Goal: Task Accomplishment & Management: Manage account settings

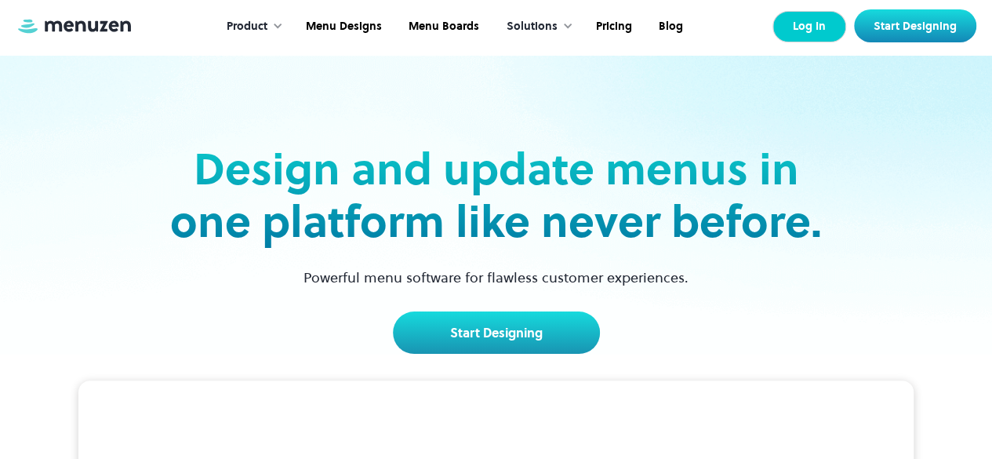
click at [826, 24] on link "Log In" at bounding box center [810, 26] width 74 height 31
drag, startPoint x: 808, startPoint y: 53, endPoint x: 811, endPoint y: 29, distance: 24.5
click at [811, 29] on link "Log In" at bounding box center [810, 26] width 74 height 31
click at [813, 36] on link "Log In" at bounding box center [810, 26] width 74 height 31
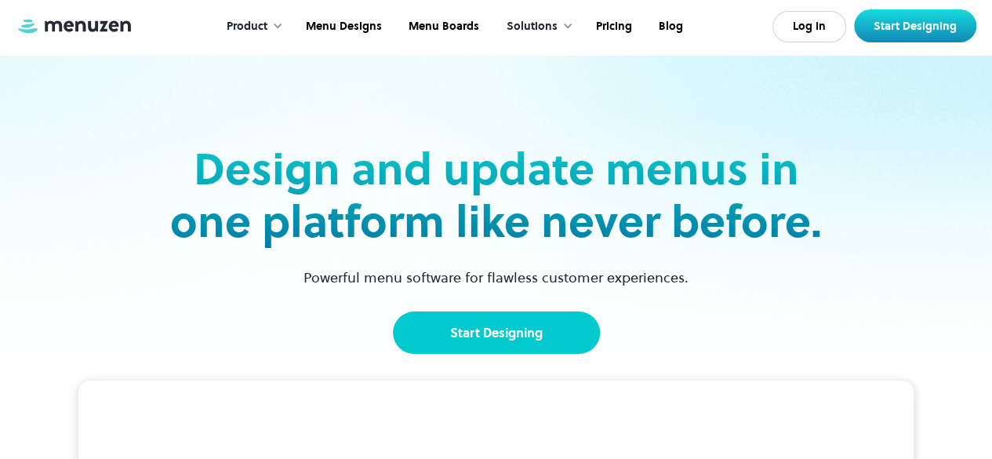
click at [545, 340] on link "Start Designing" at bounding box center [496, 332] width 207 height 42
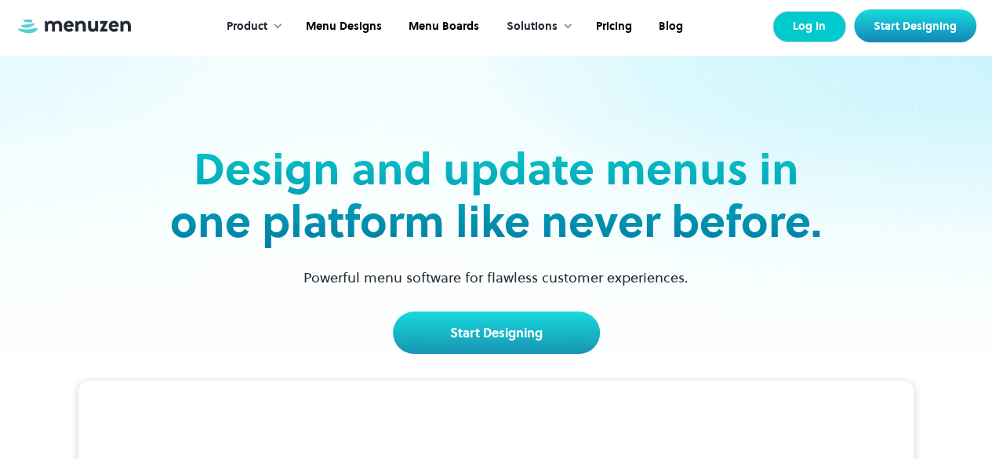
click at [828, 33] on link "Log In" at bounding box center [810, 26] width 74 height 31
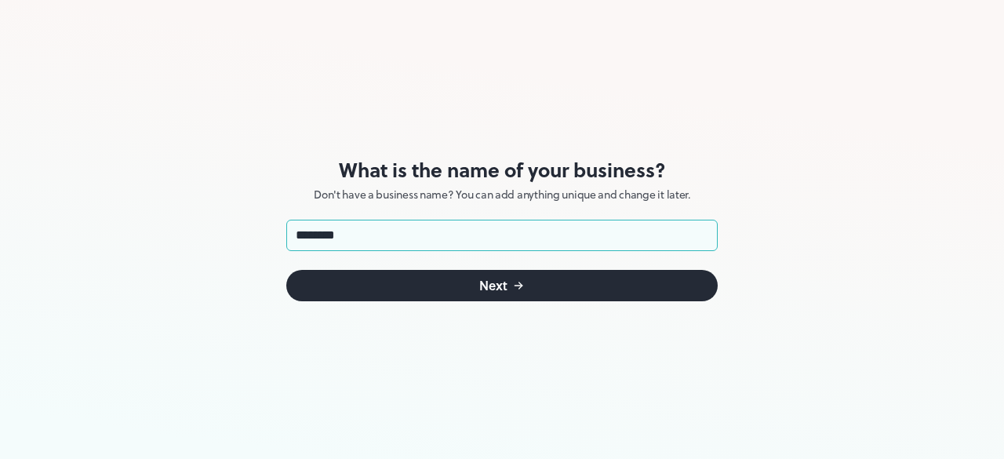
type input "********"
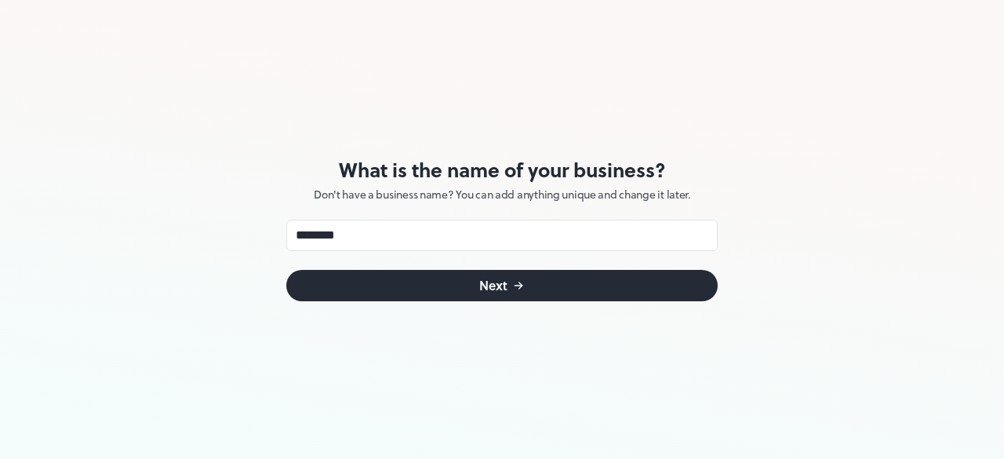
click at [599, 275] on button "Next" at bounding box center [502, 285] width 432 height 31
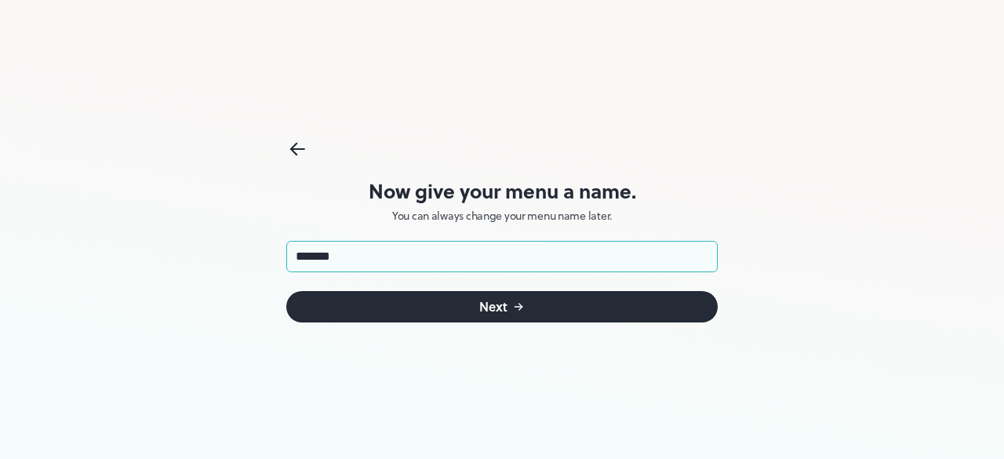
type input "********"
click button "Next" at bounding box center [502, 306] width 432 height 31
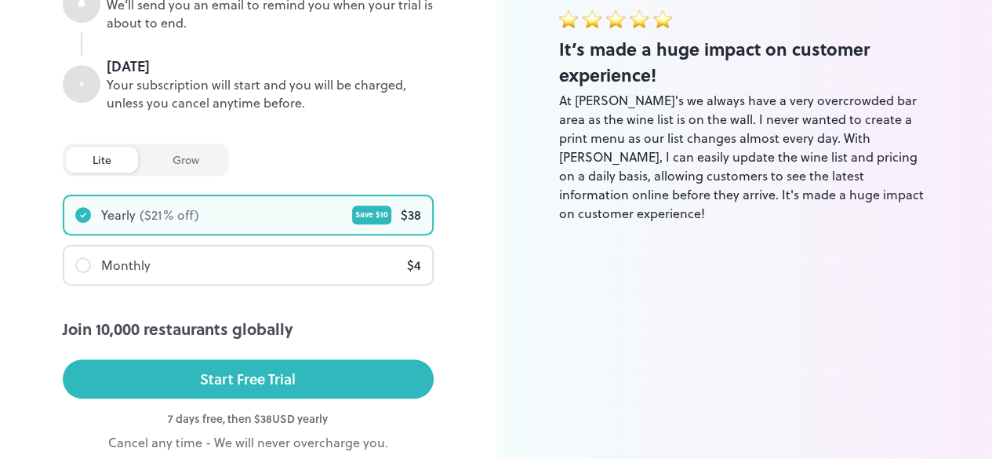
scroll to position [358, 0]
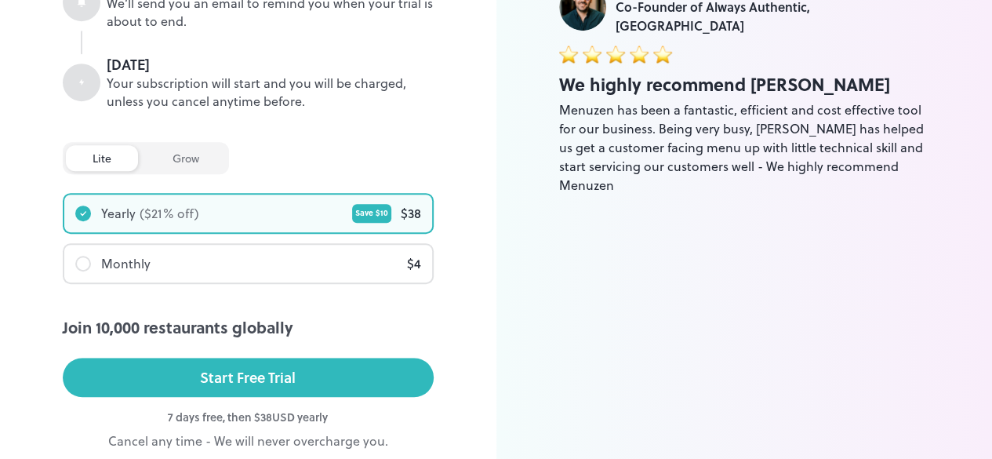
click at [389, 270] on div "Monthly $ 4" at bounding box center [248, 264] width 368 height 38
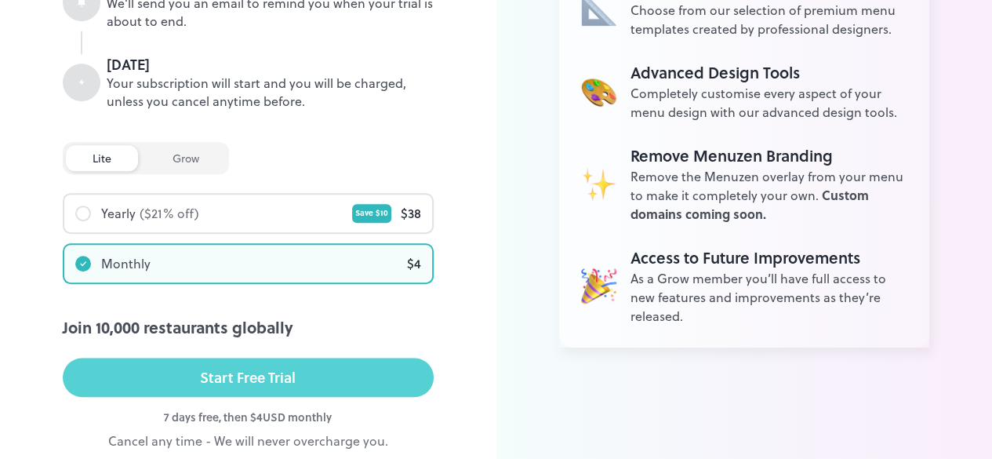
click at [389, 366] on button "Start Free Trial" at bounding box center [248, 377] width 371 height 39
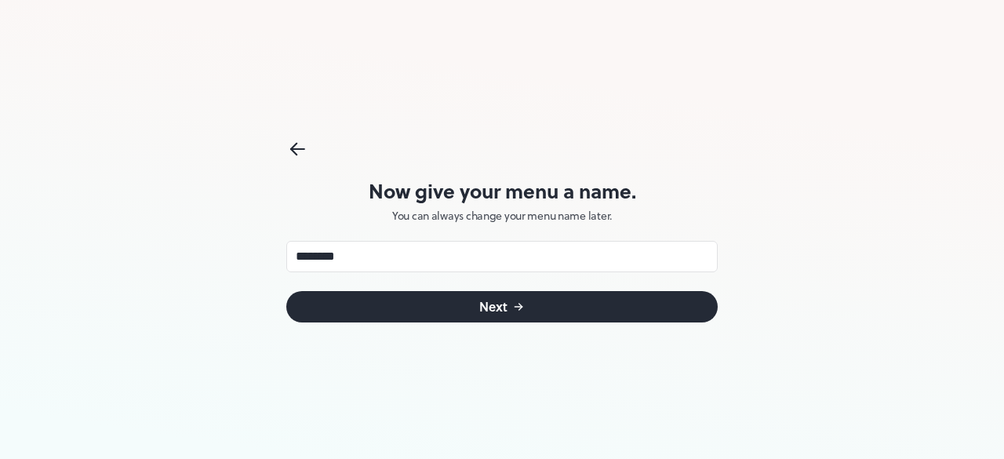
click at [286, 150] on icon at bounding box center [297, 149] width 23 height 24
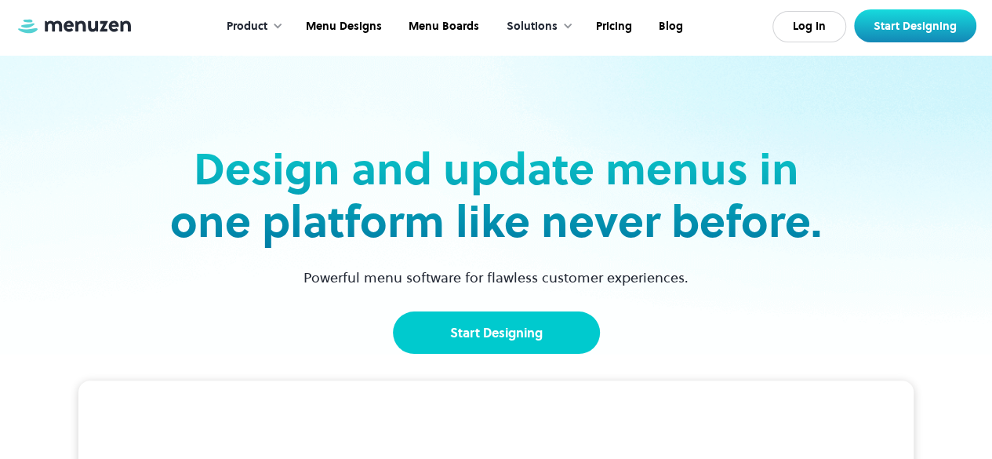
click at [543, 324] on link "Start Designing" at bounding box center [496, 332] width 207 height 42
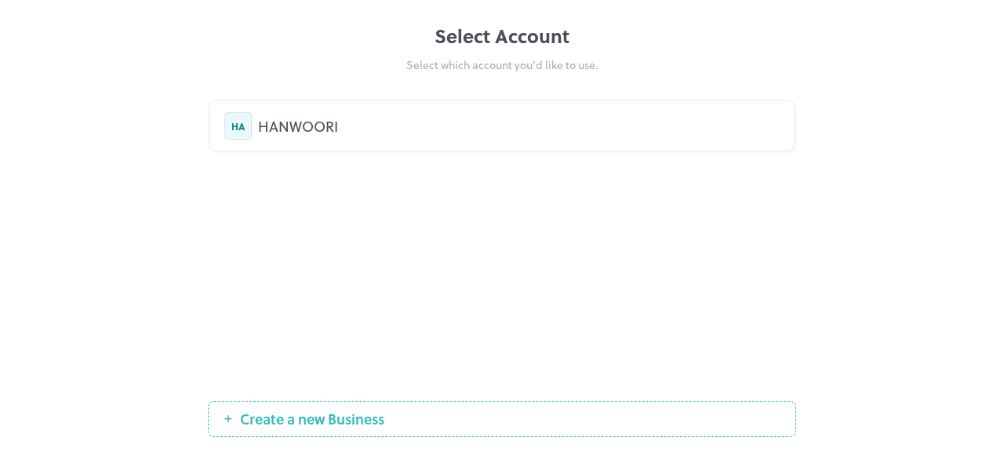
click at [351, 145] on div "HA HANWOORI" at bounding box center [502, 125] width 584 height 49
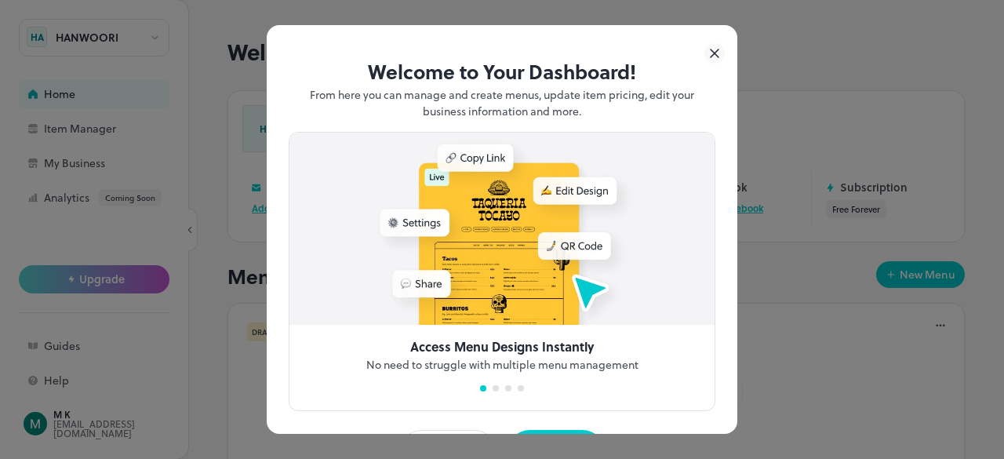
scroll to position [57, 0]
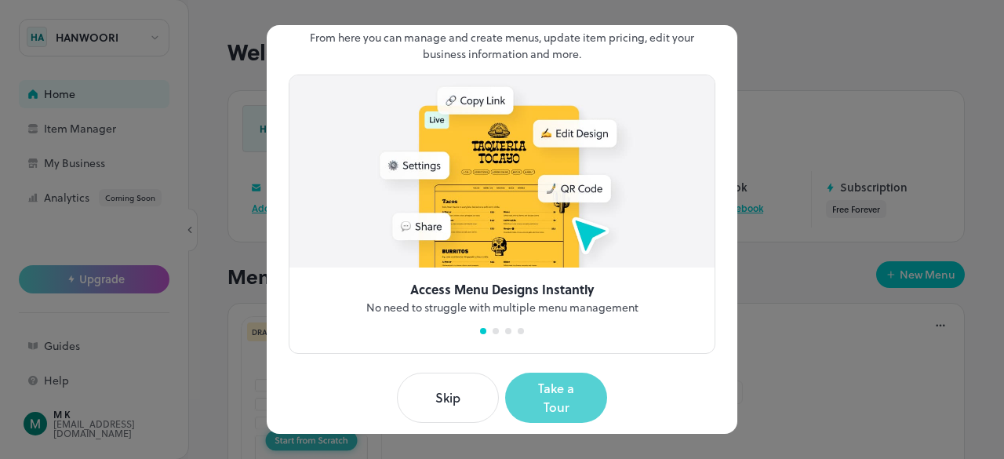
click at [567, 389] on button "Take a Tour" at bounding box center [556, 398] width 102 height 50
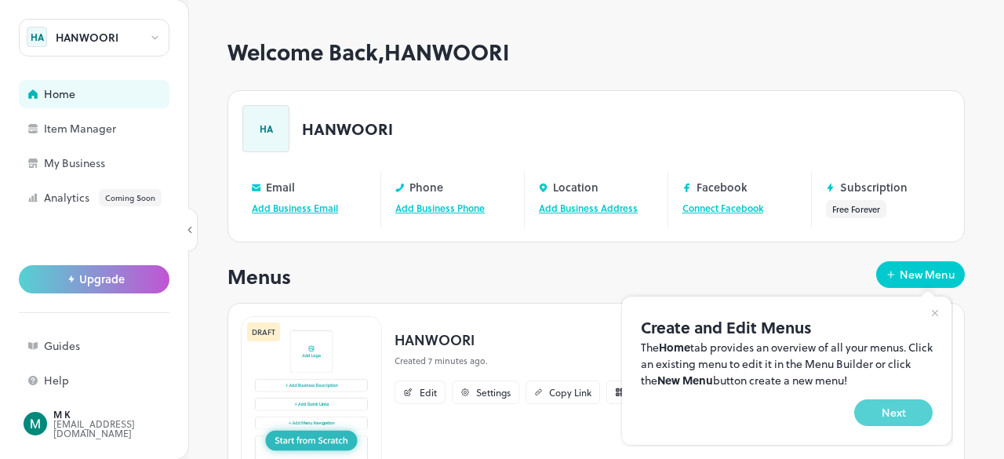
click at [909, 417] on button "Next" at bounding box center [893, 412] width 78 height 27
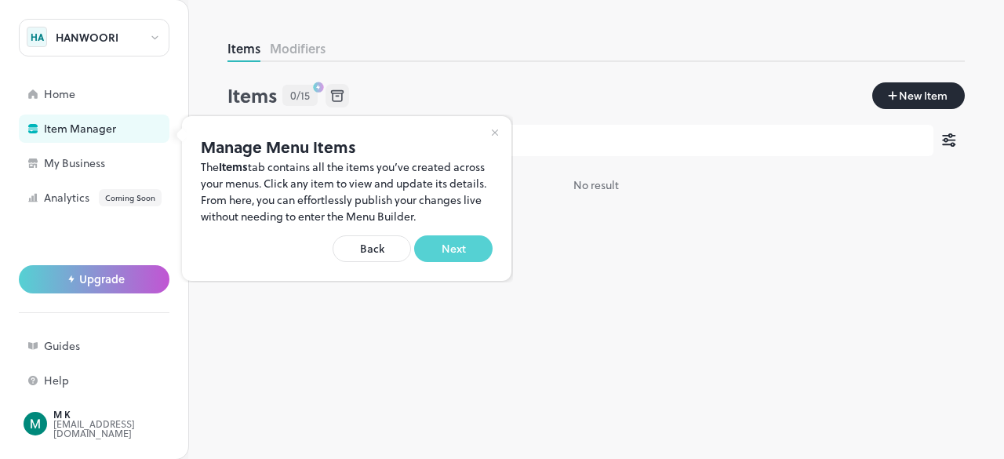
click at [463, 242] on button "Next" at bounding box center [453, 248] width 78 height 27
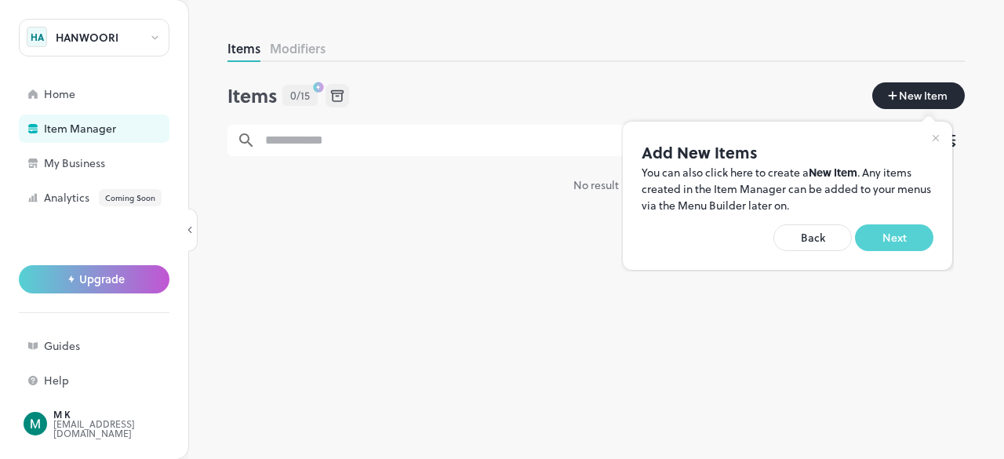
click at [893, 235] on button "Next" at bounding box center [894, 237] width 78 height 27
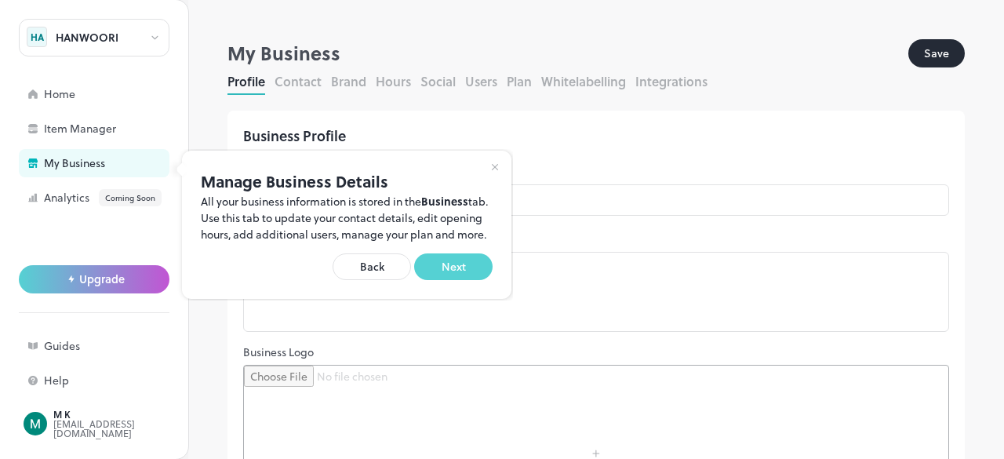
click at [475, 280] on button "Next" at bounding box center [453, 266] width 78 height 27
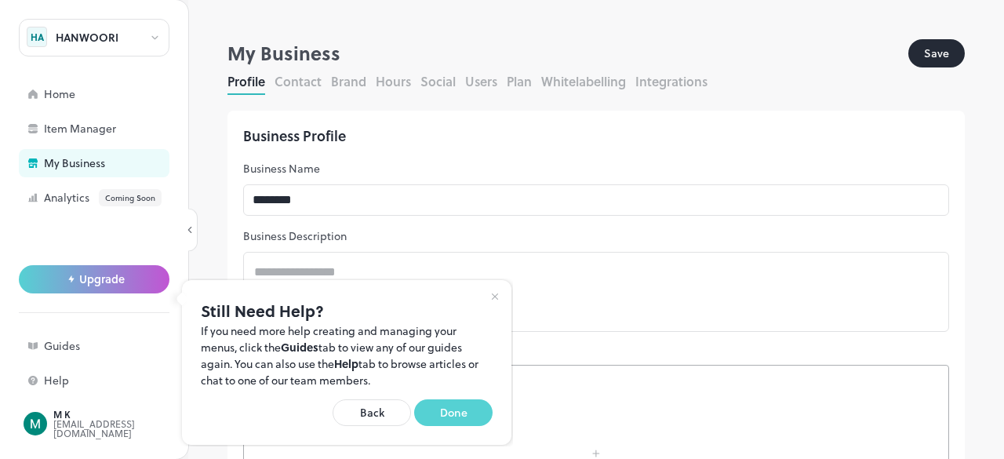
click at [453, 417] on button "Done" at bounding box center [453, 412] width 78 height 27
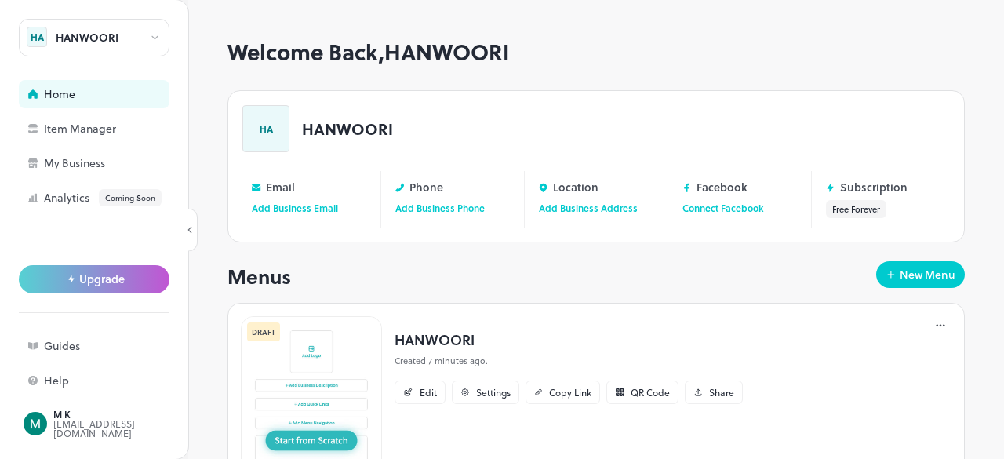
click at [588, 270] on div "Menus New Menu" at bounding box center [597, 276] width 738 height 30
click at [729, 209] on link "Connect Facebook" at bounding box center [723, 208] width 81 height 14
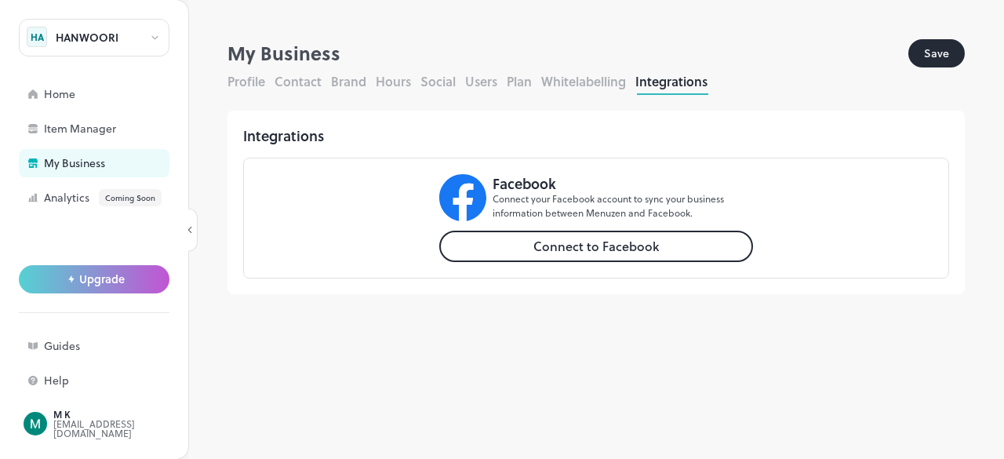
click at [646, 239] on button "Connect to Facebook" at bounding box center [596, 246] width 314 height 31
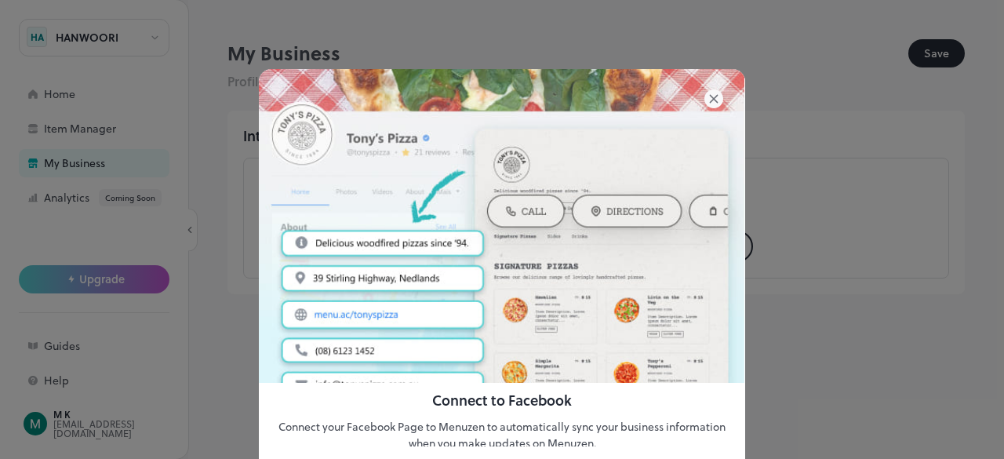
scroll to position [45, 0]
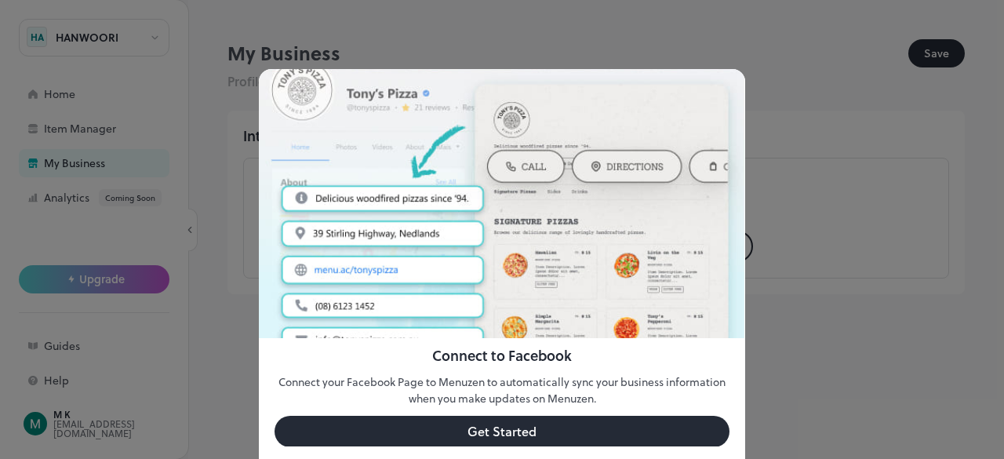
click at [537, 424] on button "Get Started" at bounding box center [502, 431] width 455 height 31
click at [558, 422] on button "Get Started" at bounding box center [502, 431] width 455 height 31
click at [781, 232] on div at bounding box center [502, 229] width 1004 height 459
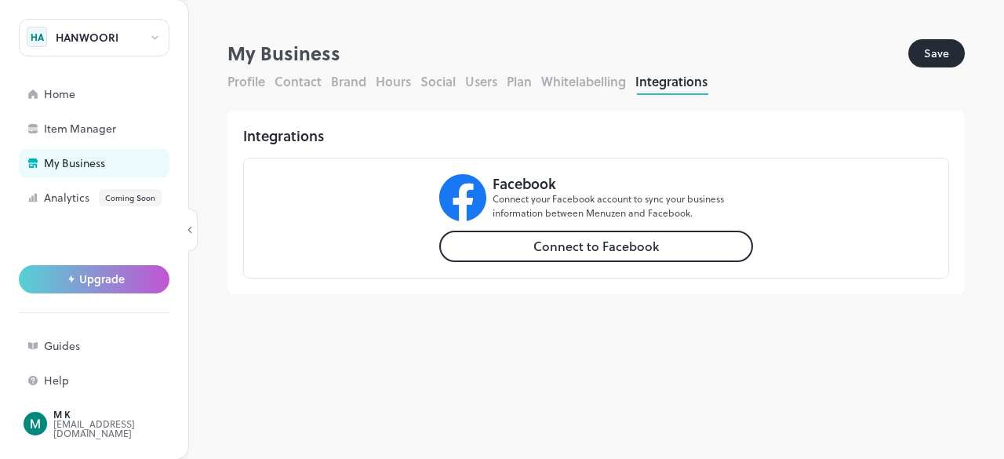
click at [266, 79] on div "Profile Contact Brand Hours Social Users Plan Whitelabelling Integrations" at bounding box center [597, 83] width 738 height 23
click at [257, 81] on button "Profile" at bounding box center [247, 81] width 38 height 18
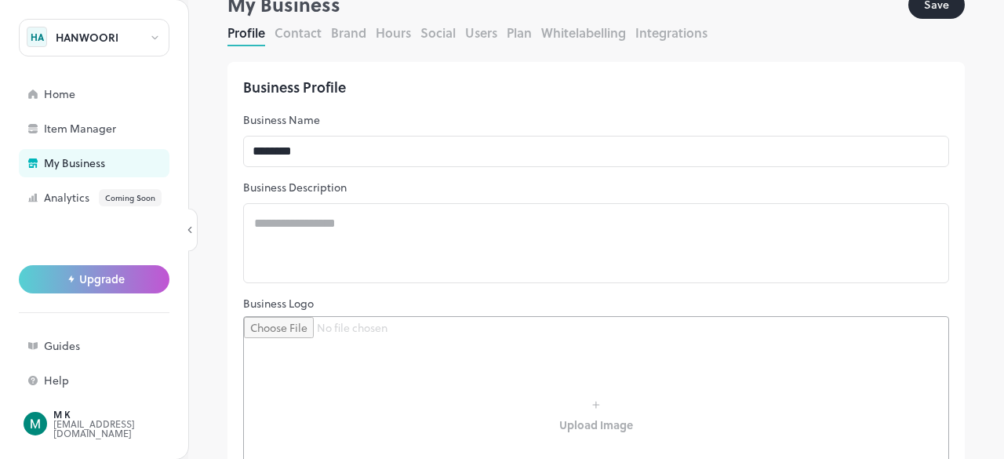
scroll to position [47, 0]
click at [408, 35] on button "Hours" at bounding box center [393, 34] width 35 height 18
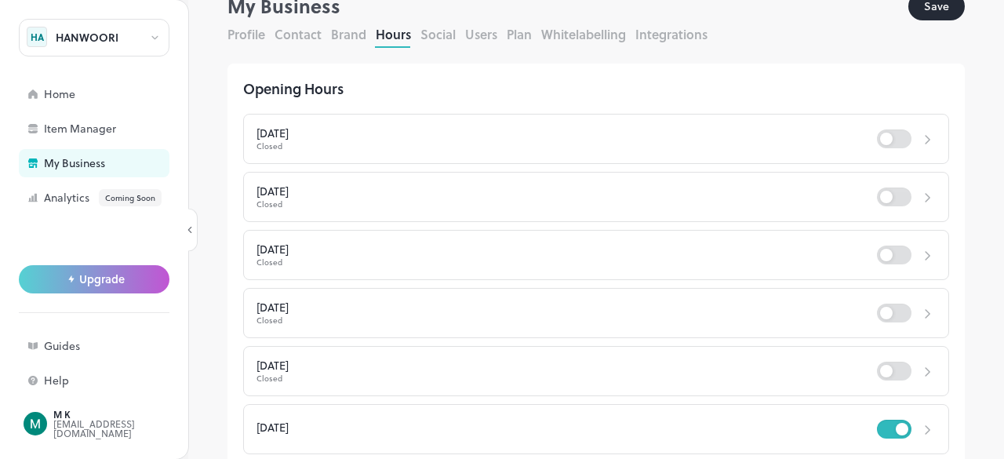
click at [408, 35] on button "Hours" at bounding box center [393, 34] width 35 height 18
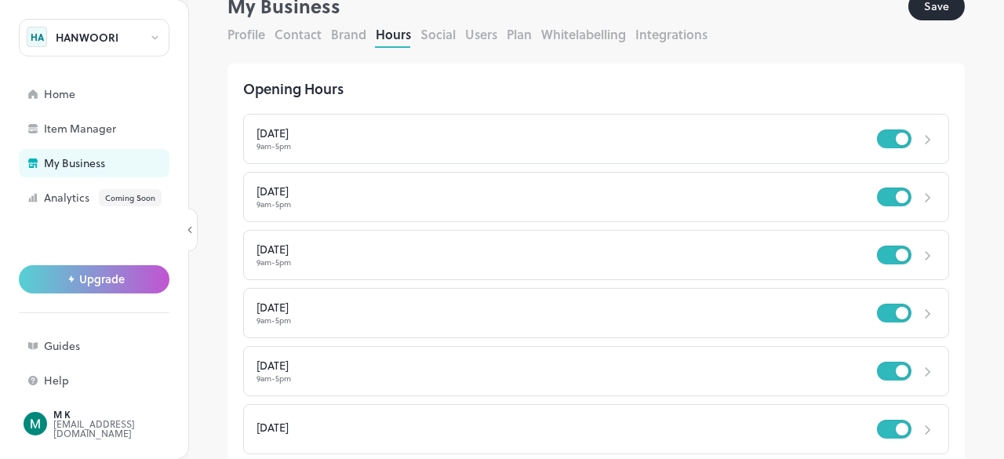
scroll to position [140, 0]
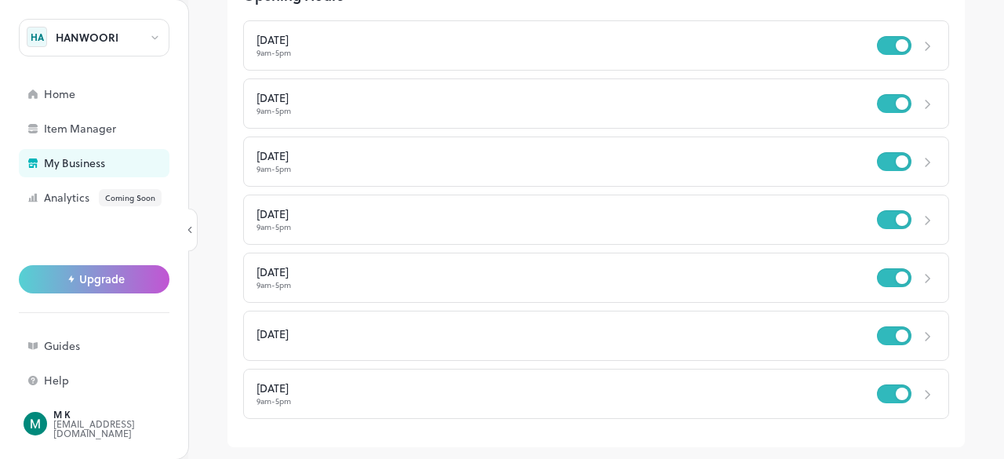
click at [920, 46] on icon at bounding box center [928, 46] width 16 height 16
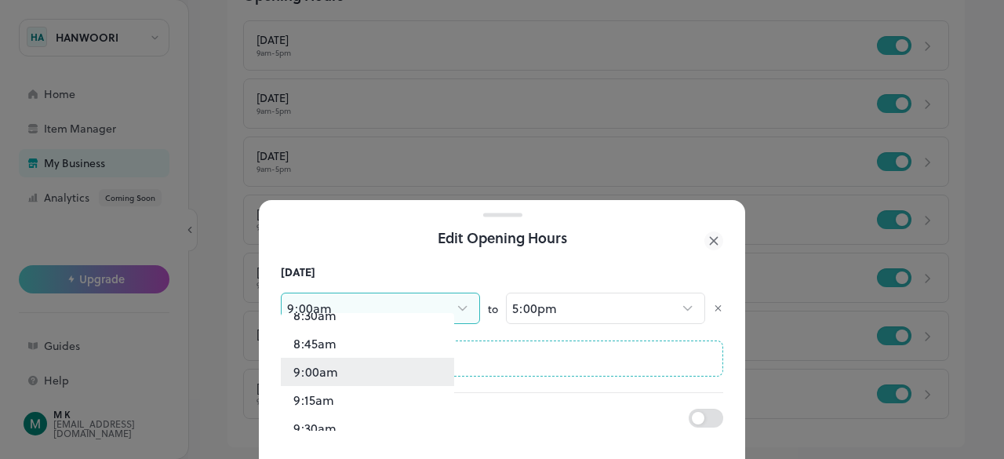
click at [411, 296] on body "HANWOORI HA Home Item Manager My Business Analytics Coming Soon Upgrade Guides …" at bounding box center [502, 229] width 1004 height 459
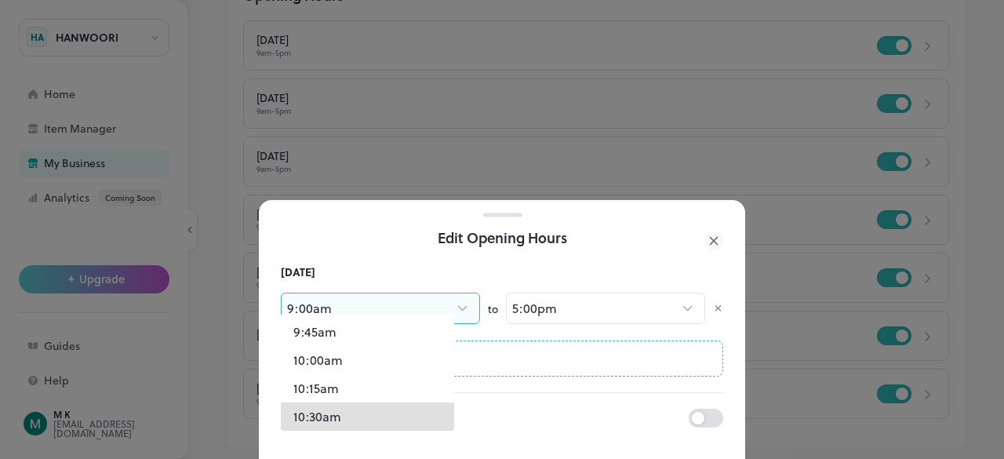
scroll to position [1176, 0]
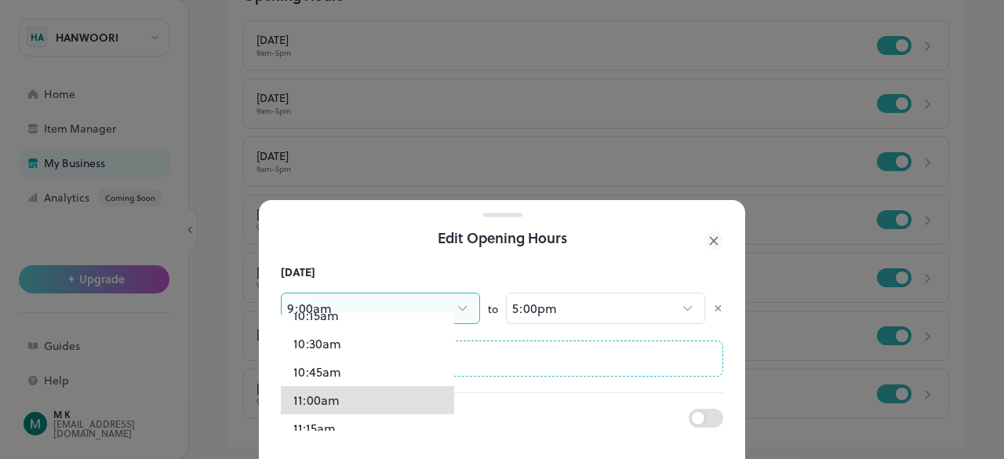
type input "***"
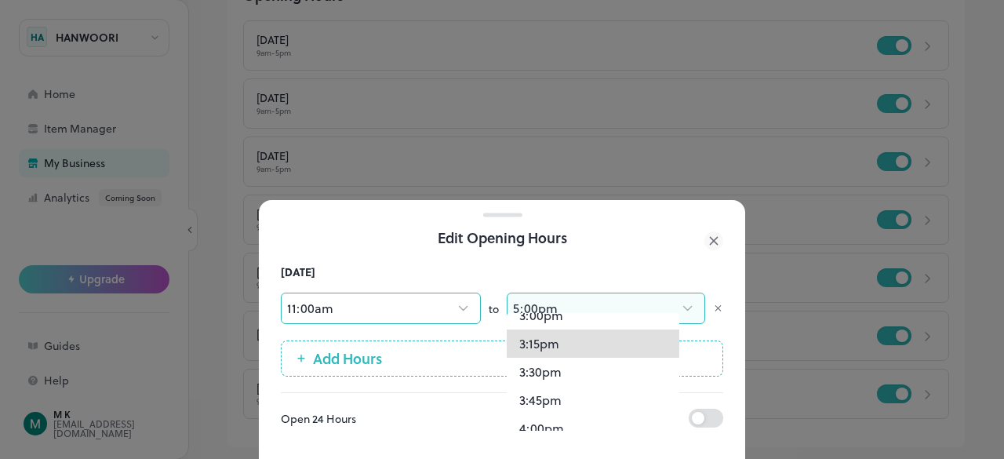
scroll to position [1701, 0]
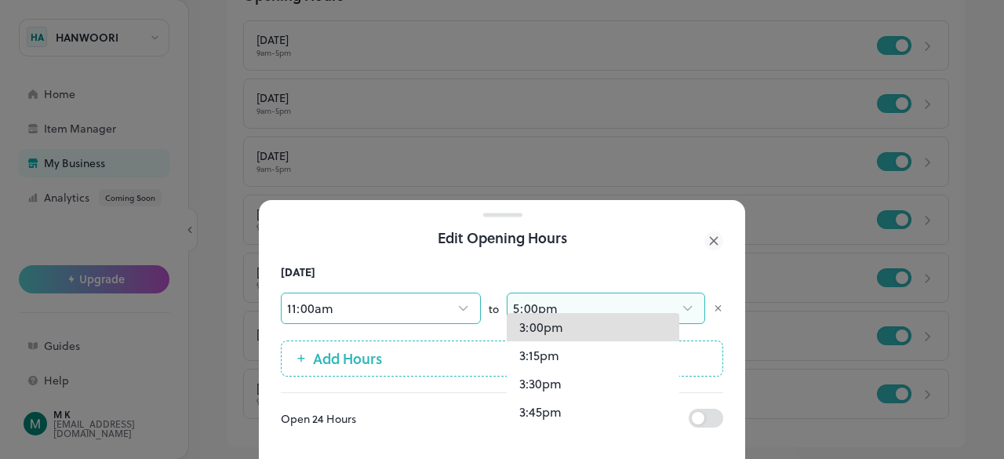
type input "***"
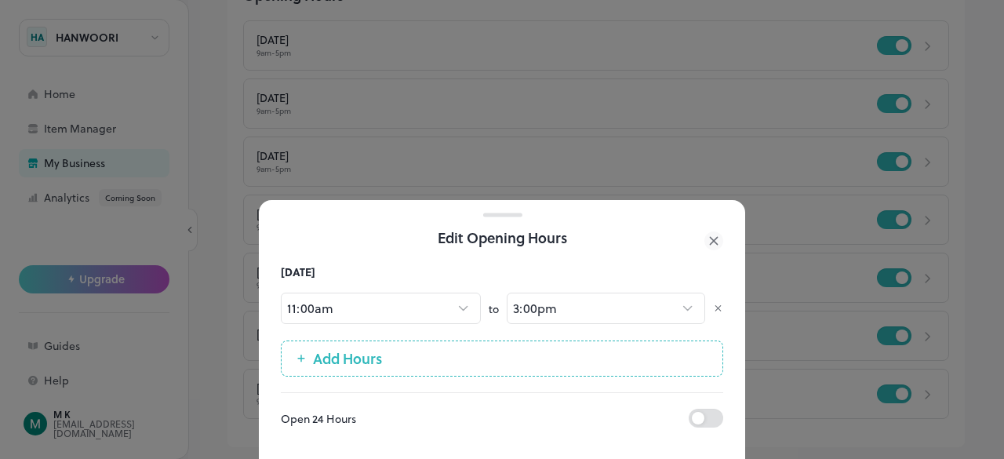
click at [461, 341] on button "Add Hours" at bounding box center [502, 359] width 443 height 36
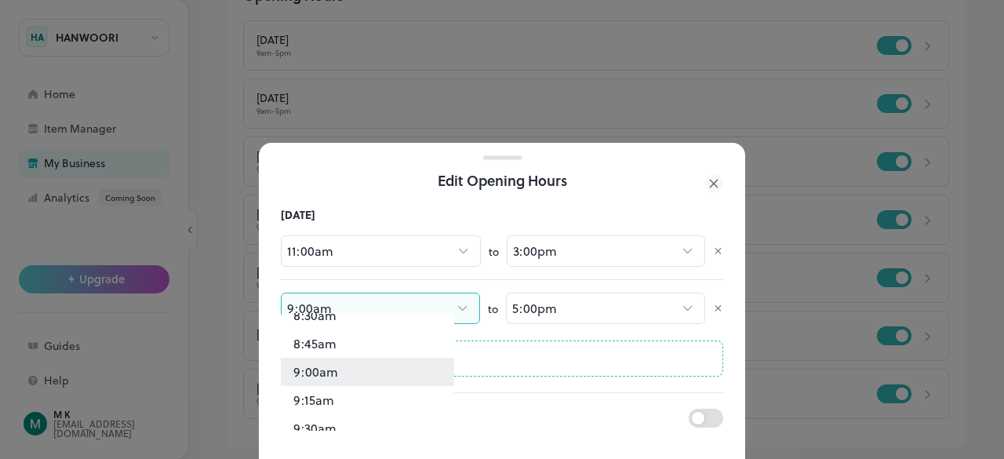
click at [396, 284] on body "HANWOORI HA Home Item Manager My Business Analytics Coming Soon Upgrade Guides …" at bounding box center [502, 229] width 1004 height 459
type input "****"
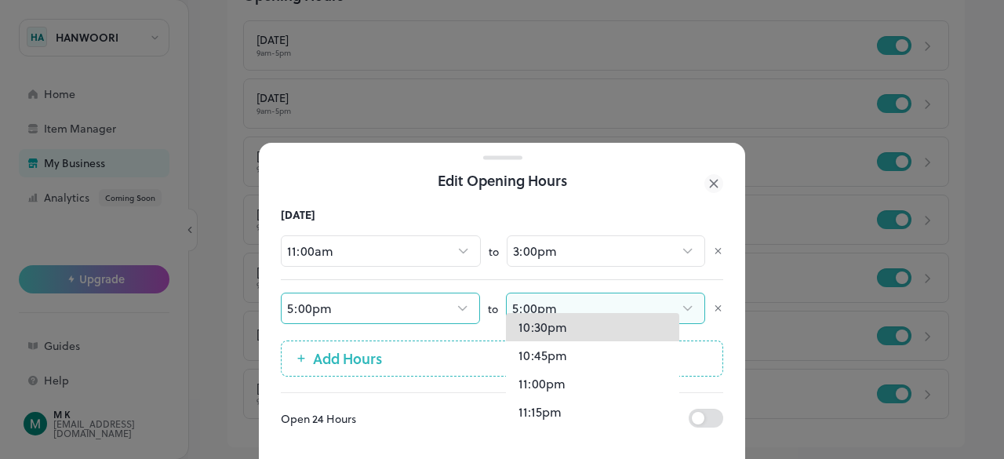
scroll to position [2475, 0]
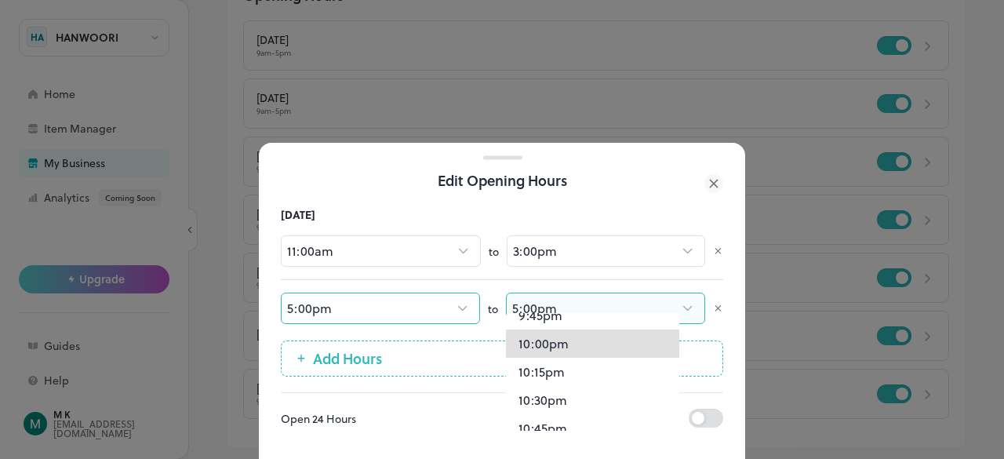
type input "****"
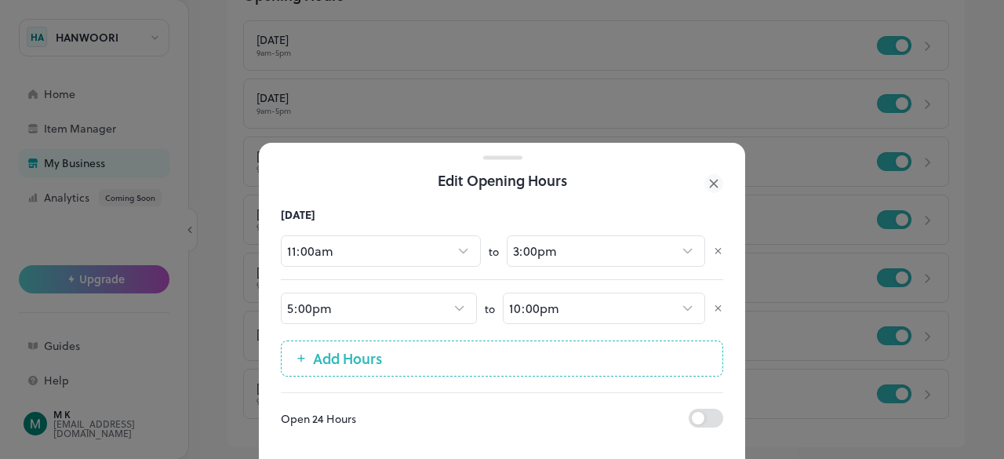
click at [494, 410] on div "Open 24 Hours" at bounding box center [485, 418] width 408 height 16
click at [712, 174] on icon at bounding box center [714, 183] width 19 height 19
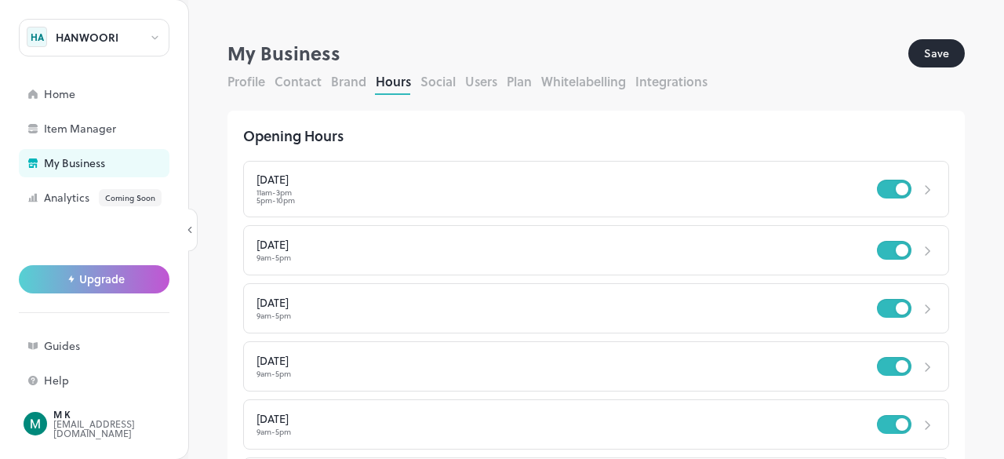
click at [435, 74] on button "Social" at bounding box center [438, 81] width 35 height 18
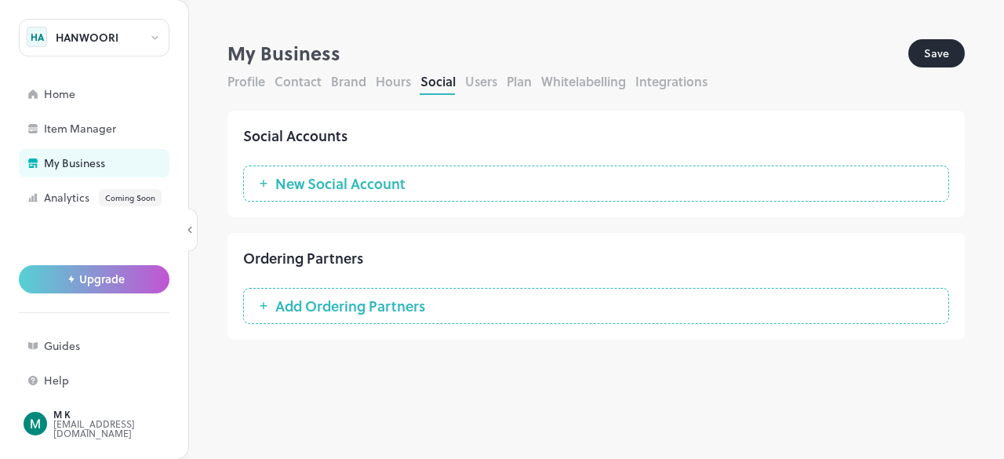
click at [457, 177] on button "New Social Account" at bounding box center [596, 184] width 706 height 36
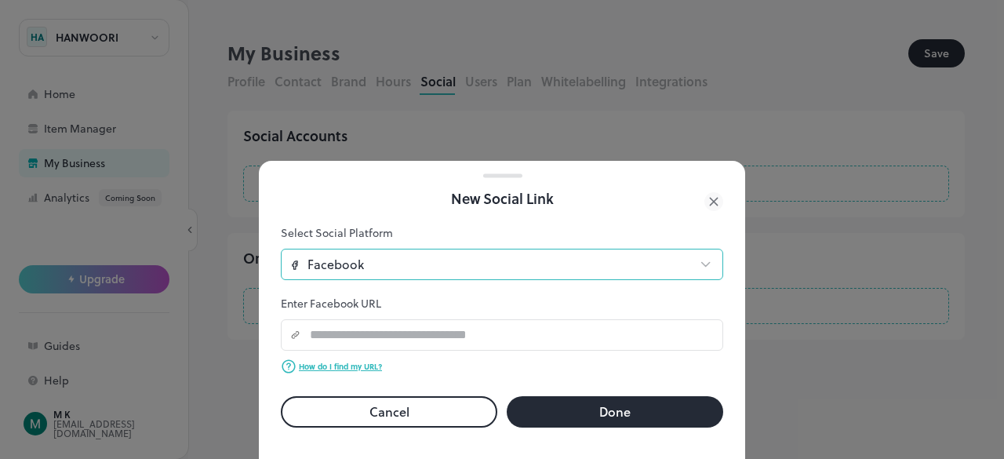
click at [701, 257] on icon at bounding box center [705, 265] width 16 height 16
click at [712, 257] on icon at bounding box center [705, 265] width 16 height 16
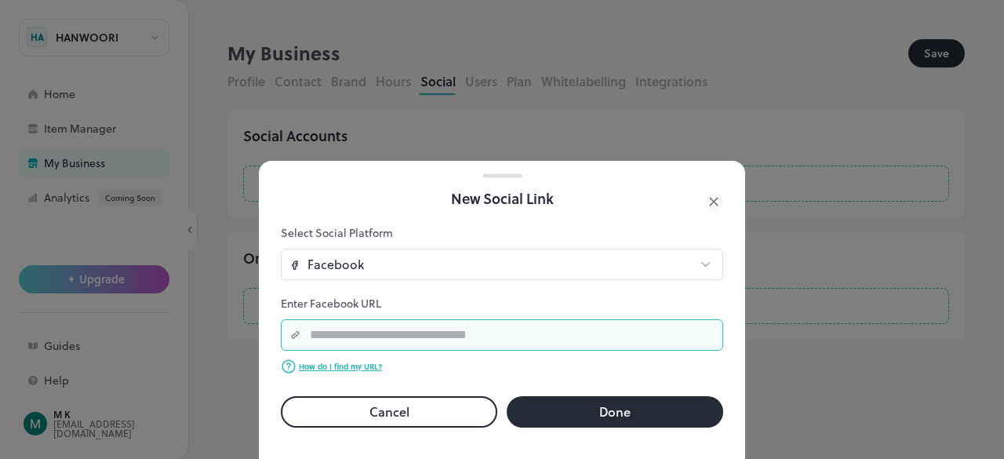
click at [628, 320] on input "text" at bounding box center [511, 334] width 423 height 31
type input "**********"
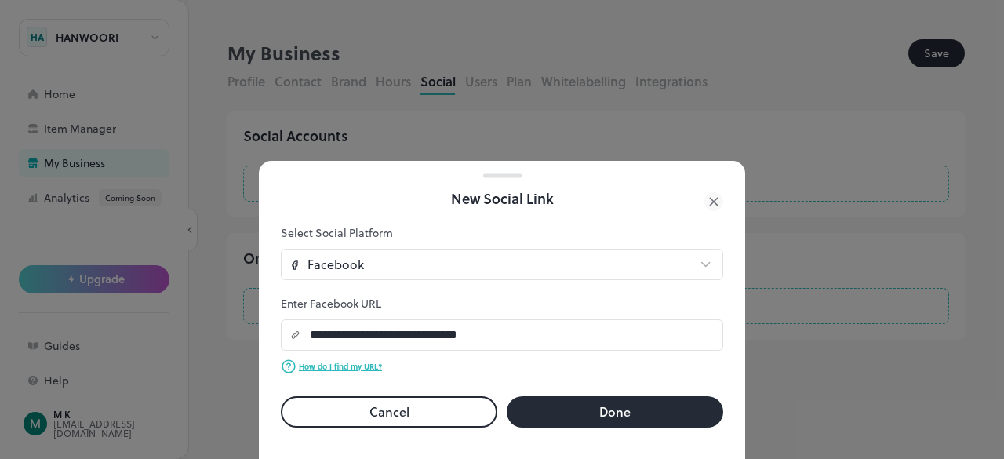
click at [609, 408] on button "Done" at bounding box center [615, 411] width 217 height 31
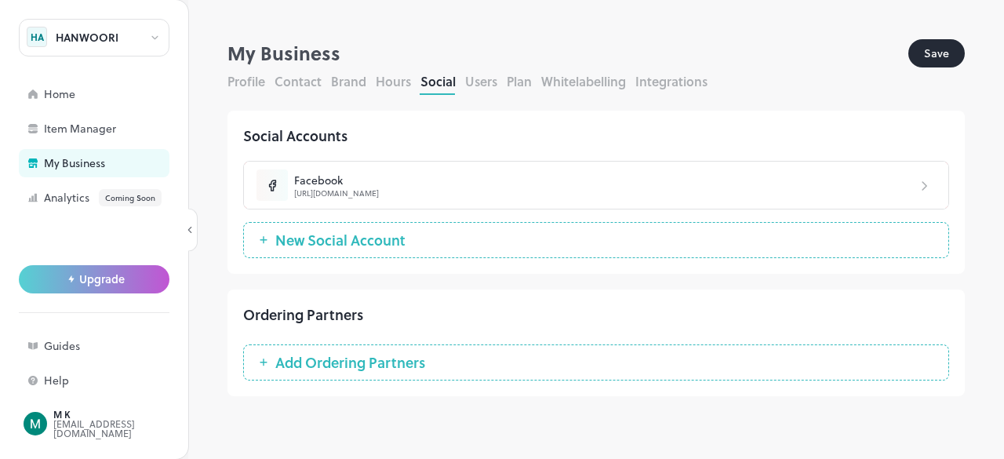
click at [389, 238] on span "New Social Account" at bounding box center [341, 240] width 146 height 16
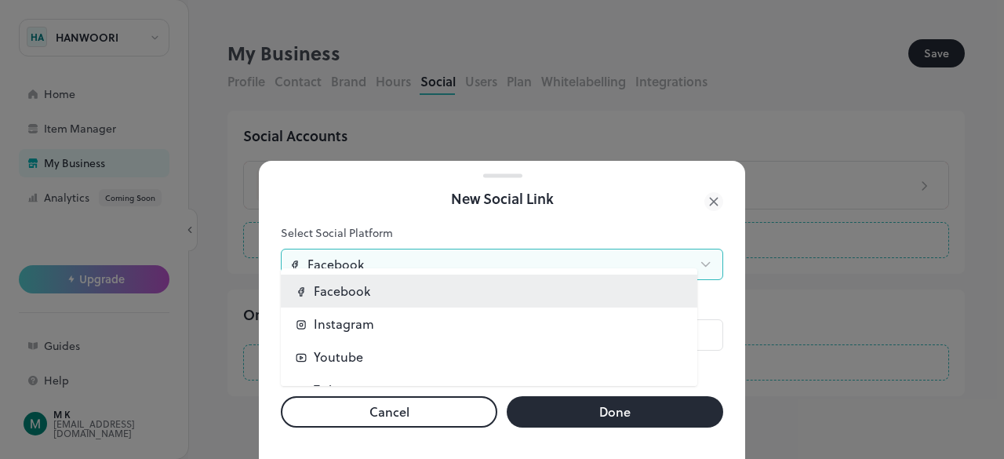
click at [392, 257] on body "HANWOORI HA Home Item Manager My Business Analytics Coming Soon Upgrade Guides …" at bounding box center [502, 229] width 1004 height 459
click at [376, 322] on li "Instagram" at bounding box center [489, 324] width 417 height 33
type input "*********"
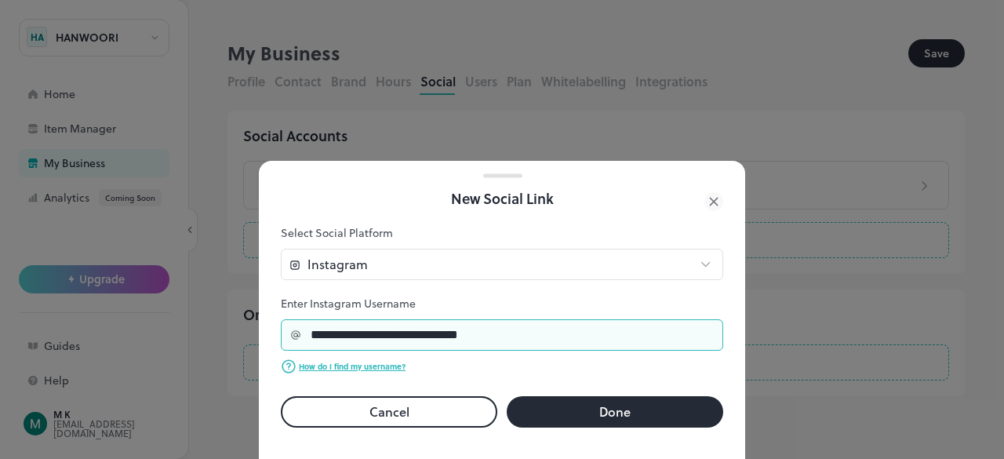
click at [515, 319] on input "**********" at bounding box center [512, 334] width 422 height 31
type input "**********"
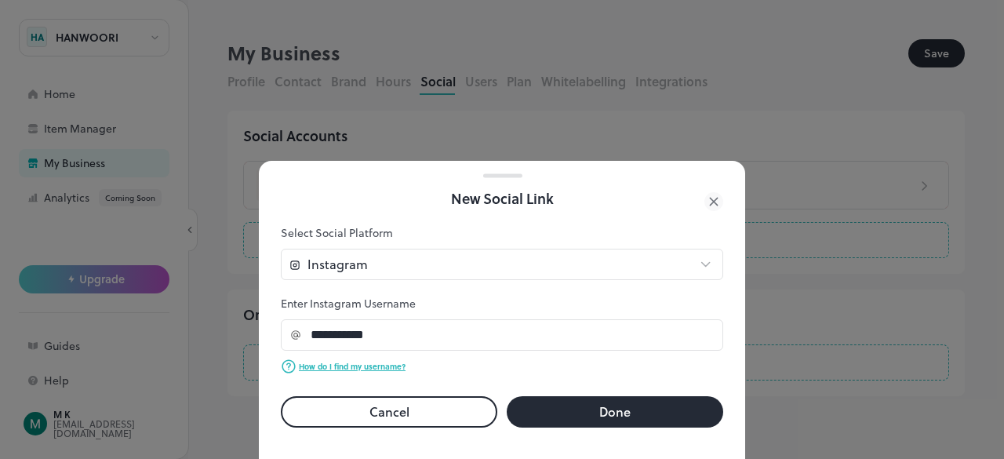
click at [592, 410] on button "Done" at bounding box center [615, 411] width 217 height 31
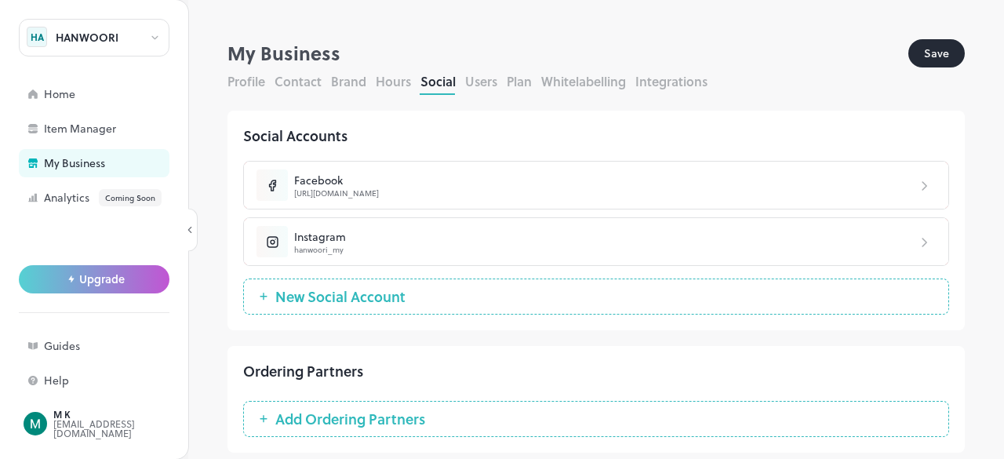
click at [459, 300] on button "New Social Account" at bounding box center [596, 297] width 706 height 36
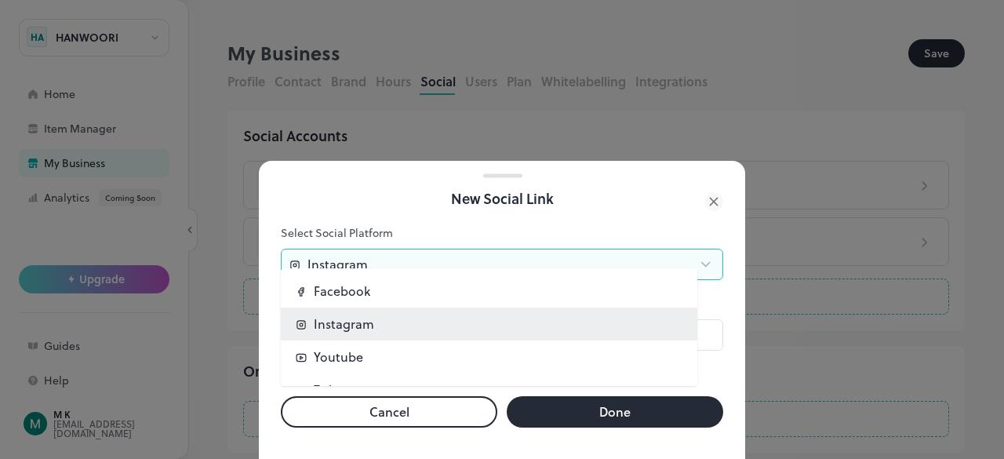
click at [468, 260] on body "HANWOORI HA Home Item Manager My Business Analytics Coming Soon Upgrade Guides …" at bounding box center [502, 229] width 1004 height 459
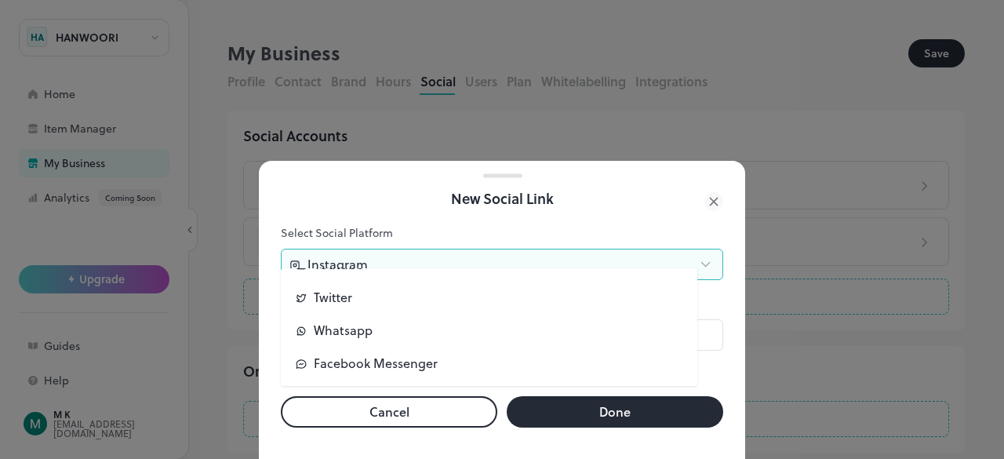
click at [716, 192] on div at bounding box center [502, 229] width 1004 height 459
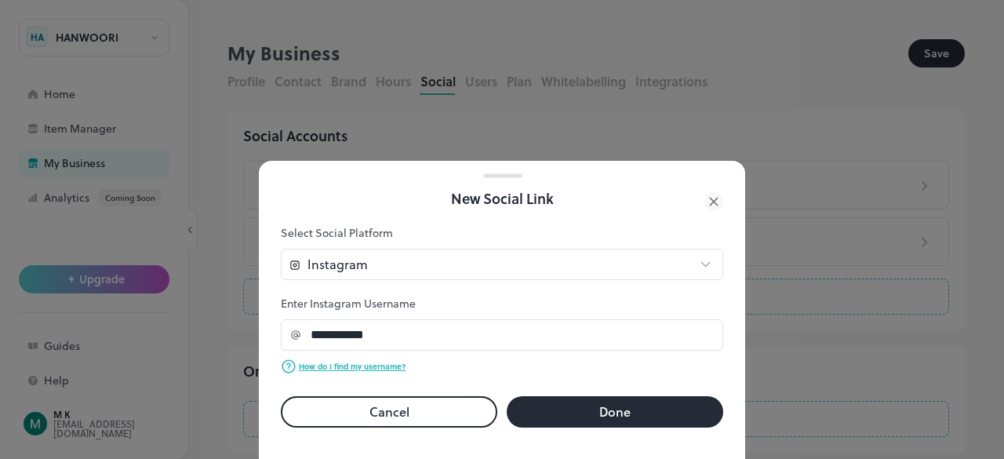
click at [577, 399] on button "Done" at bounding box center [615, 411] width 217 height 31
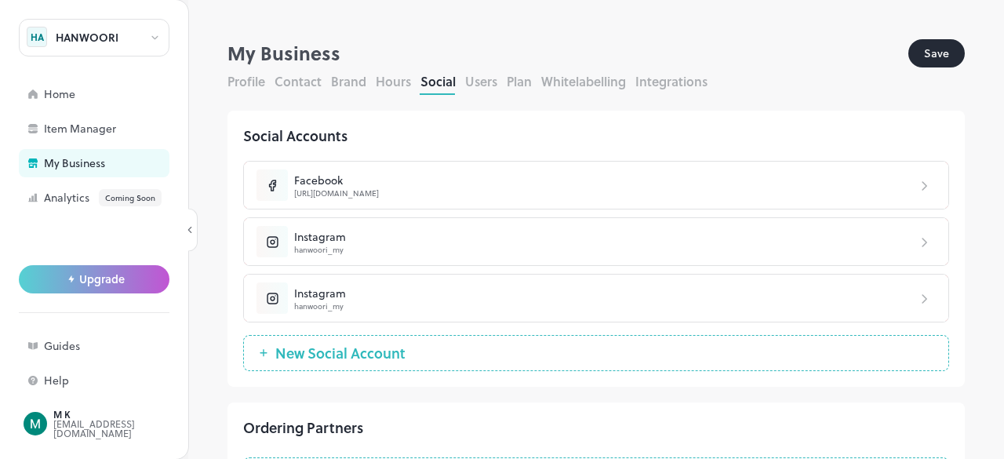
click at [877, 296] on div "Instagram" at bounding box center [605, 294] width 622 height 16
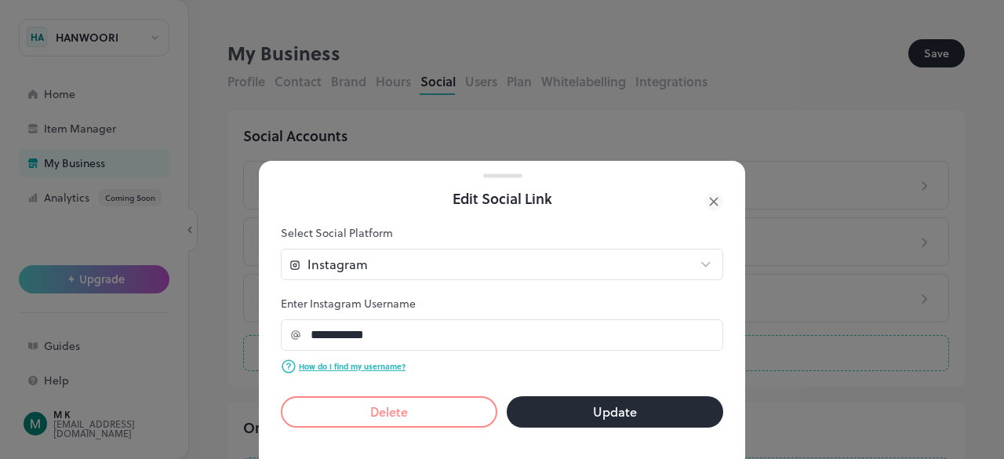
click at [393, 413] on button "Delete" at bounding box center [389, 411] width 217 height 31
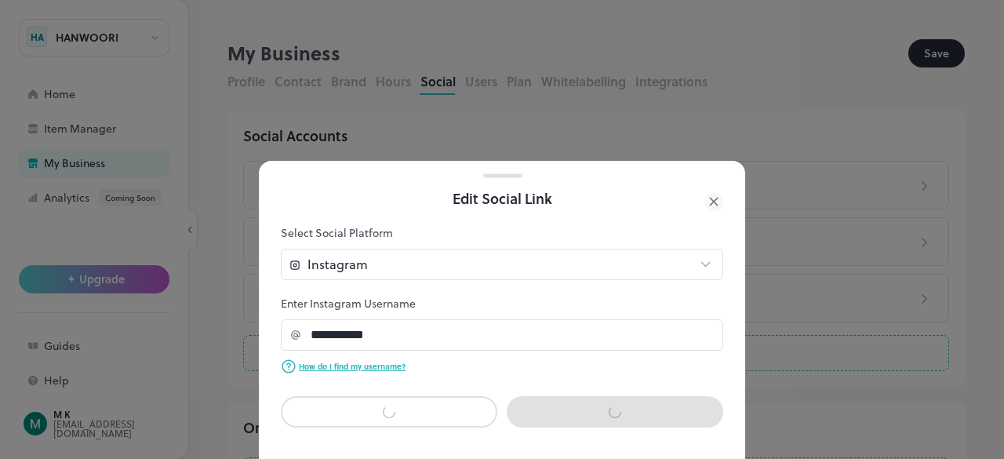
type input "********"
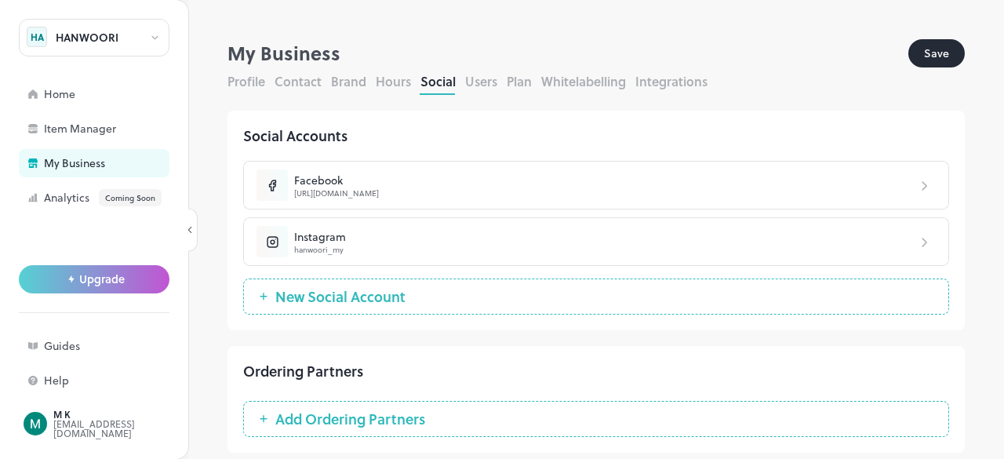
scroll to position [7, 0]
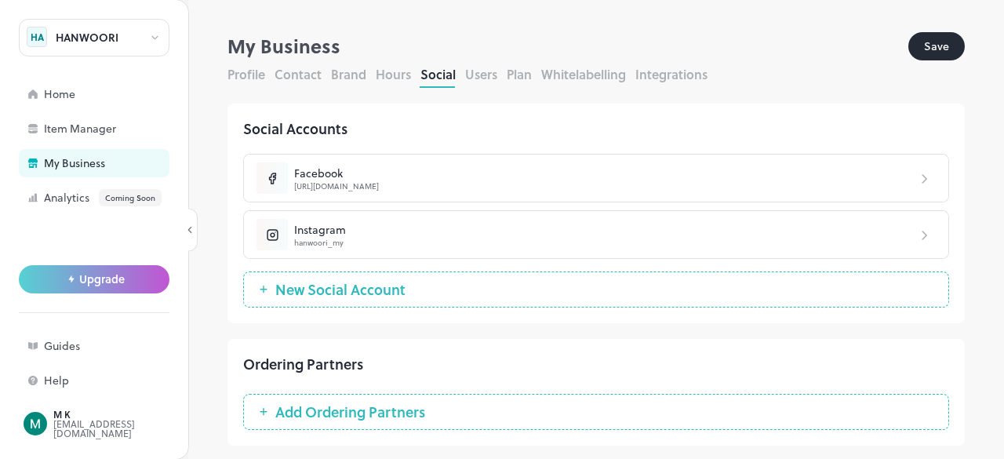
click at [392, 408] on span "Add Ordering Partners" at bounding box center [351, 412] width 166 height 16
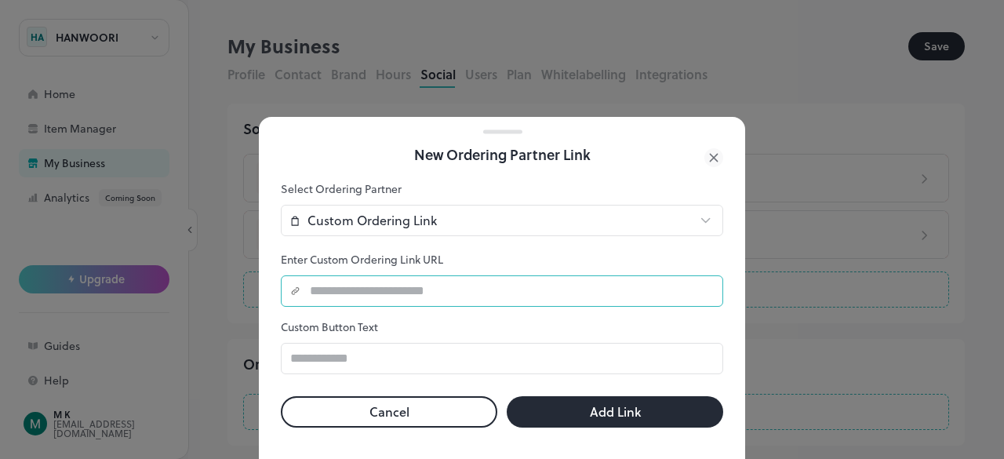
click at [395, 275] on input "text" at bounding box center [511, 290] width 423 height 31
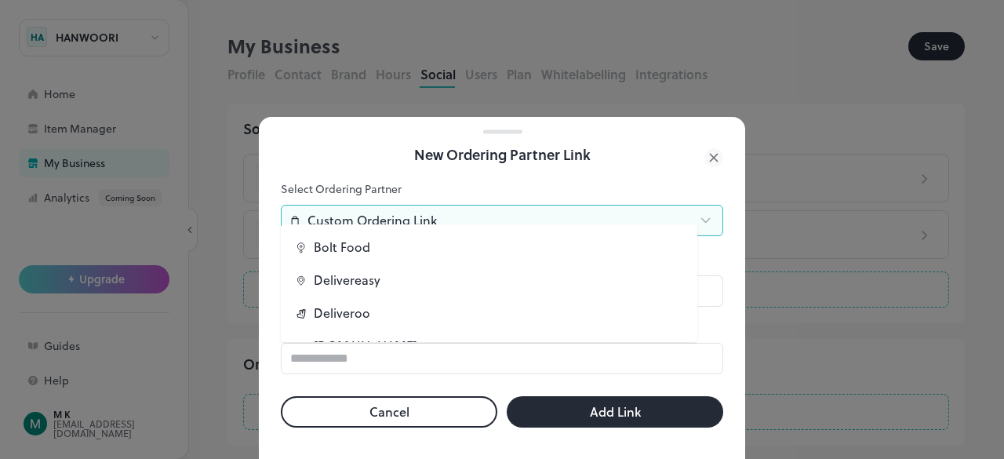
click at [430, 214] on body "HANWOORI HA Home Item Manager My Business Analytics Coming Soon Upgrade Guides …" at bounding box center [502, 229] width 1004 height 459
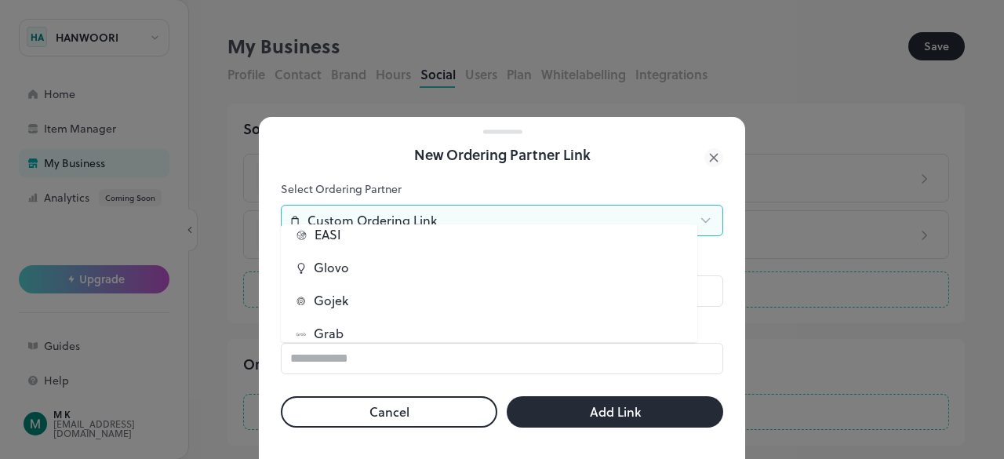
click at [348, 322] on li "Grab" at bounding box center [489, 333] width 417 height 33
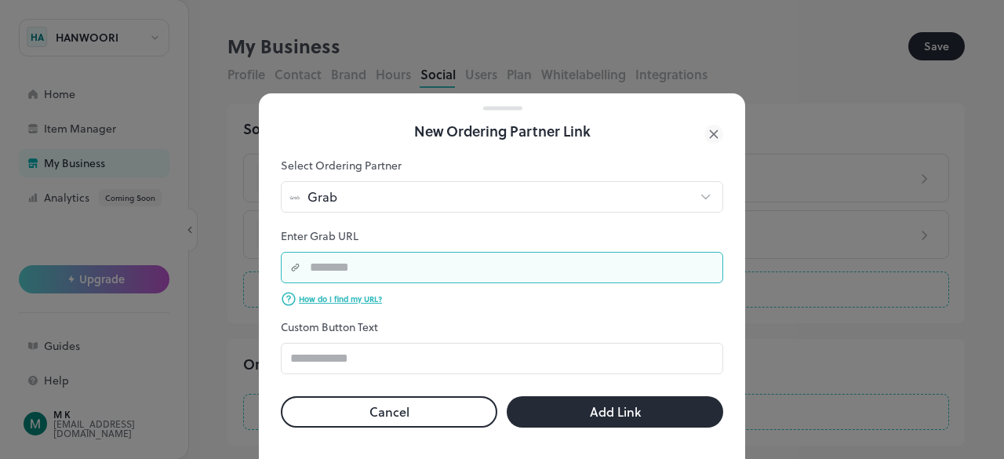
click at [377, 252] on input "text" at bounding box center [511, 267] width 423 height 31
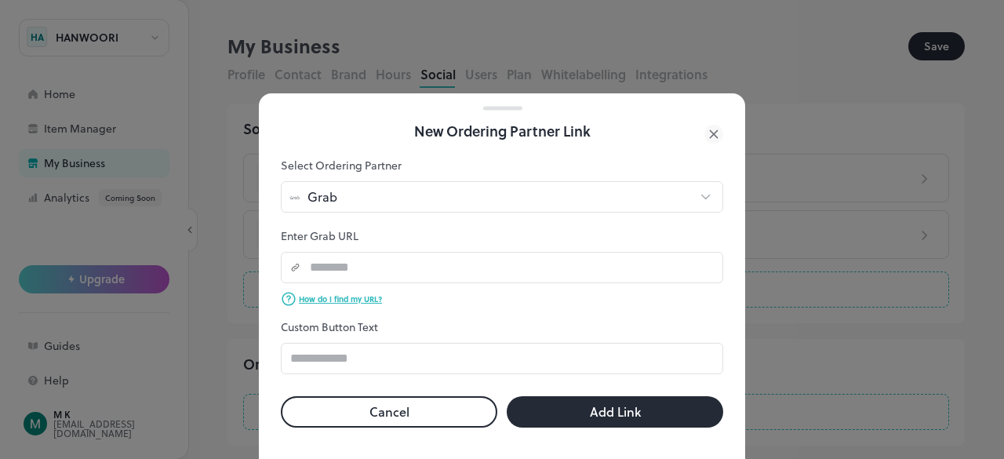
click at [364, 293] on p "How do I find my URL?" at bounding box center [340, 299] width 83 height 12
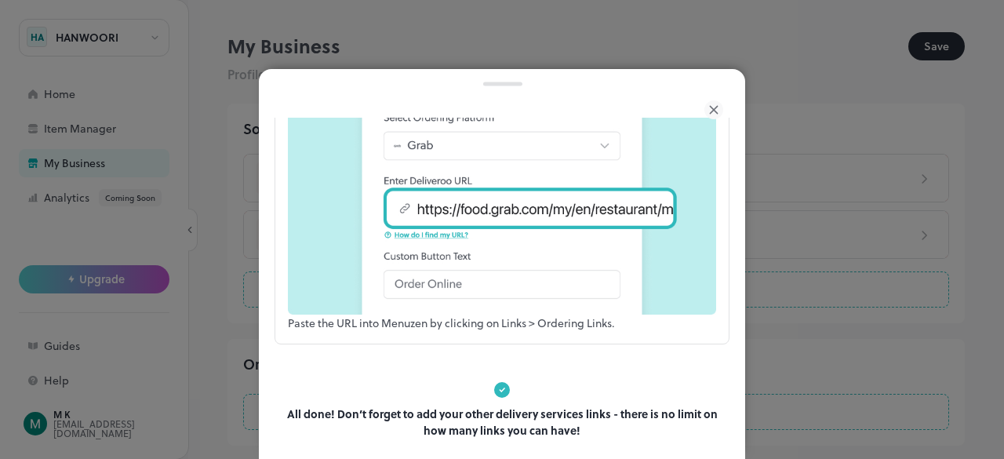
scroll to position [653, 0]
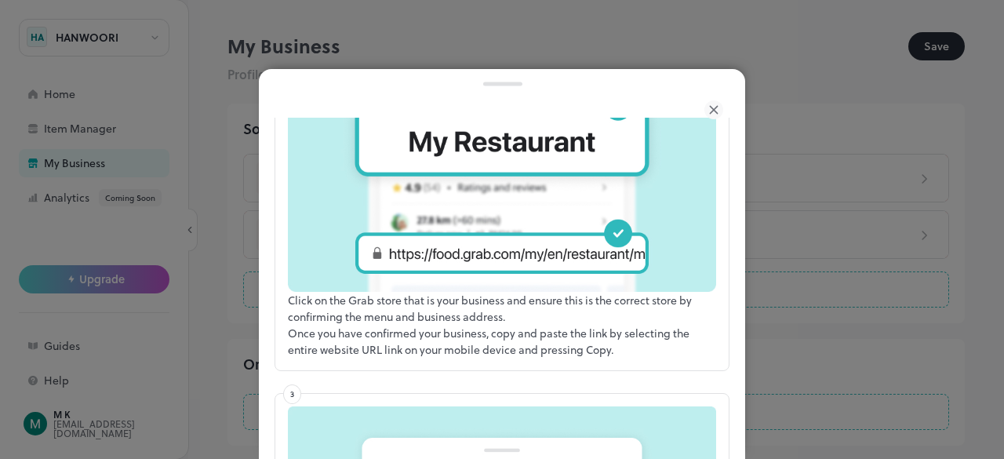
click at [709, 113] on icon at bounding box center [714, 109] width 19 height 19
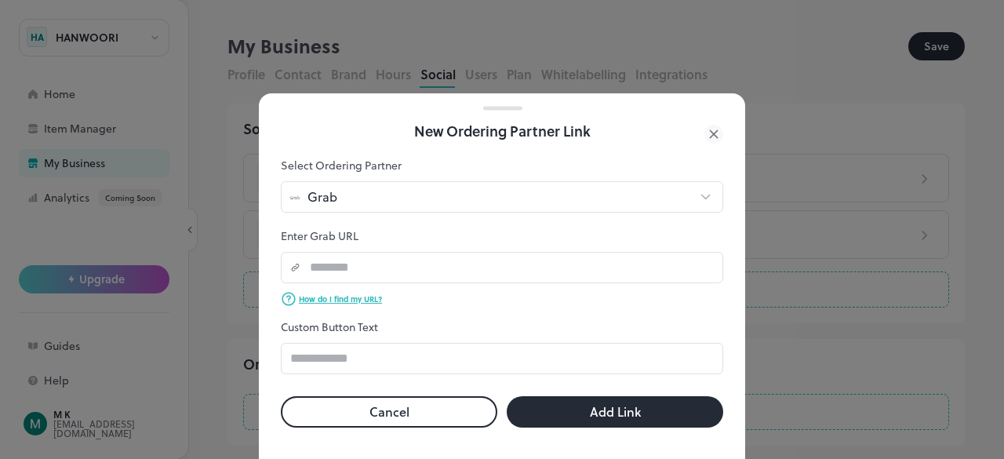
click at [447, 396] on button "Cancel" at bounding box center [389, 411] width 217 height 31
type input "******"
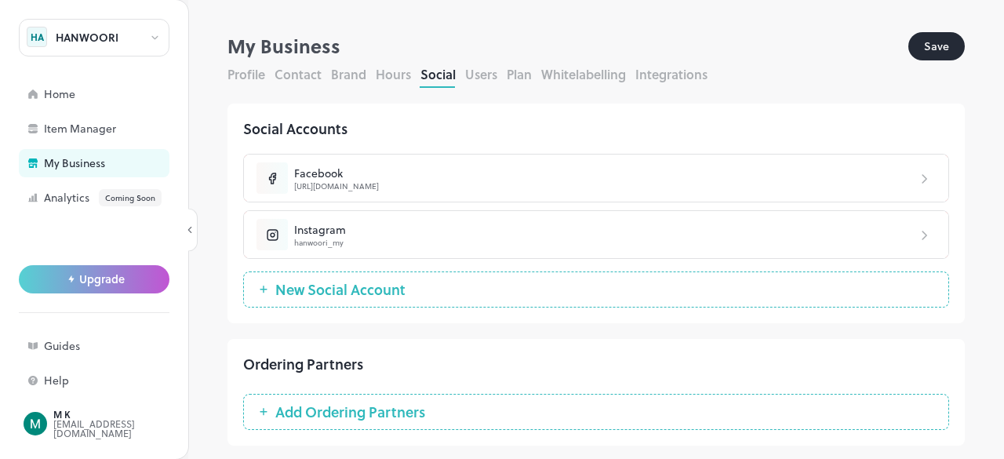
click at [471, 72] on button "Users" at bounding box center [481, 74] width 32 height 18
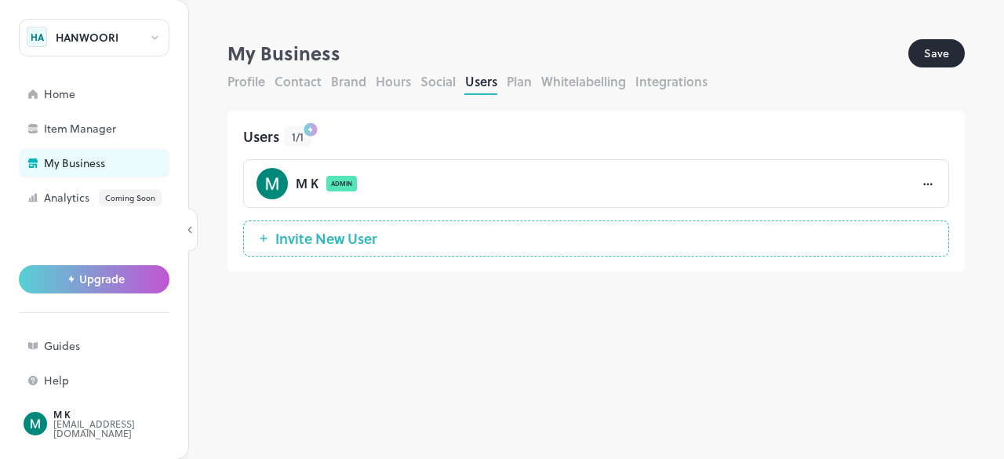
click at [513, 83] on button "Plan" at bounding box center [519, 81] width 25 height 18
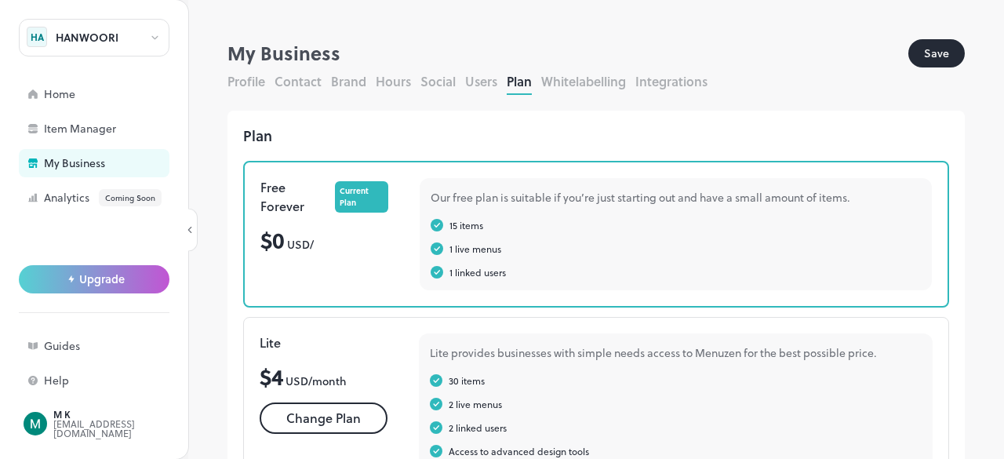
click at [559, 79] on button "Whitelabelling" at bounding box center [583, 81] width 85 height 18
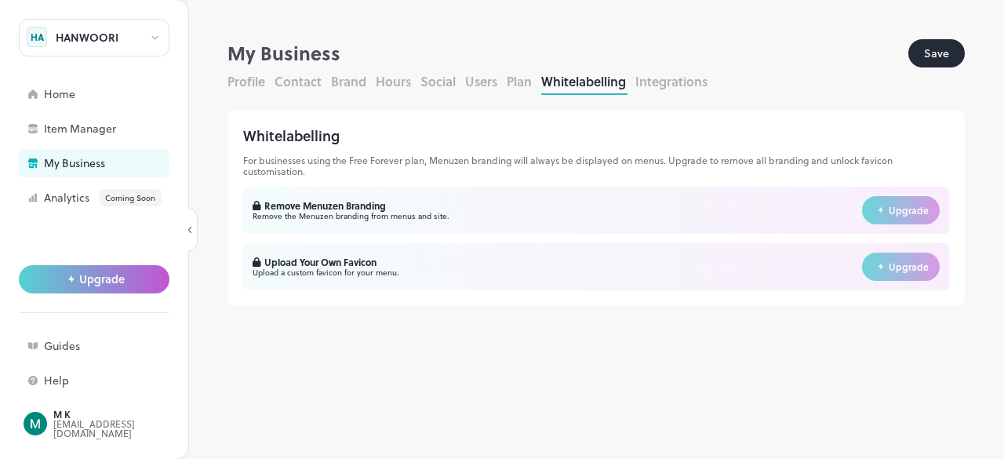
click at [659, 77] on button "Integrations" at bounding box center [672, 81] width 72 height 18
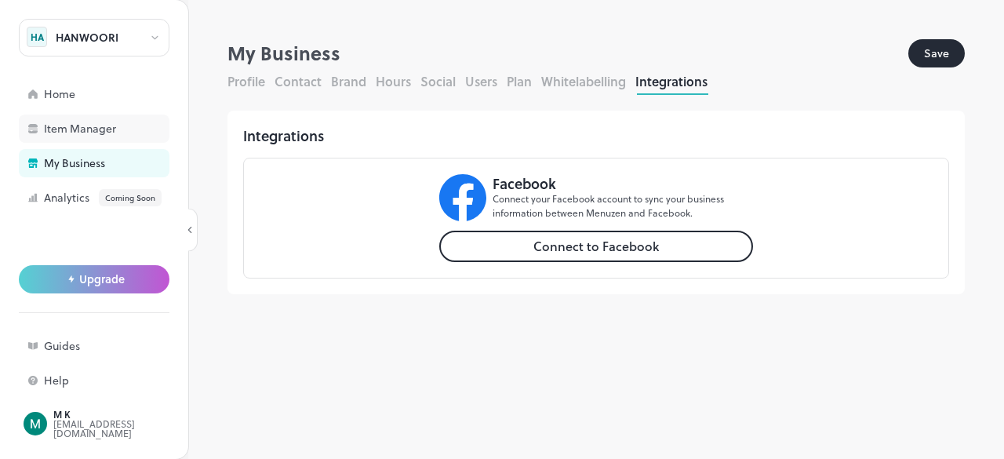
click at [79, 133] on div "Item Manager" at bounding box center [122, 128] width 157 height 11
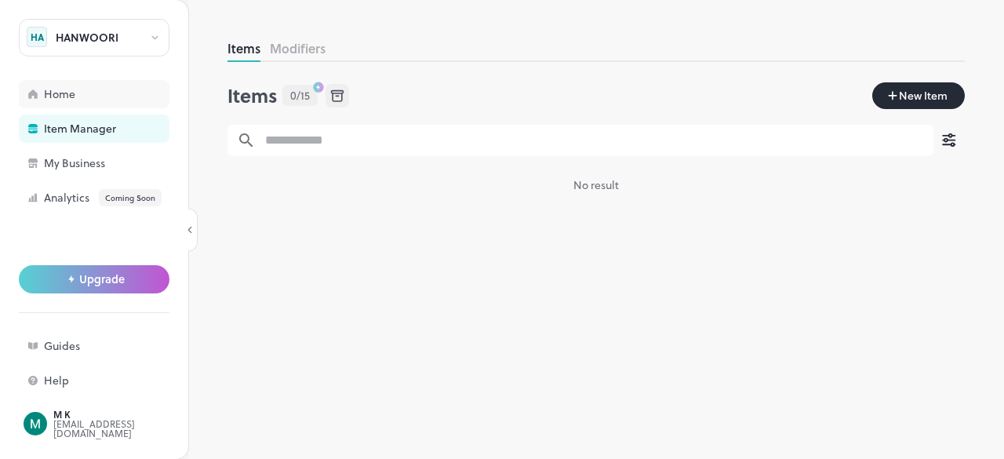
click at [144, 101] on div "Home" at bounding box center [94, 94] width 151 height 28
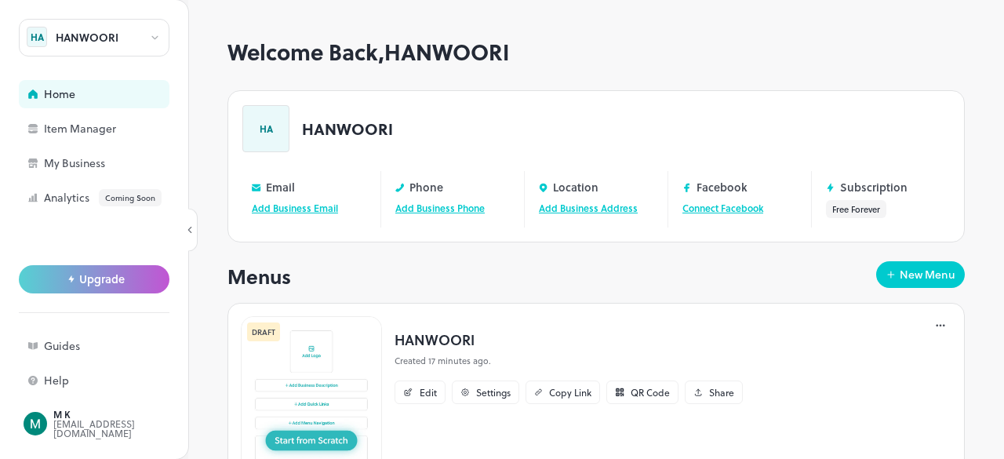
click at [137, 42] on div "HANWOORI" at bounding box center [94, 38] width 151 height 38
click at [312, 435] on div at bounding box center [502, 229] width 1004 height 459
click at [428, 392] on div "Edit" at bounding box center [428, 392] width 17 height 9
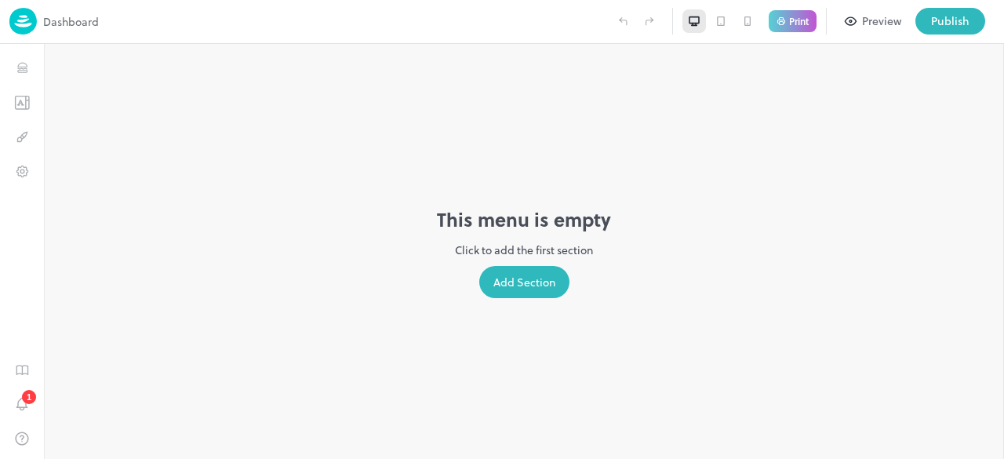
click at [520, 275] on div "Add Section" at bounding box center [524, 282] width 90 height 32
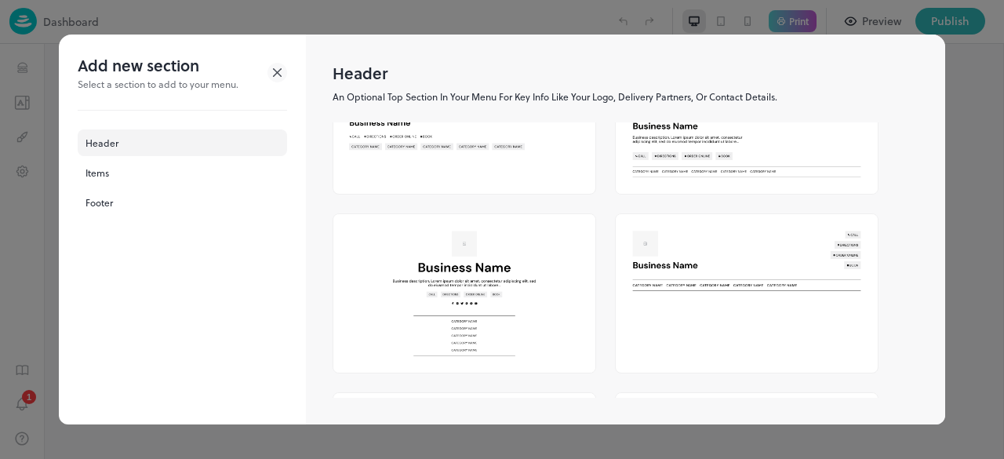
scroll to position [169, 0]
click at [460, 267] on img at bounding box center [464, 292] width 262 height 158
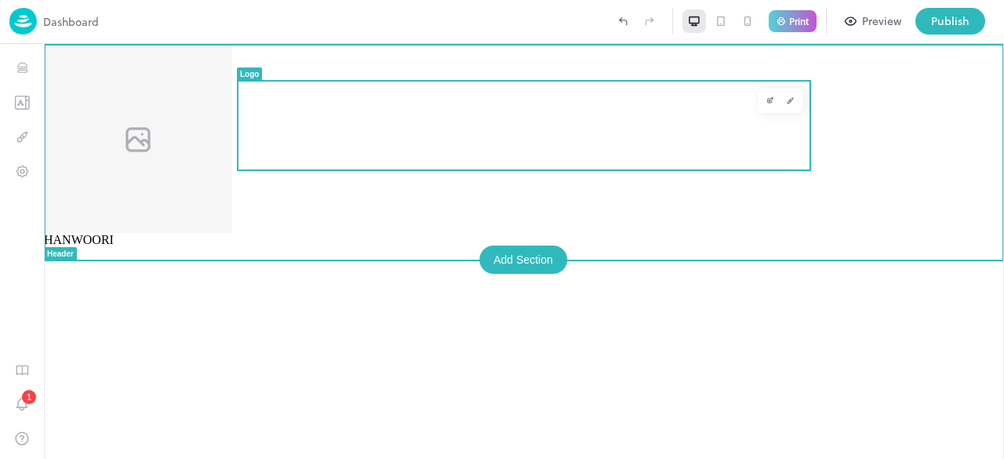
click at [232, 159] on img at bounding box center [138, 138] width 188 height 189
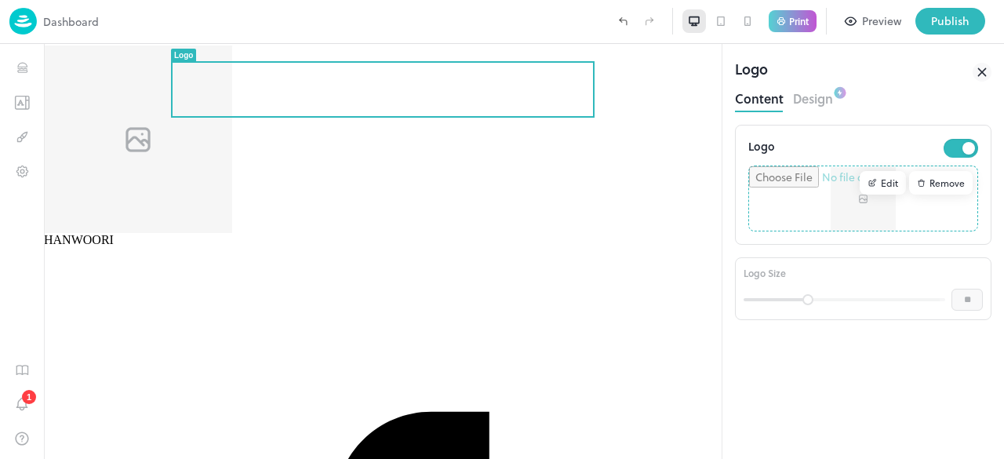
click at [807, 224] on input "file" at bounding box center [863, 198] width 228 height 64
type input "**********"
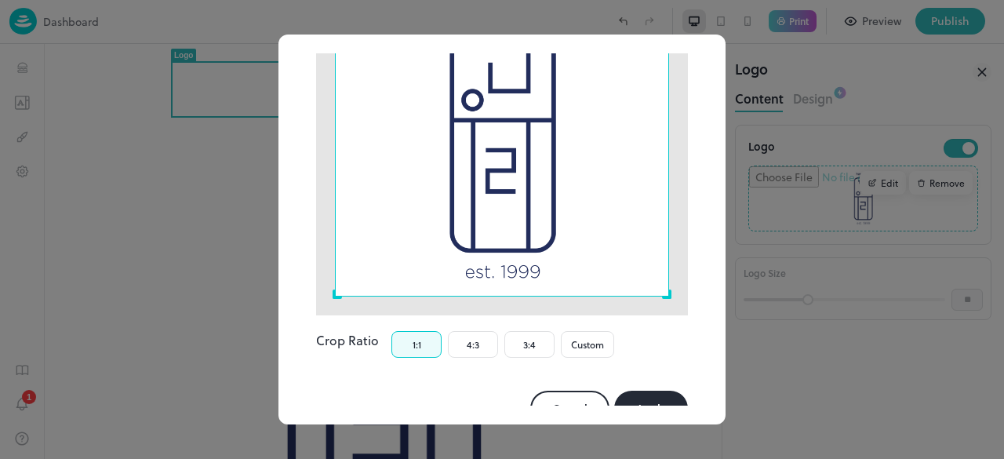
scroll to position [177, 0]
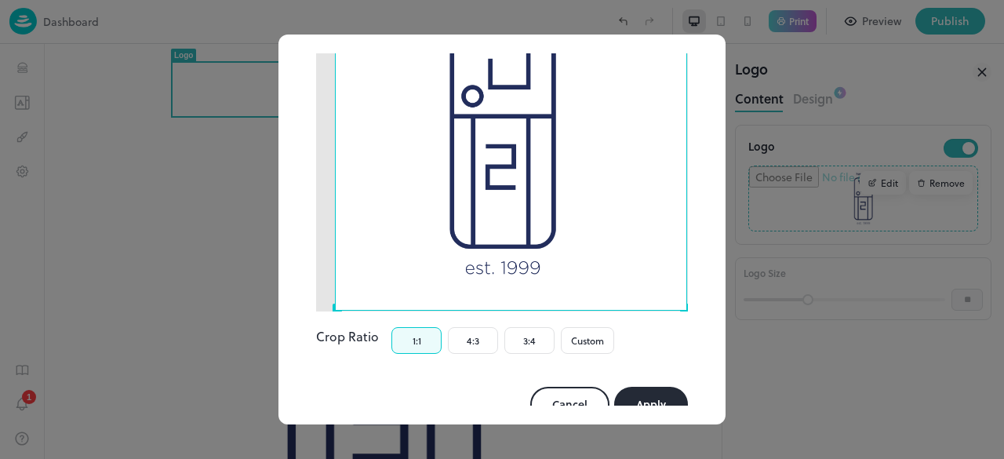
click at [676, 252] on div "Image Editor Crop Ratio 1:1 4:3 3:4 Custom Cancel Apply" at bounding box center [502, 159] width 410 height 564
drag, startPoint x: 504, startPoint y: 299, endPoint x: 505, endPoint y: 243, distance: 55.7
click at [505, 243] on div "Image Editor Crop Ratio 1:1 4:3 3:4 Custom Cancel Apply" at bounding box center [502, 159] width 410 height 564
drag, startPoint x: 493, startPoint y: 299, endPoint x: 494, endPoint y: 237, distance: 62.0
click at [494, 237] on div "Image Editor Crop Ratio 1:1 4:3 3:4 Custom Cancel Apply" at bounding box center [502, 159] width 410 height 564
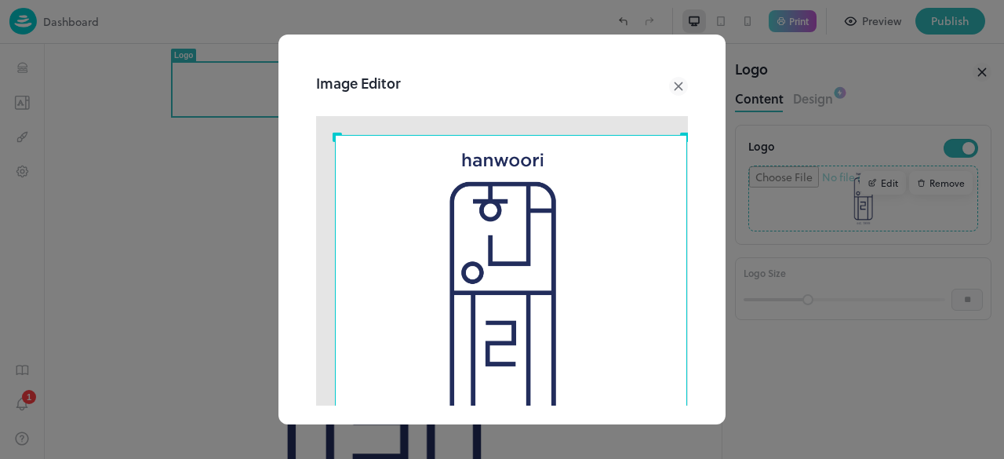
scroll to position [199, 0]
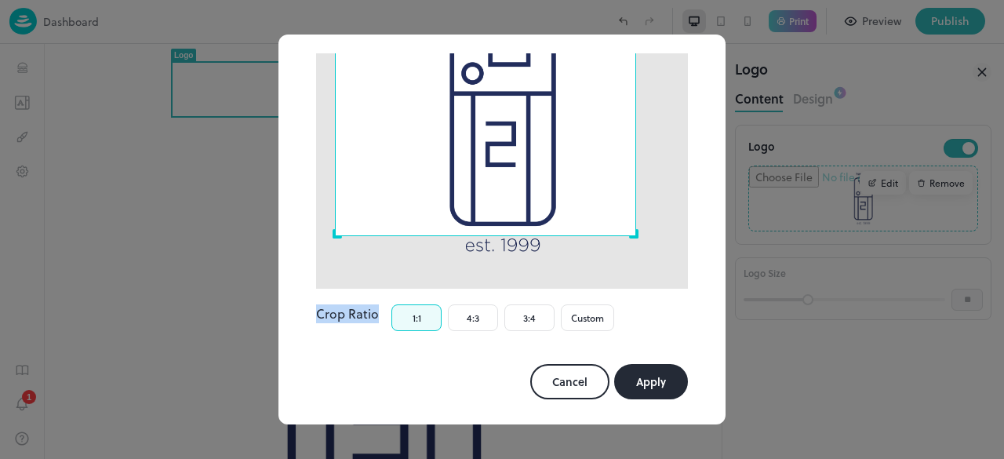
click at [625, 236] on div at bounding box center [502, 103] width 372 height 372
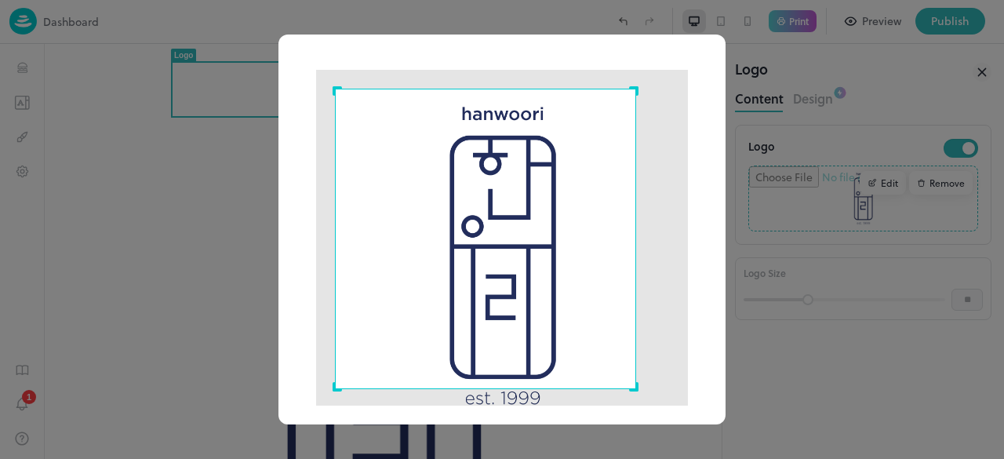
scroll to position [39, 0]
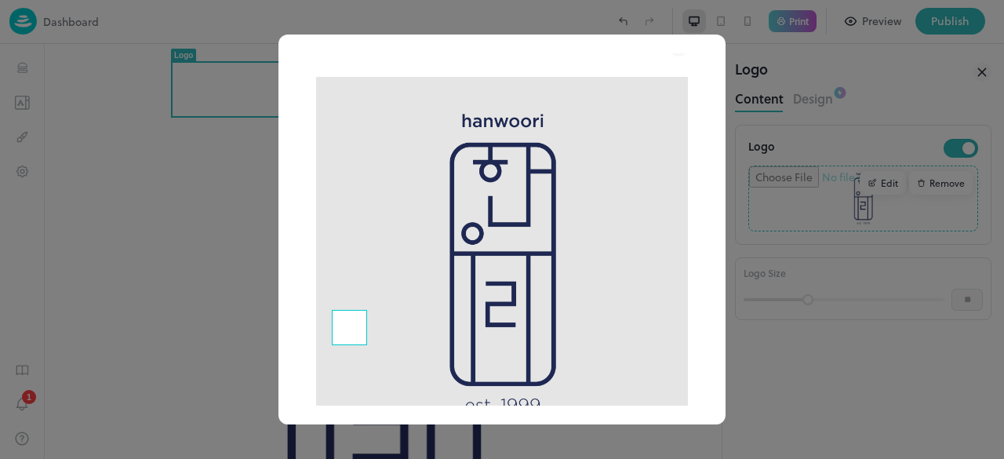
click at [366, 303] on img at bounding box center [502, 263] width 372 height 372
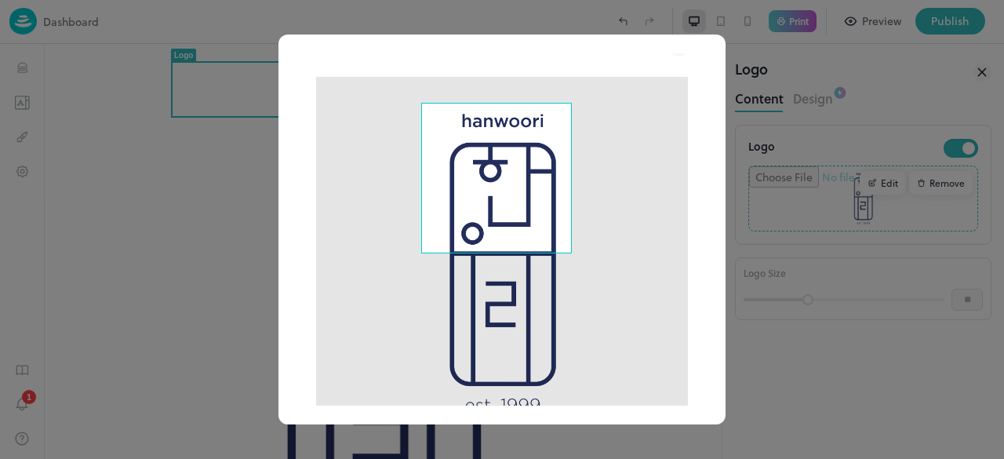
click at [563, 396] on img at bounding box center [502, 263] width 372 height 372
click at [574, 359] on div at bounding box center [502, 263] width 372 height 372
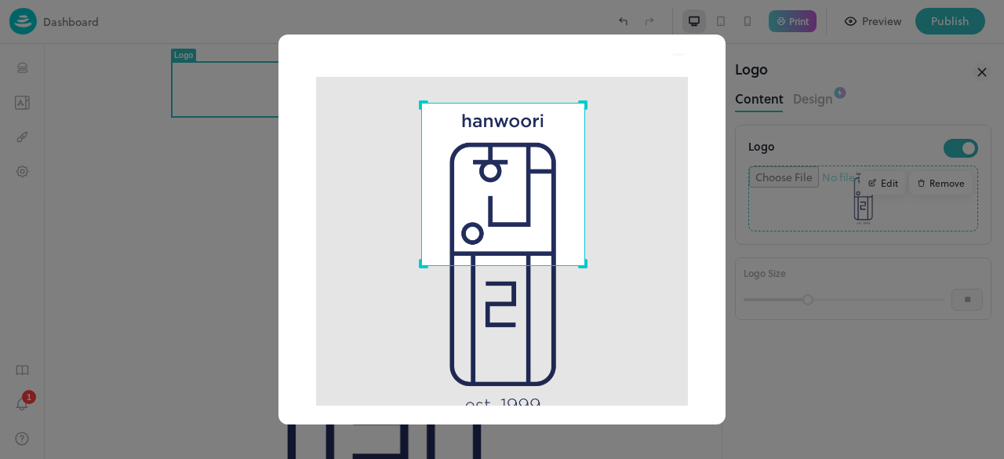
click at [499, 258] on div "Use the arrow keys to move the crop selection area" at bounding box center [503, 185] width 164 height 164
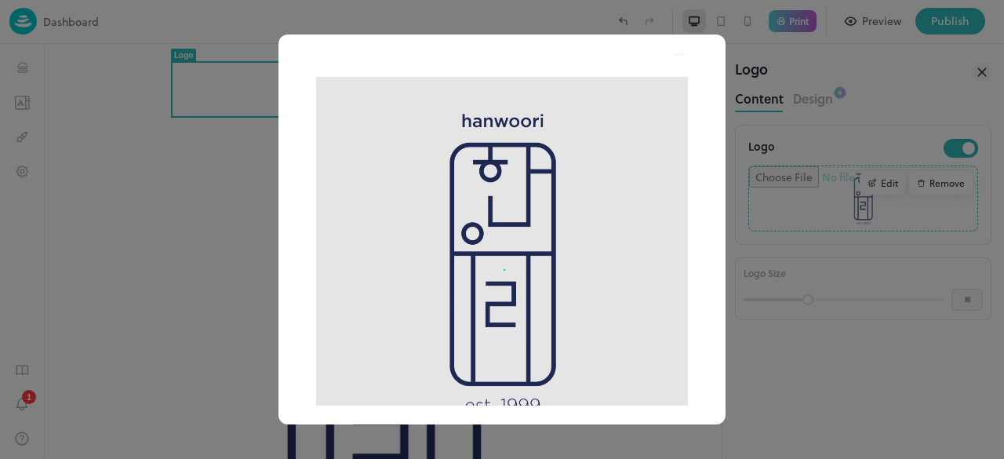
click at [499, 333] on img at bounding box center [502, 263] width 372 height 372
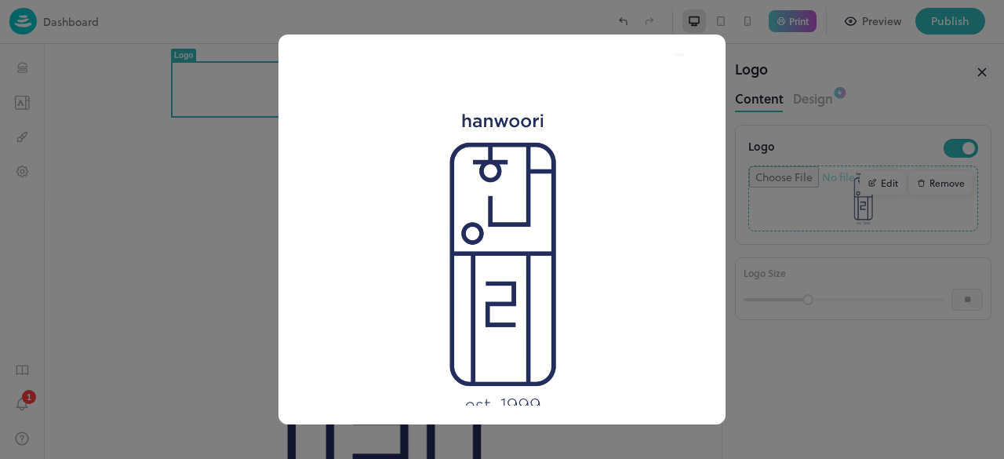
click at [421, 111] on img at bounding box center [502, 263] width 372 height 372
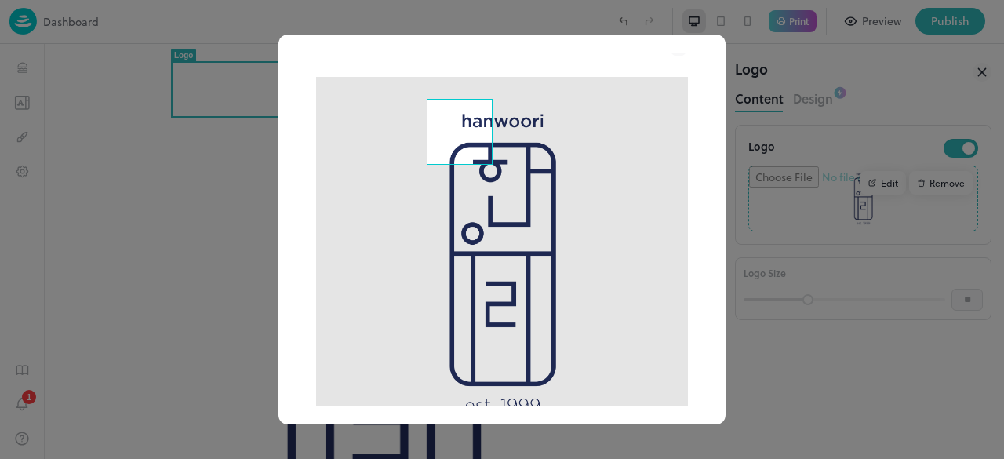
click at [486, 357] on img at bounding box center [502, 263] width 372 height 372
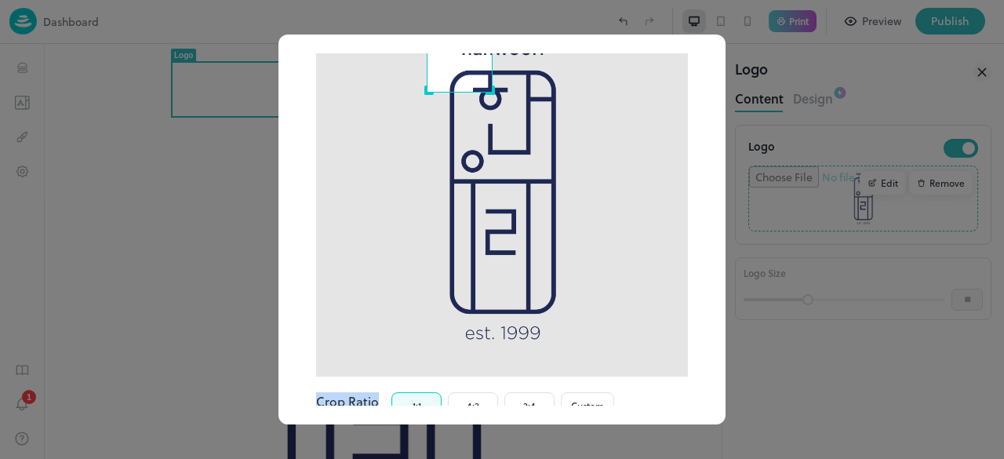
scroll to position [115, 0]
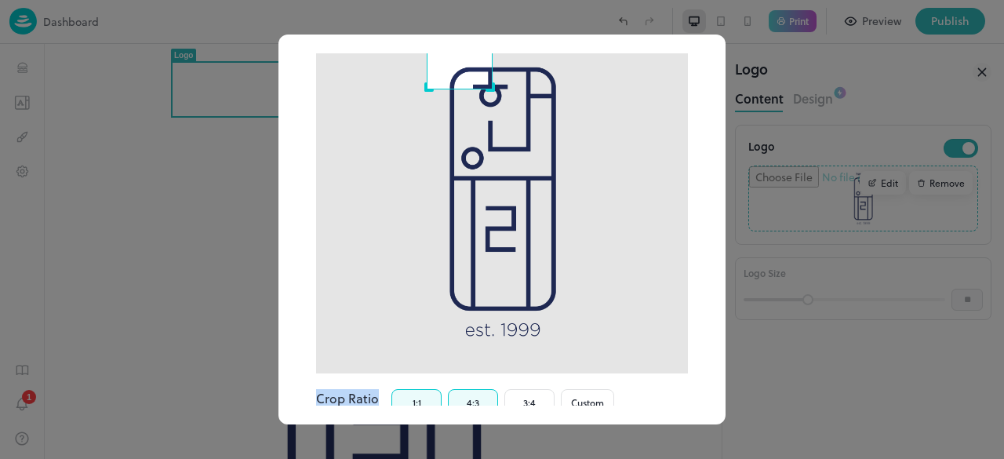
click at [487, 389] on button "4:3" at bounding box center [473, 402] width 50 height 27
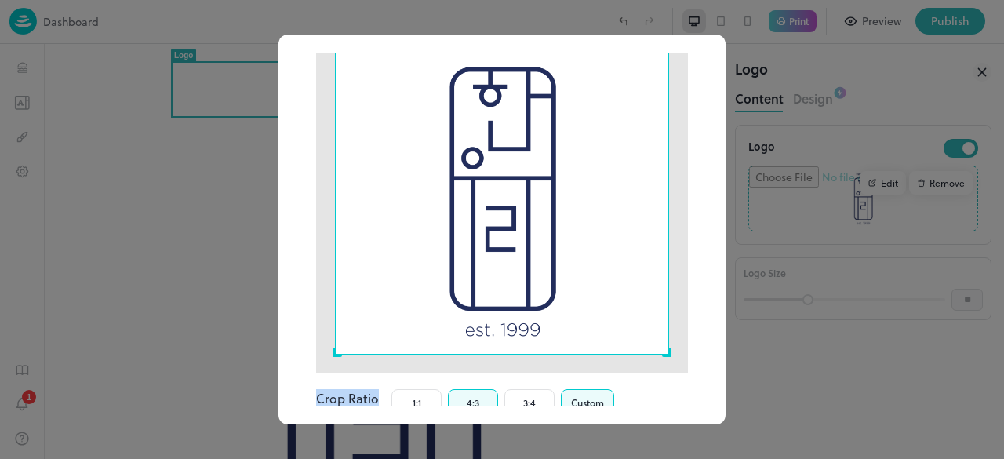
click at [577, 389] on button "Custom" at bounding box center [587, 402] width 53 height 27
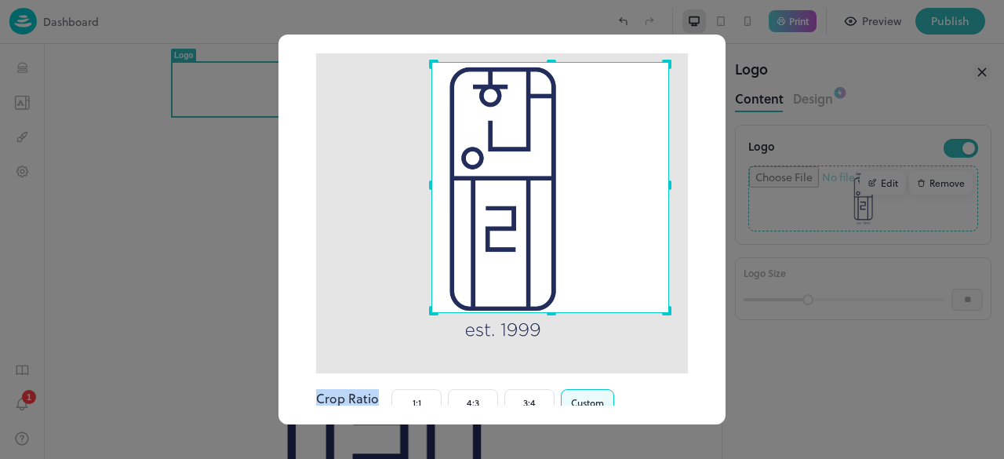
click at [432, 63] on div "Use the arrow keys to move the crop selection area" at bounding box center [550, 63] width 236 height 0
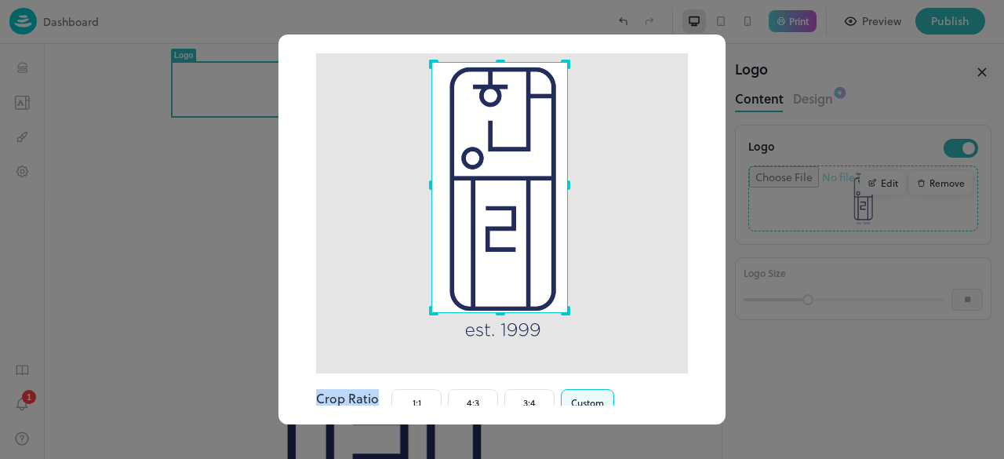
click at [559, 63] on div "Use the arrow keys to move the crop selection area" at bounding box center [499, 63] width 135 height 0
click at [428, 389] on button "1:1" at bounding box center [417, 402] width 50 height 27
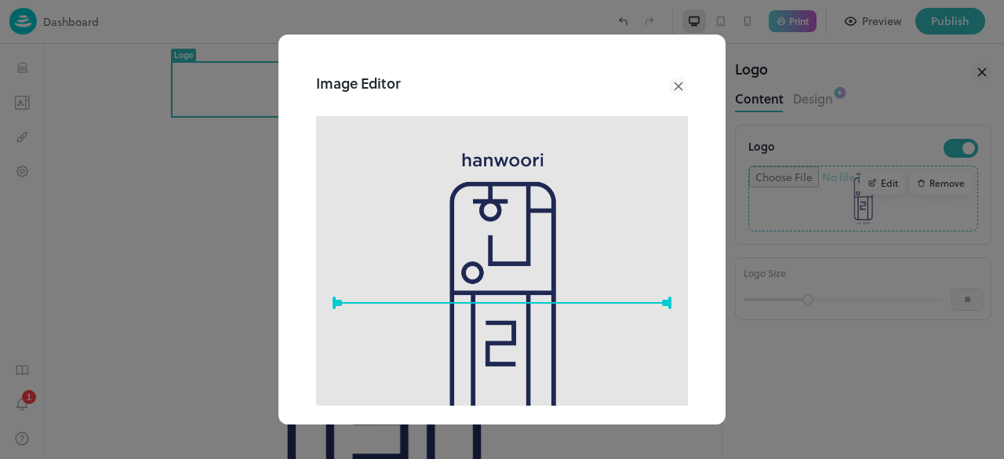
scroll to position [199, 0]
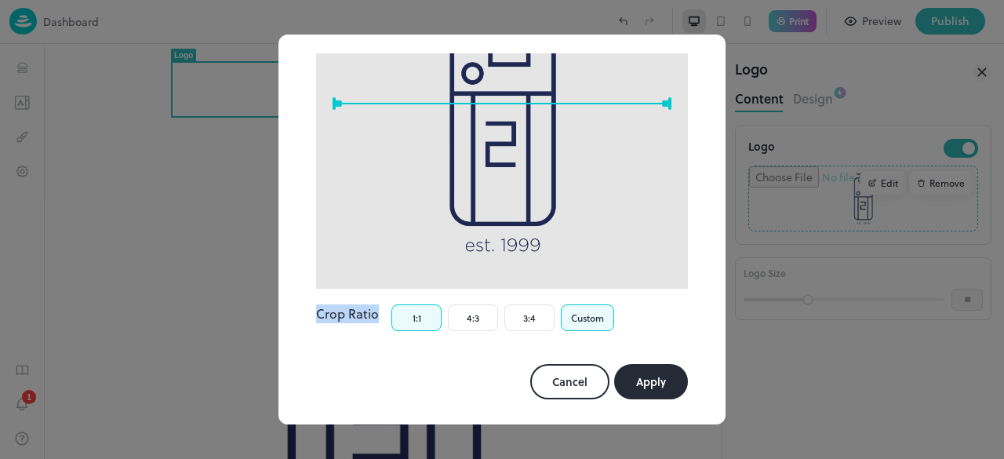
click at [592, 304] on button "Custom" at bounding box center [587, 317] width 53 height 27
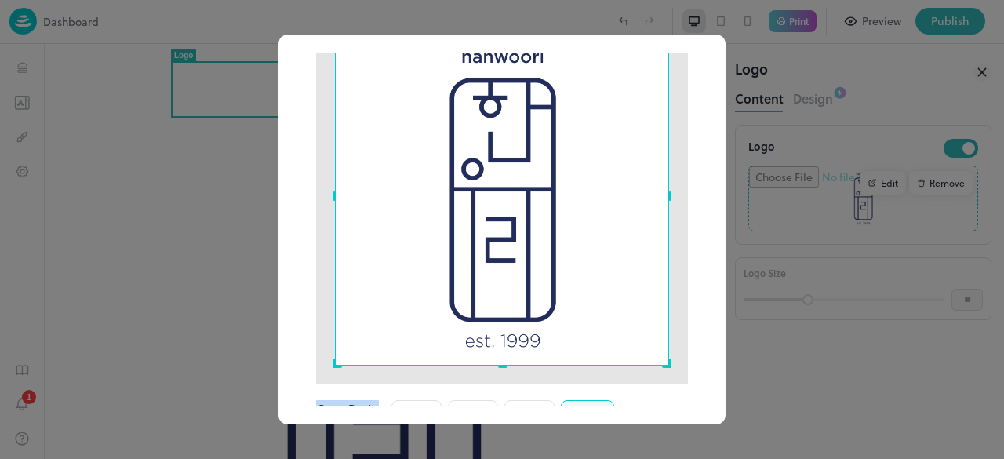
scroll to position [110, 0]
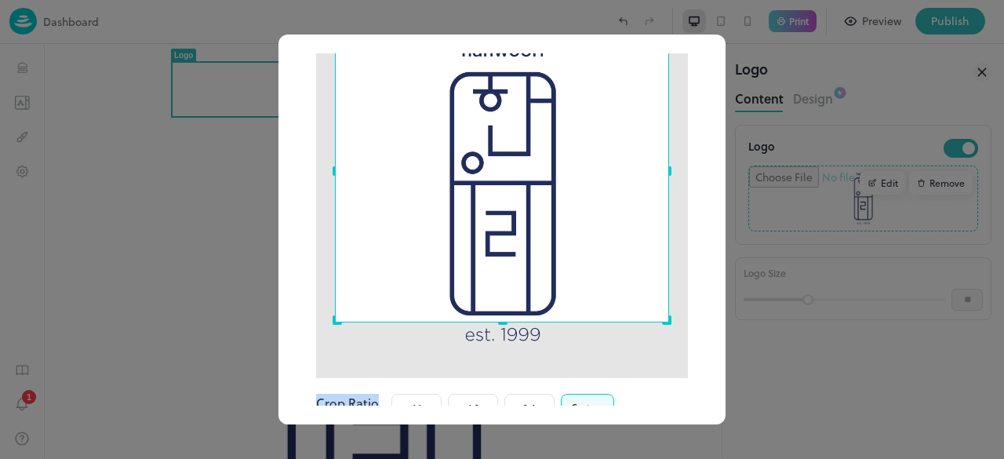
click at [498, 326] on div "Use the up and down arrow keys to move the south drag handle to change the crop…" at bounding box center [498, 326] width 0 height 0
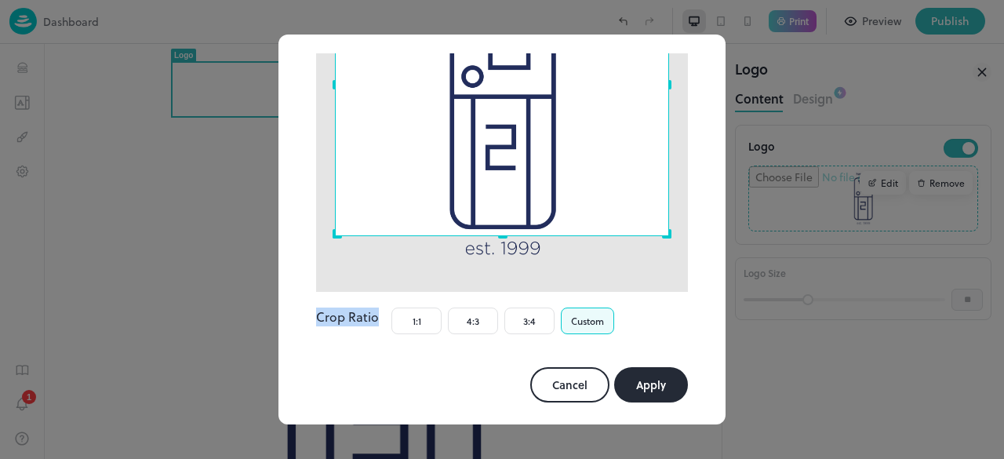
scroll to position [199, 0]
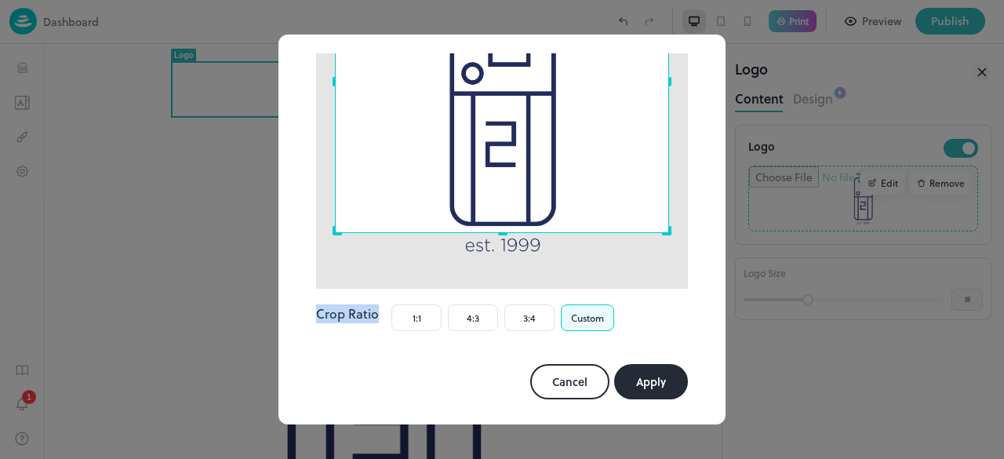
click at [661, 364] on button "Apply" at bounding box center [651, 381] width 74 height 35
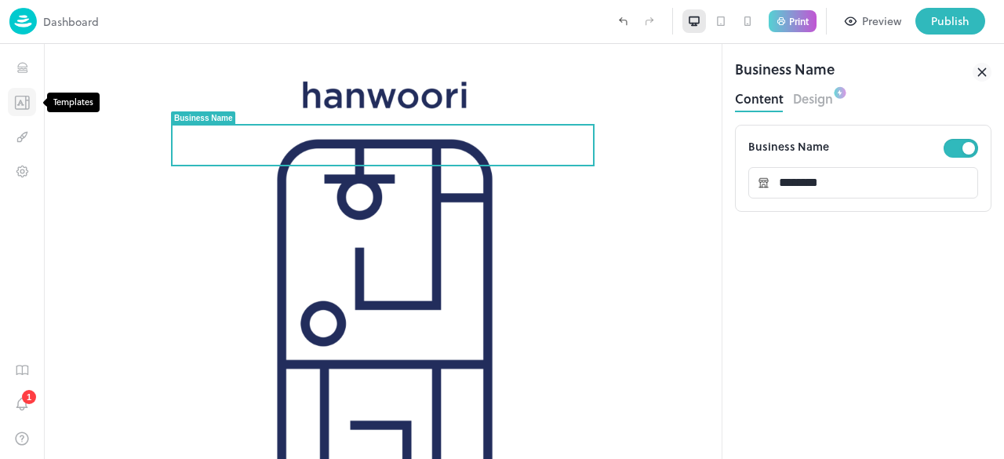
click at [24, 106] on icon "Templates" at bounding box center [22, 102] width 16 height 15
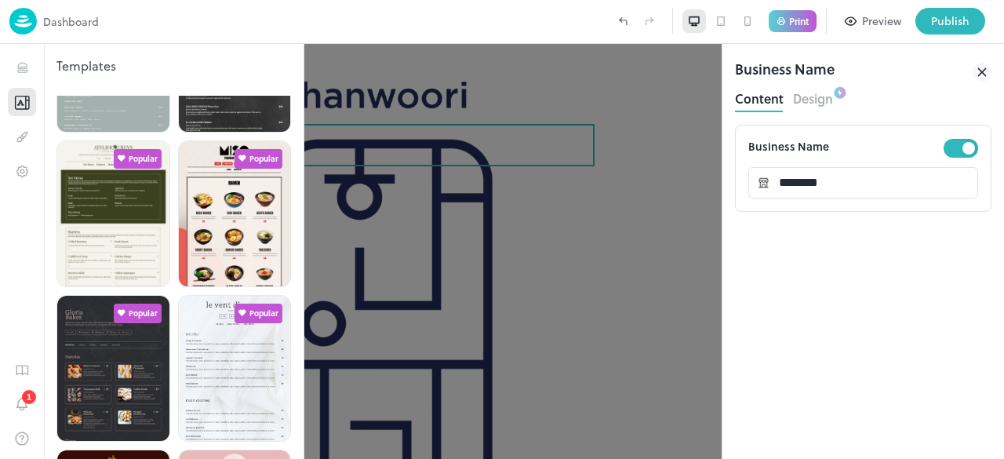
scroll to position [430, 0]
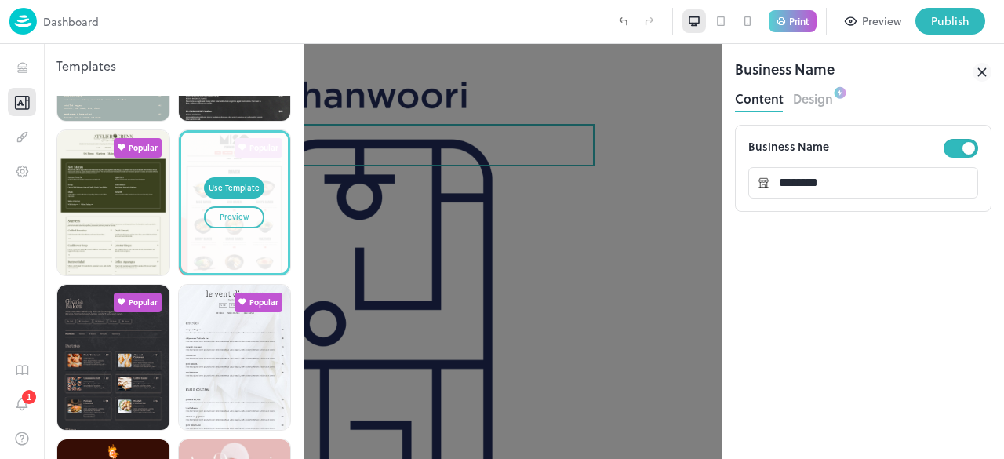
click at [230, 220] on div "Use Template Preview" at bounding box center [234, 203] width 107 height 140
click at [226, 206] on button "Preview" at bounding box center [234, 217] width 60 height 22
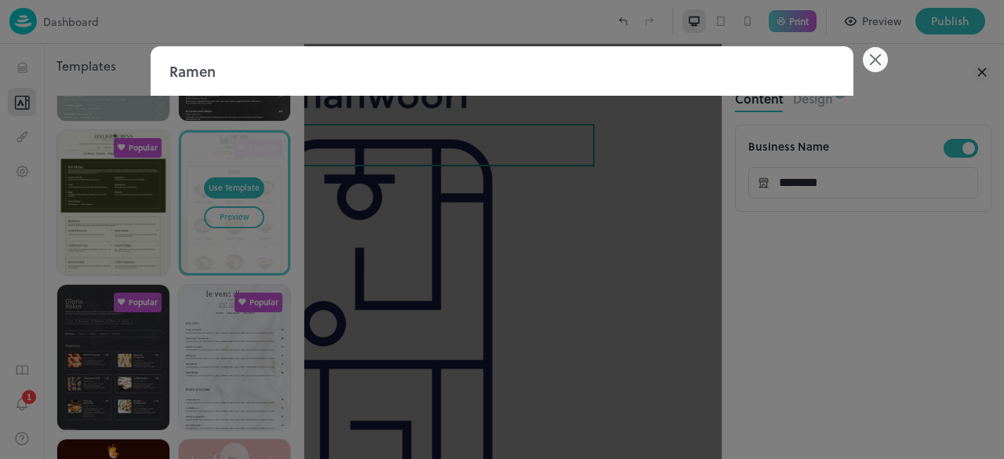
click at [871, 68] on icon at bounding box center [875, 59] width 25 height 25
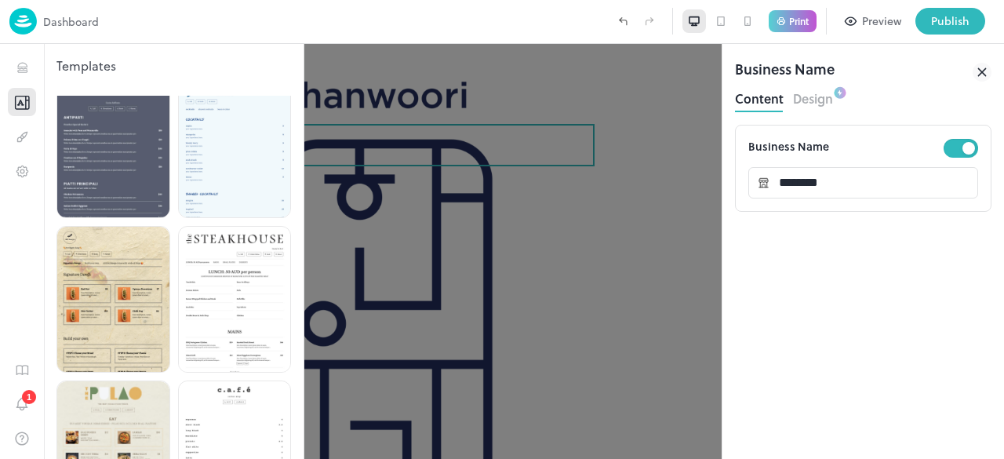
scroll to position [3265, 0]
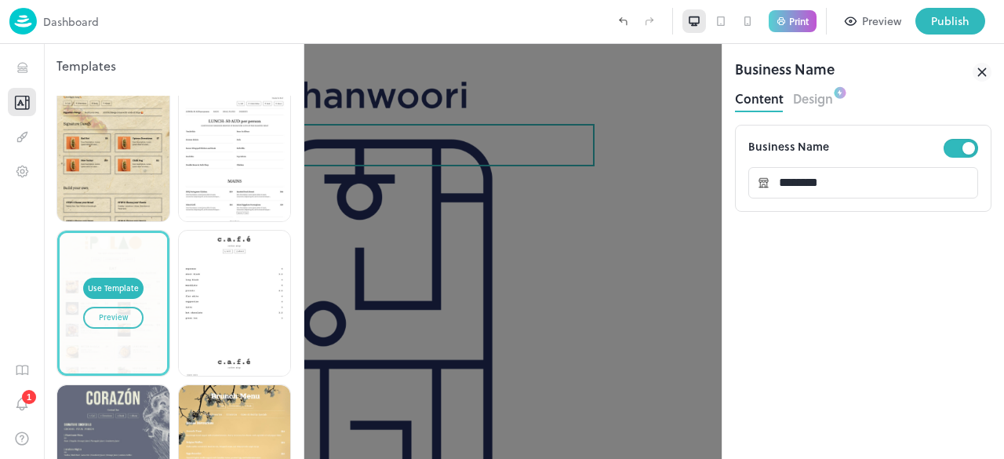
click at [111, 311] on div "Preview" at bounding box center [113, 317] width 29 height 13
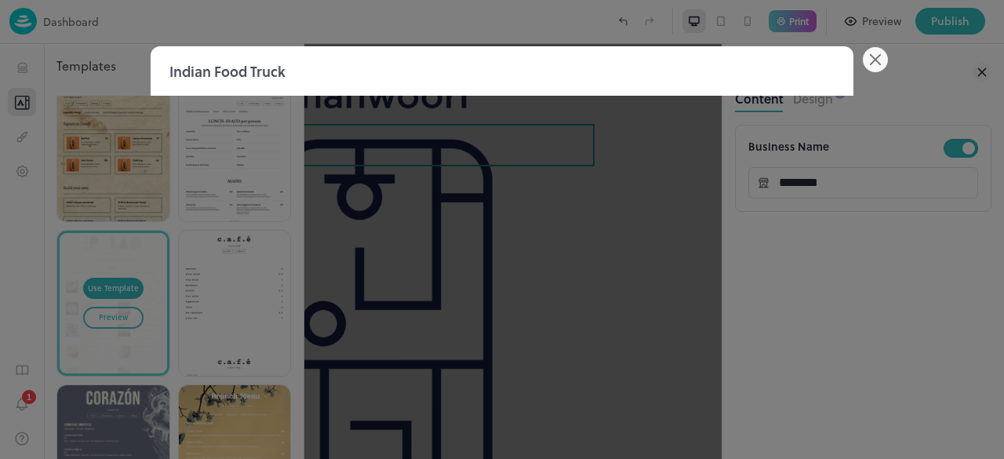
click at [863, 56] on icon at bounding box center [875, 59] width 25 height 25
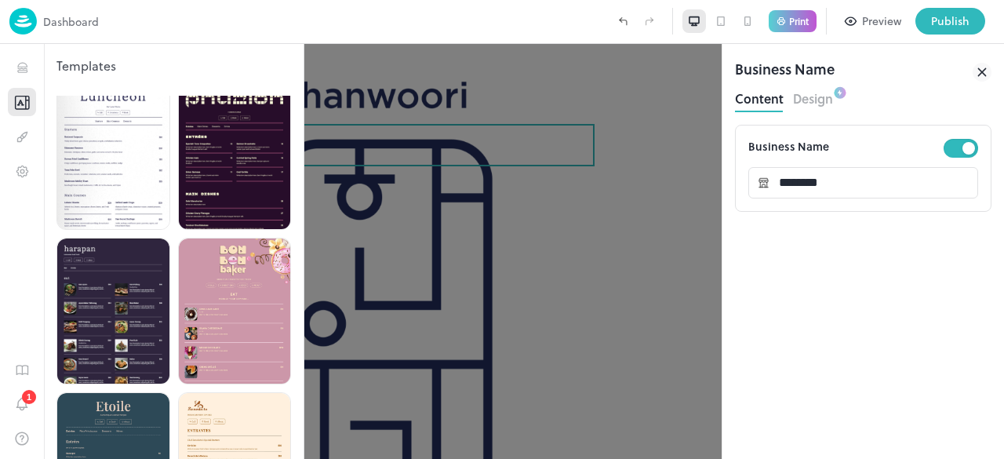
scroll to position [3882, 0]
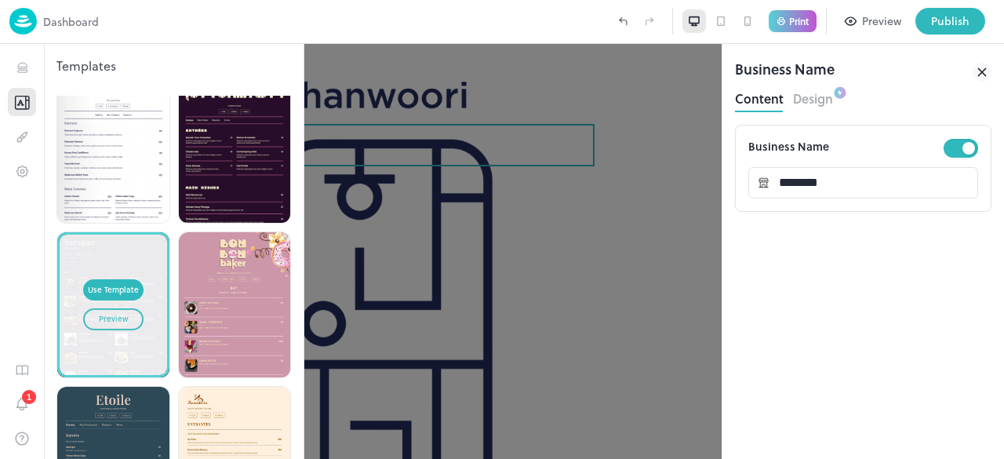
click at [151, 235] on div "Use Template Preview" at bounding box center [113, 305] width 107 height 140
click at [115, 308] on button "Preview" at bounding box center [113, 319] width 60 height 22
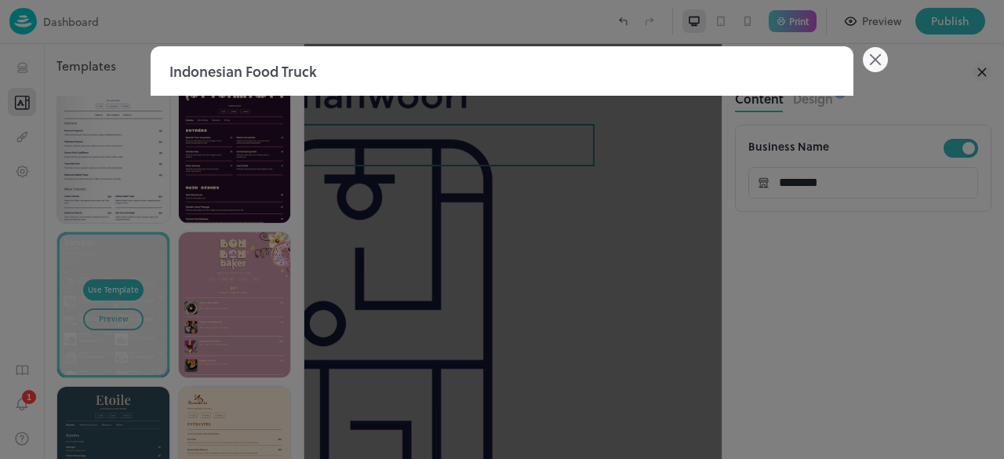
click at [869, 64] on icon at bounding box center [875, 59] width 25 height 25
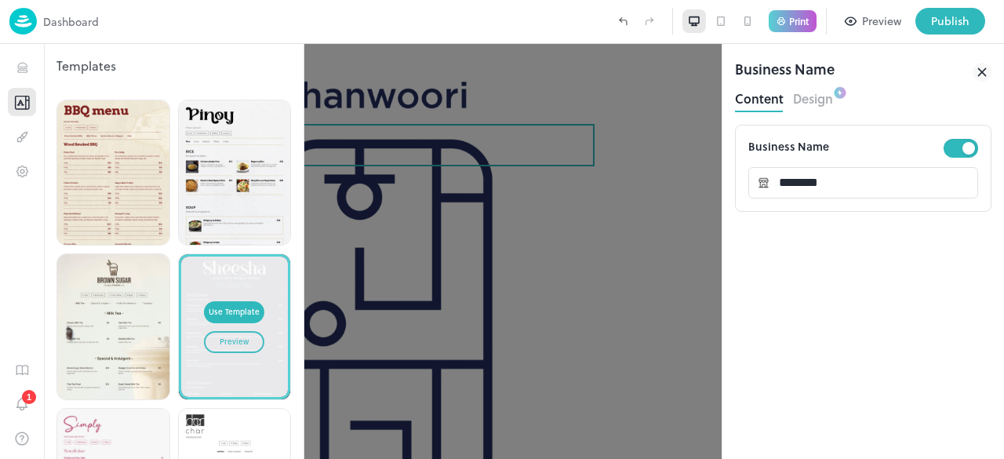
scroll to position [1352, 0]
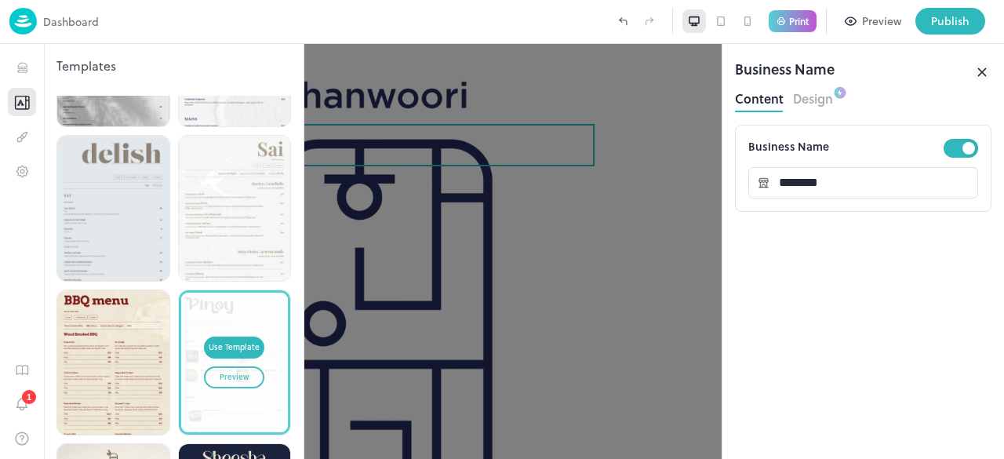
click at [228, 371] on div "Preview" at bounding box center [234, 377] width 29 height 13
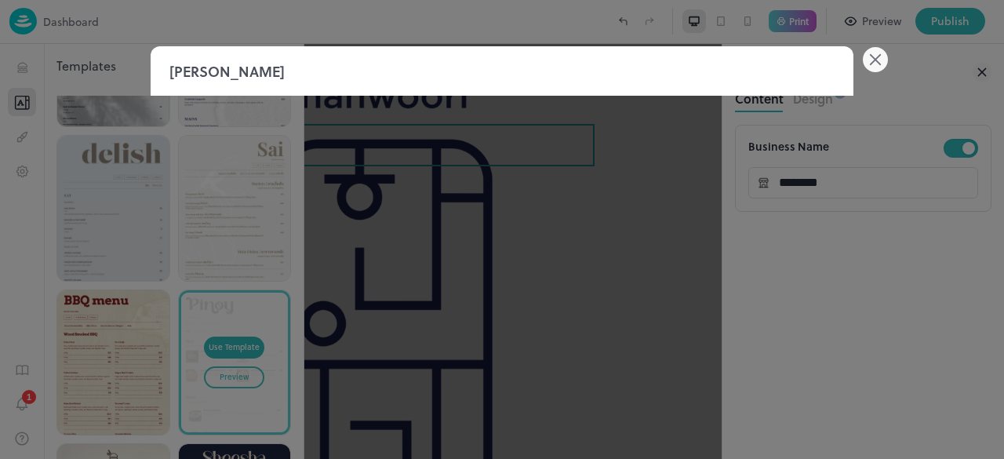
click at [867, 59] on icon at bounding box center [875, 59] width 25 height 25
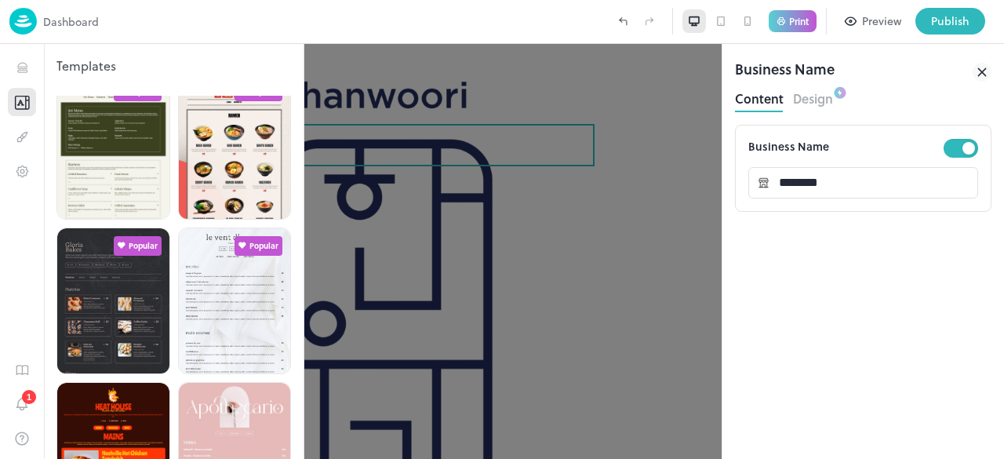
scroll to position [392, 0]
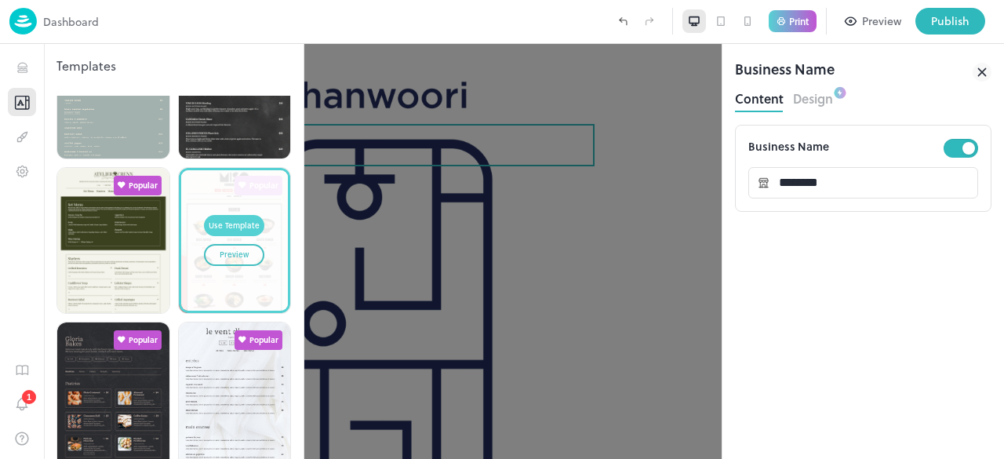
click at [249, 220] on div "Use Template" at bounding box center [234, 226] width 51 height 13
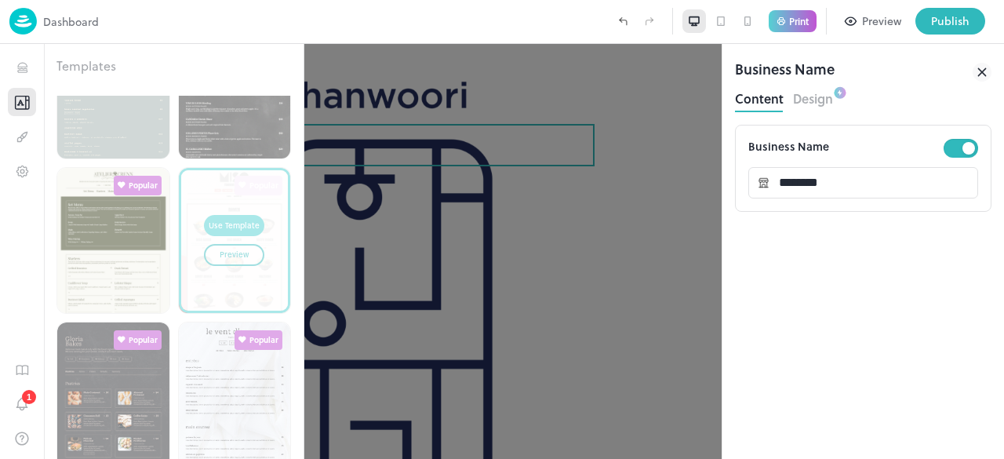
type input "******"
type input "*****"
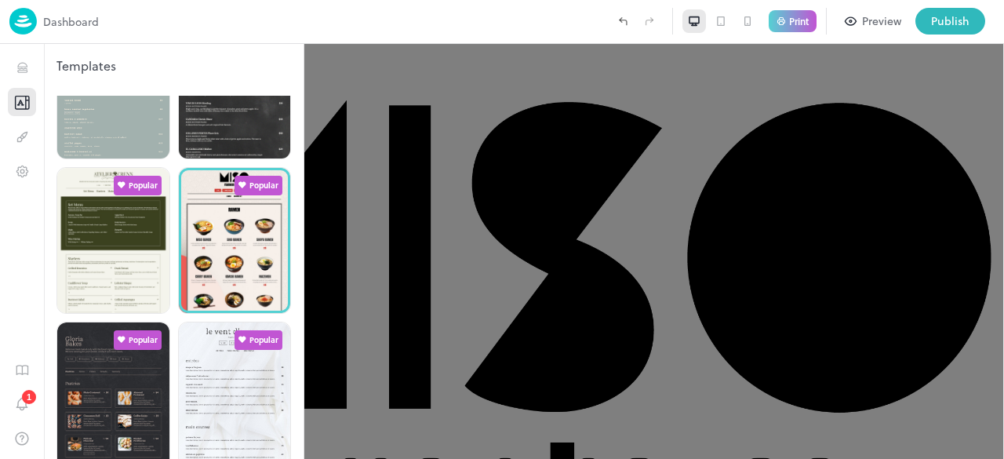
click at [534, 244] on div at bounding box center [502, 229] width 1004 height 459
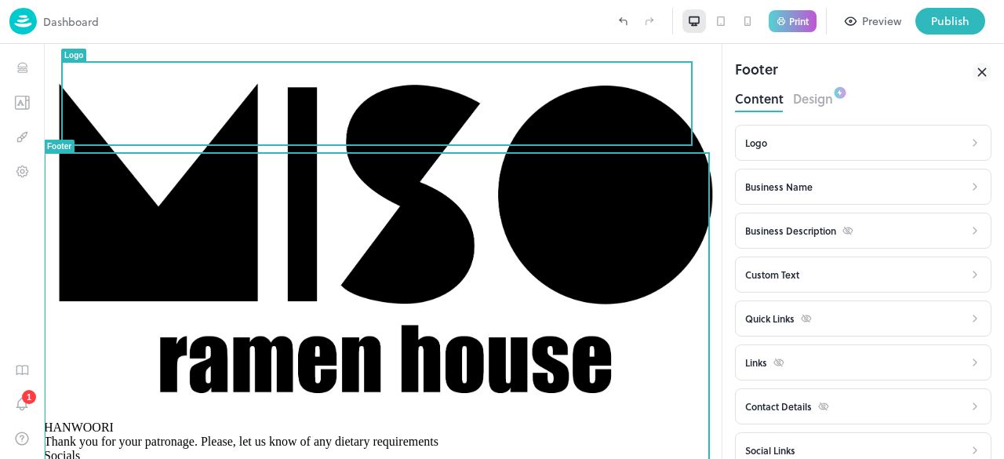
click at [404, 93] on img at bounding box center [383, 232] width 678 height 377
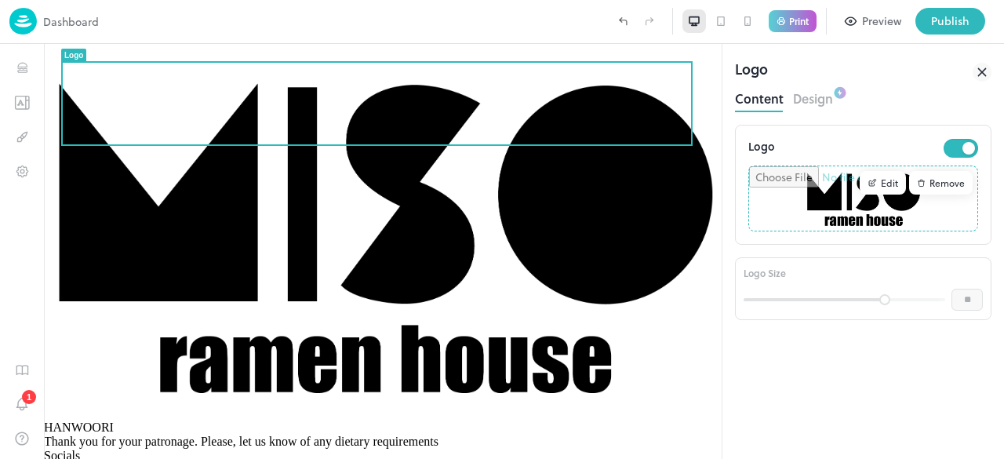
click at [881, 184] on div "Edit" at bounding box center [883, 183] width 46 height 24
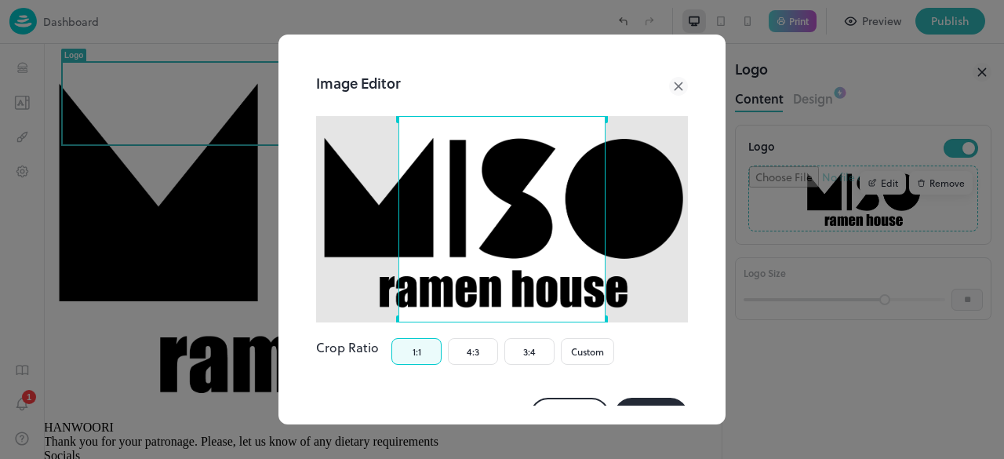
scroll to position [39, 0]
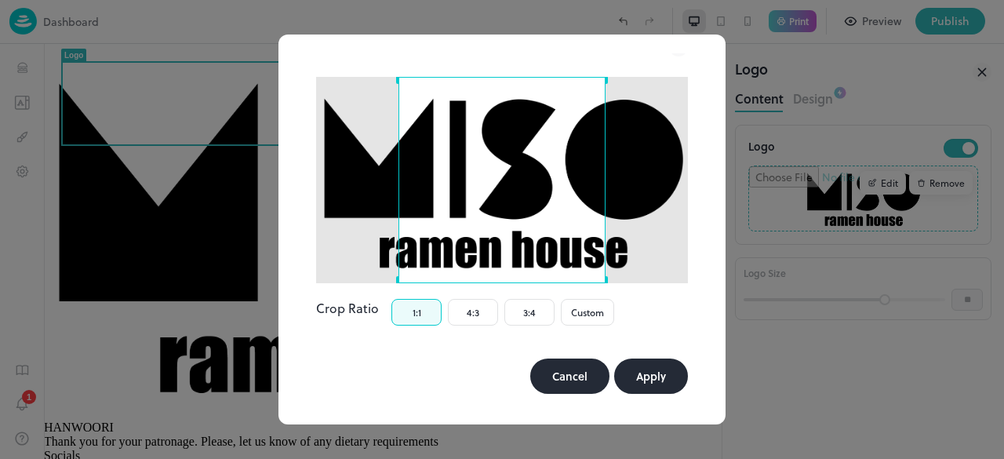
click at [589, 368] on button "Cancel" at bounding box center [569, 376] width 79 height 35
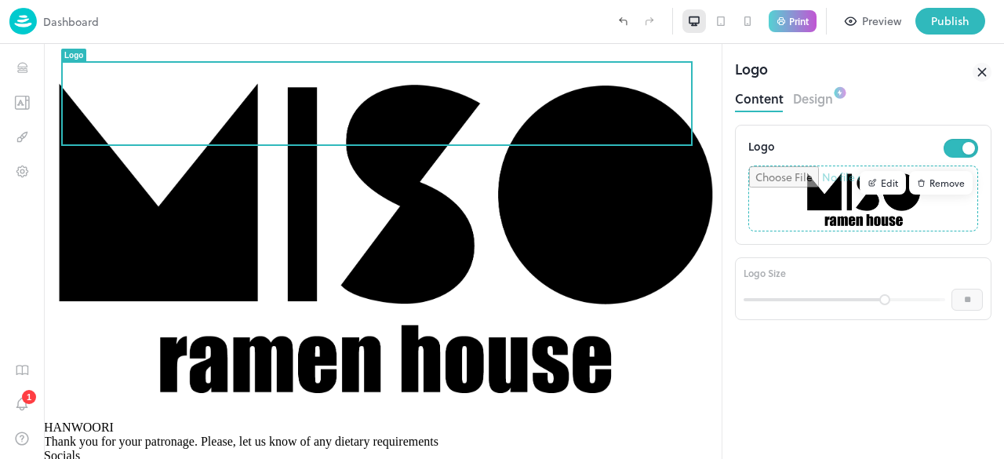
click at [938, 186] on div "Remove" at bounding box center [941, 183] width 64 height 24
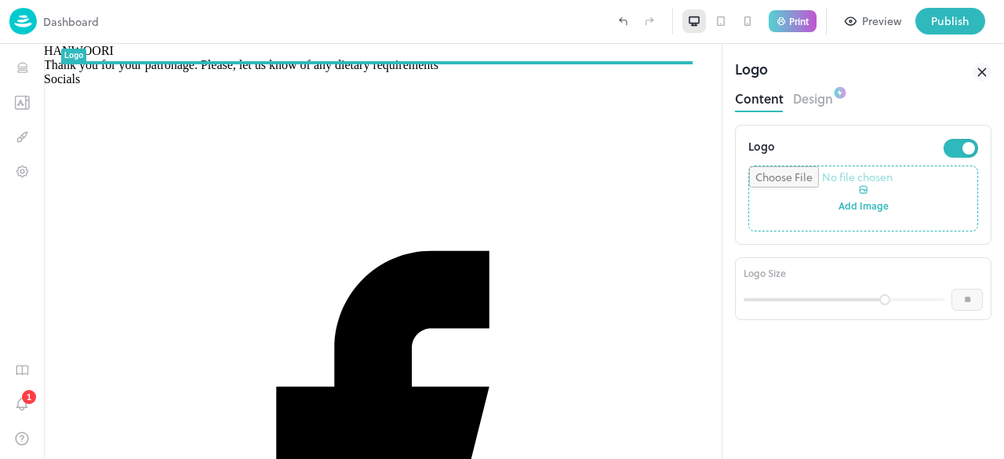
click at [878, 198] on input "file" at bounding box center [863, 198] width 228 height 64
type input "**********"
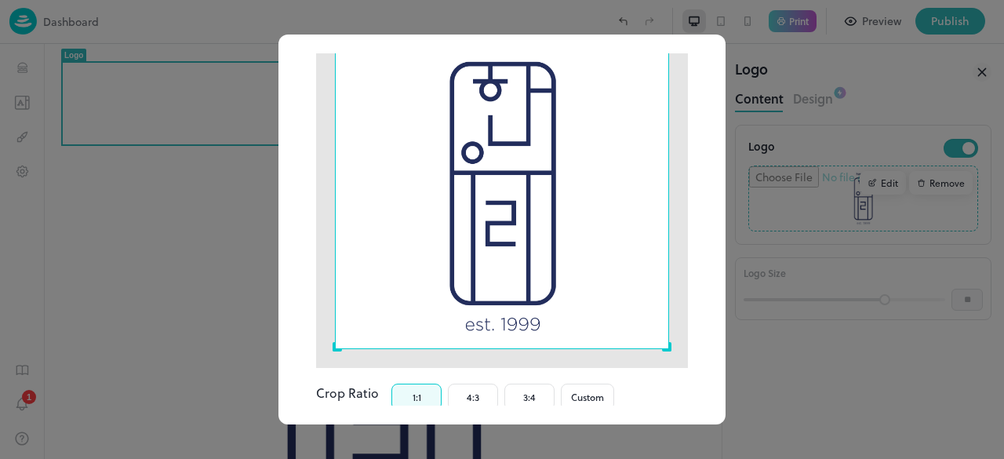
scroll to position [124, 0]
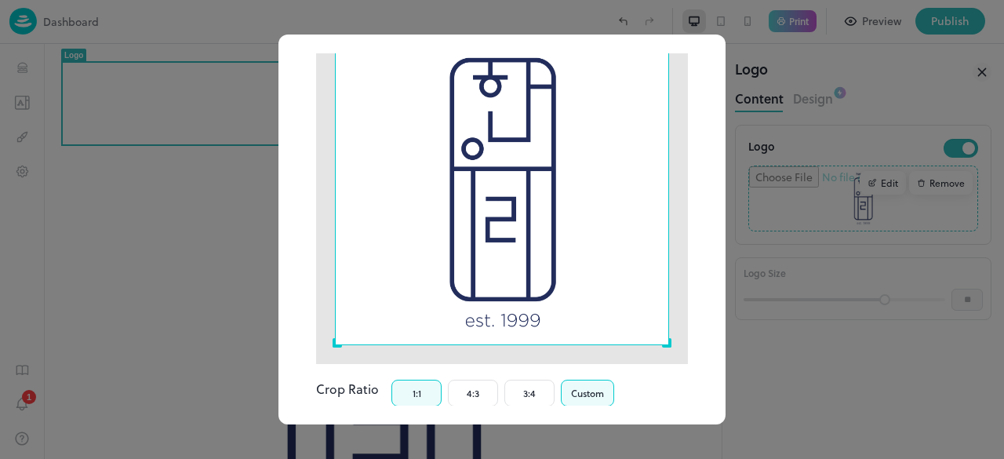
click at [606, 380] on button "Custom" at bounding box center [587, 393] width 53 height 27
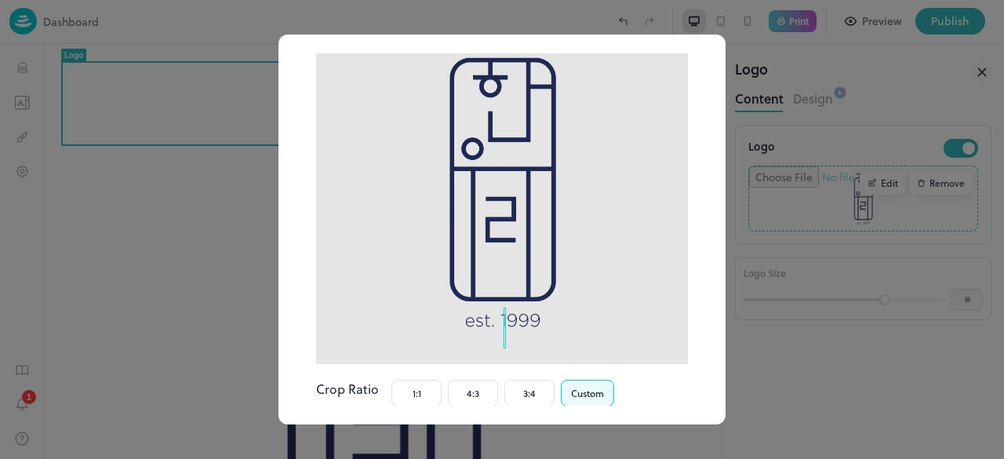
click at [497, 297] on div at bounding box center [502, 178] width 372 height 372
click at [668, 381] on div "Crop Ratio 1:1 4:3 3:4 Custom" at bounding box center [502, 393] width 372 height 27
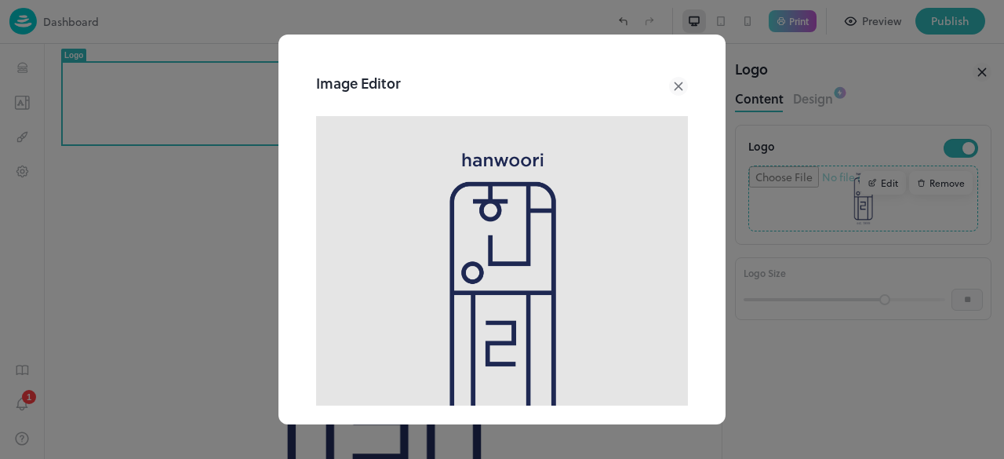
click at [669, 87] on icon at bounding box center [678, 86] width 19 height 19
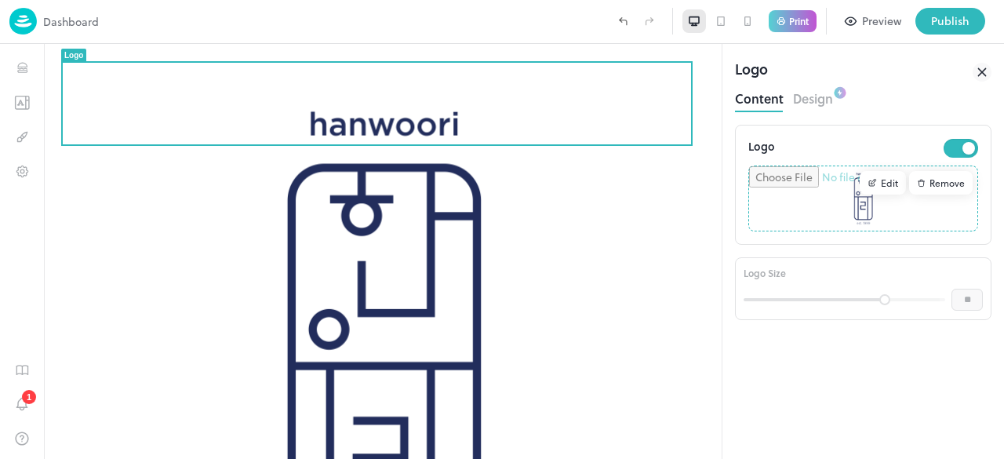
click at [836, 381] on div "Logo Edit Remove Logo Size ** ​" at bounding box center [863, 292] width 257 height 334
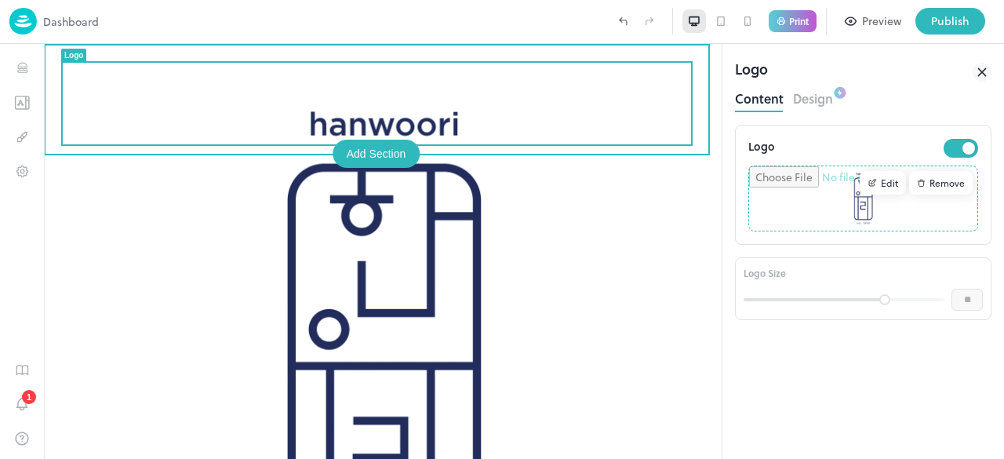
click at [379, 99] on img at bounding box center [383, 383] width 678 height 678
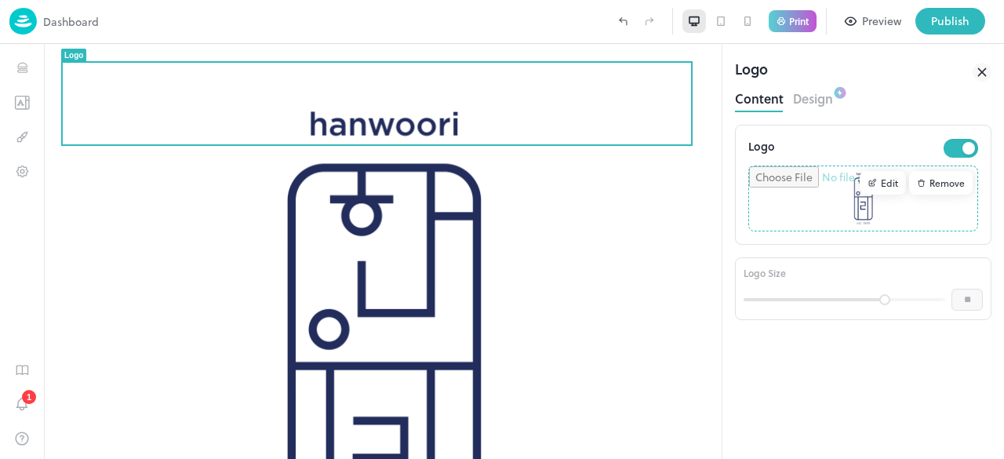
drag, startPoint x: 888, startPoint y: 299, endPoint x: 966, endPoint y: 310, distance: 78.4
click at [966, 310] on div "** ​" at bounding box center [863, 300] width 239 height 24
click at [890, 306] on div at bounding box center [845, 300] width 202 height 24
click at [885, 188] on div "Edit" at bounding box center [883, 183] width 46 height 24
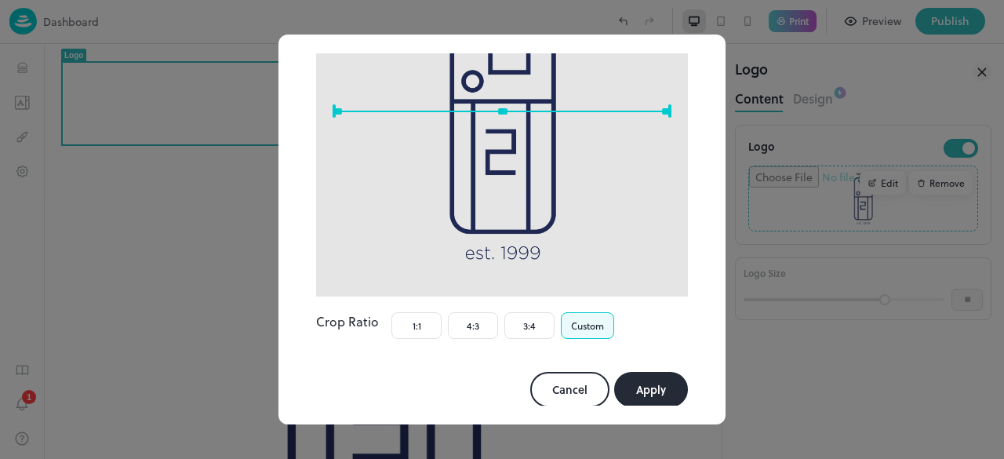
scroll to position [199, 0]
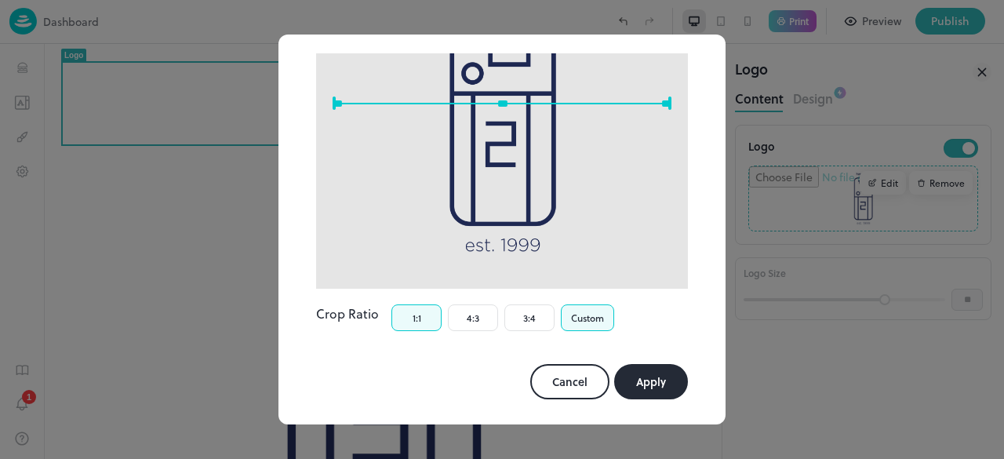
click at [420, 304] on button "1:1" at bounding box center [417, 317] width 50 height 27
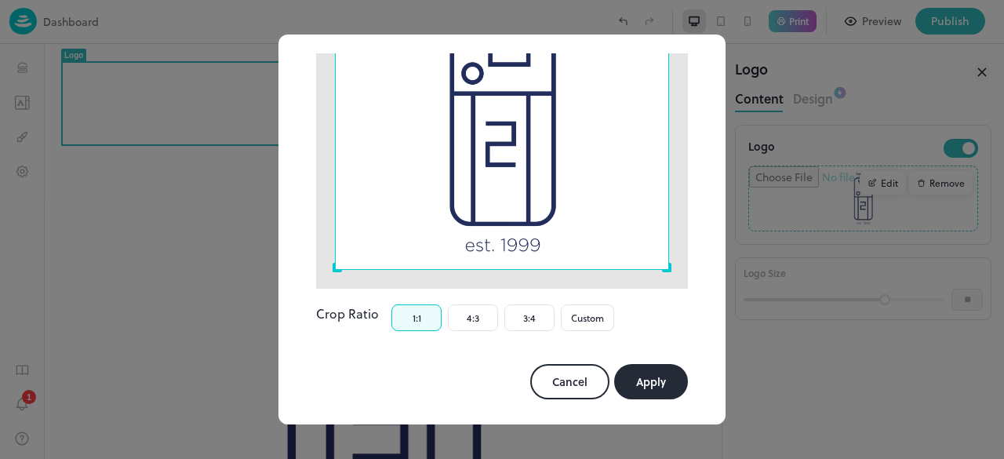
click at [649, 364] on button "Apply" at bounding box center [651, 381] width 74 height 35
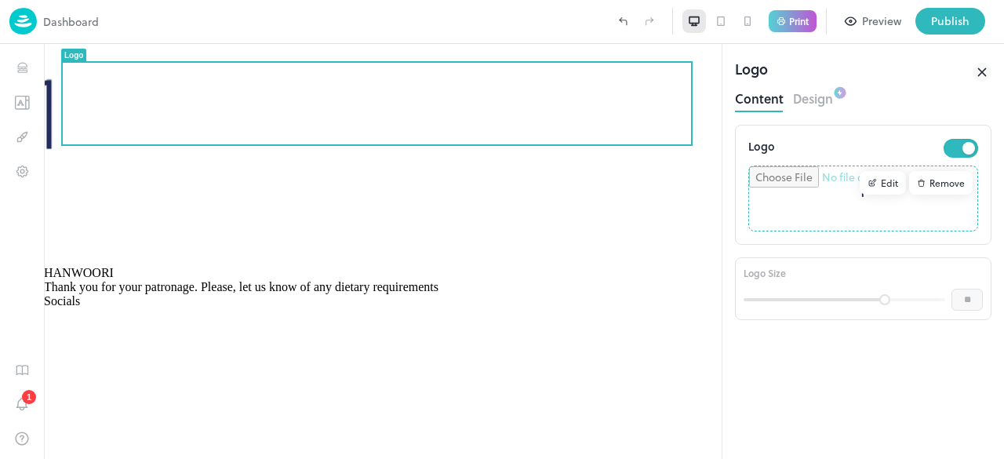
drag, startPoint x: 887, startPoint y: 302, endPoint x: 951, endPoint y: 307, distance: 64.5
click at [951, 307] on div "** ​" at bounding box center [863, 300] width 239 height 24
click at [891, 184] on div "Edit" at bounding box center [883, 183] width 46 height 24
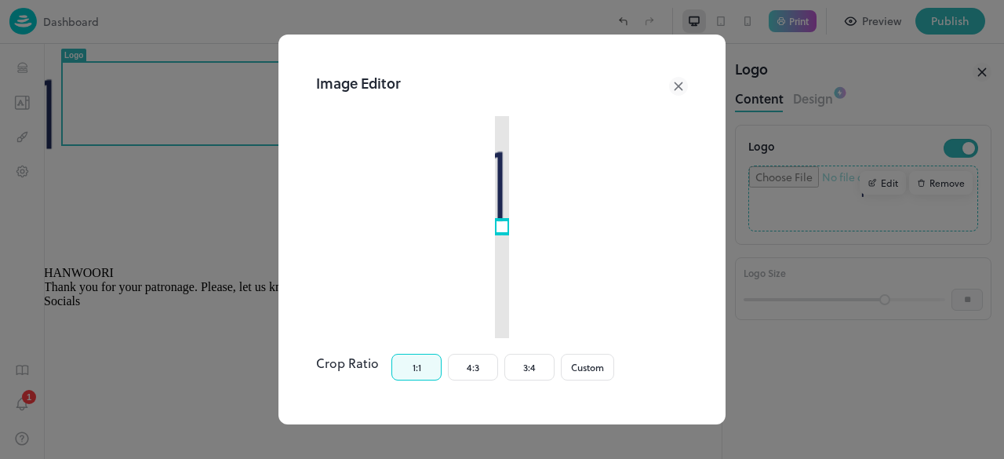
click at [675, 87] on icon at bounding box center [678, 85] width 7 height 7
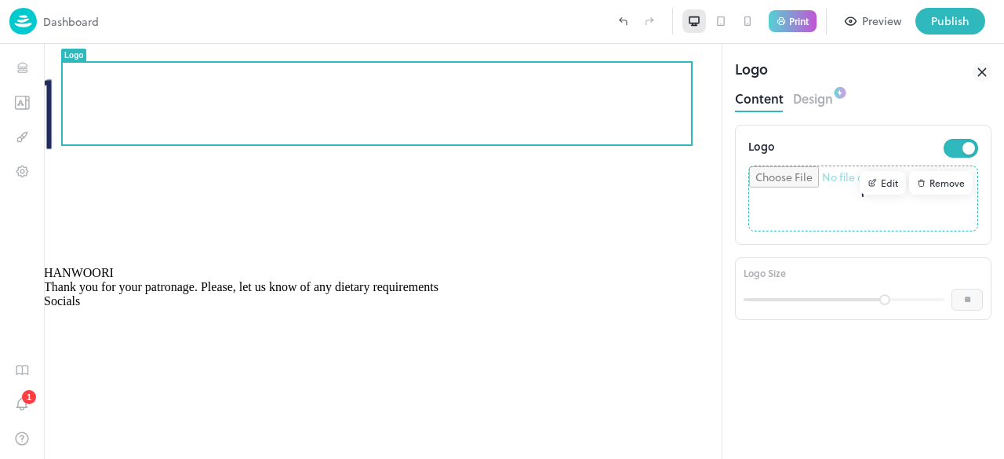
click at [946, 180] on div "Remove" at bounding box center [941, 183] width 64 height 24
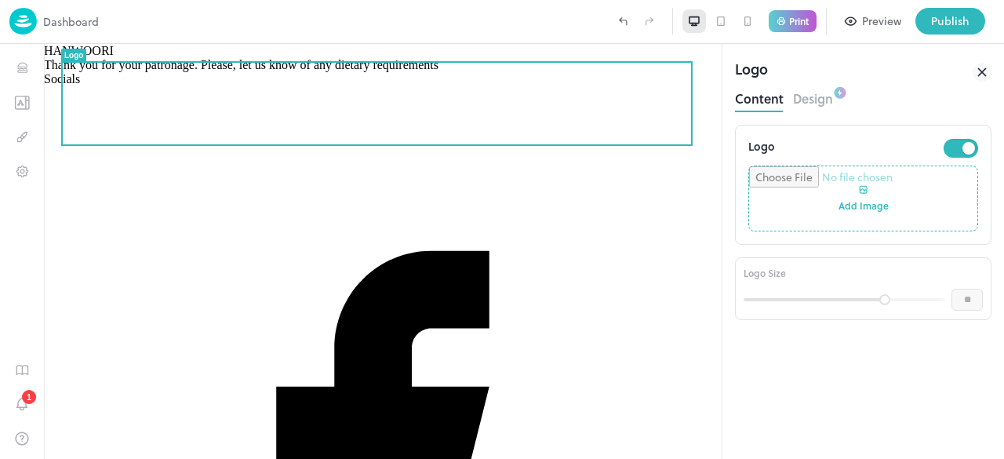
click at [861, 183] on input "file" at bounding box center [863, 198] width 228 height 64
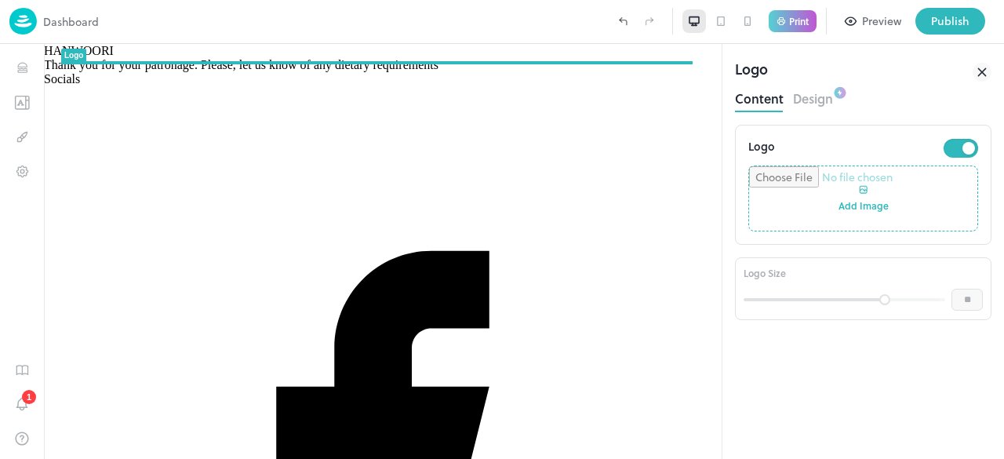
type input "**********"
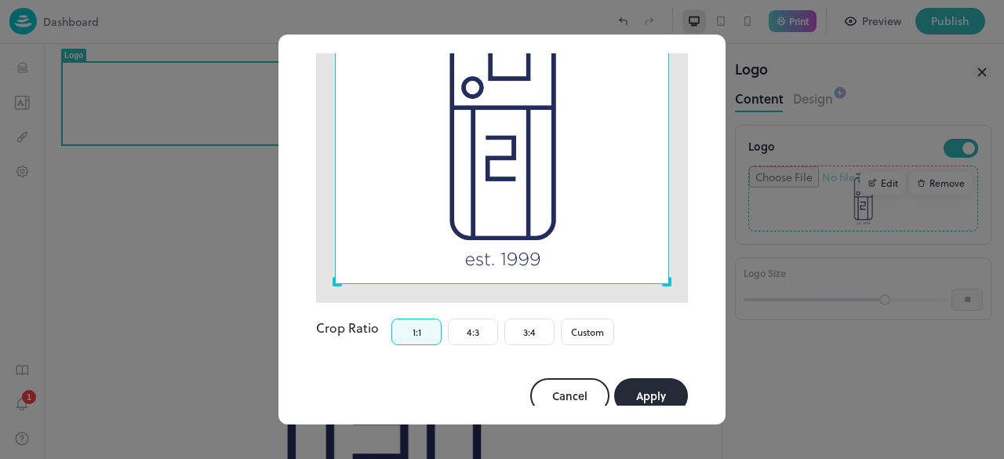
scroll to position [192, 0]
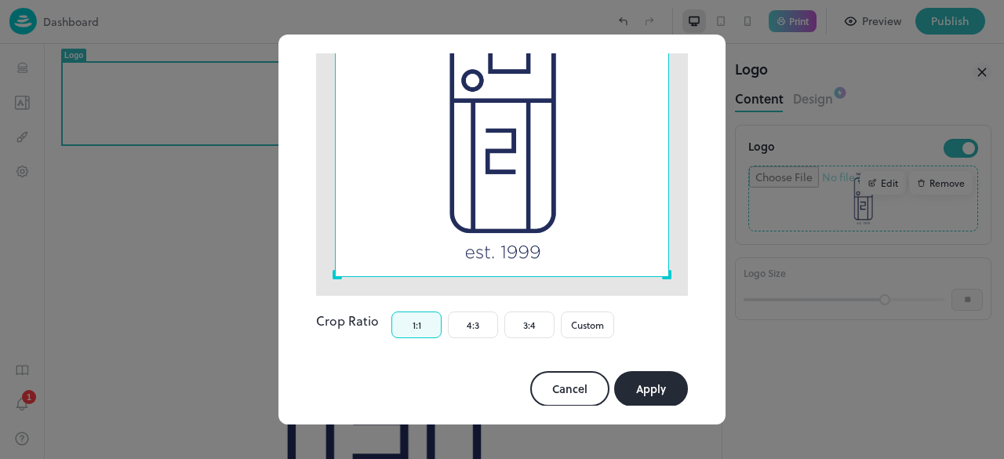
click at [658, 371] on button "Apply" at bounding box center [651, 388] width 74 height 35
click at [646, 381] on button "Apply" at bounding box center [651, 388] width 74 height 35
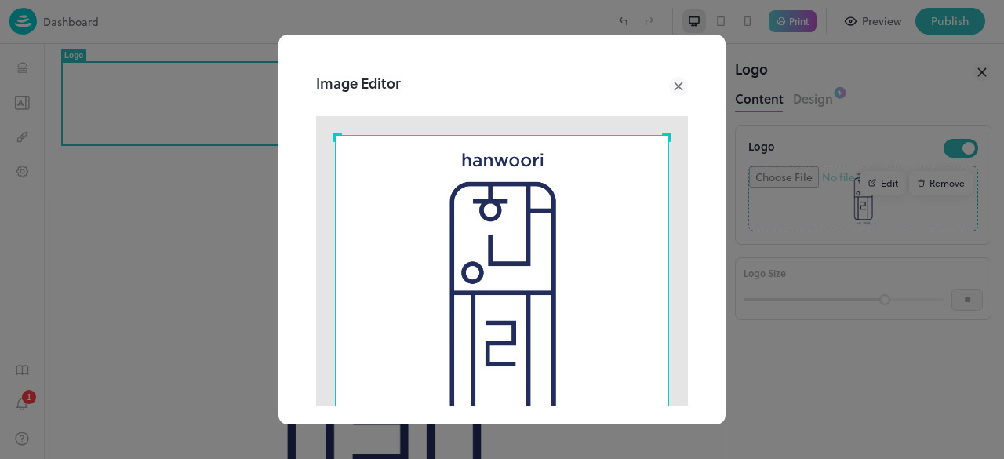
scroll to position [199, 0]
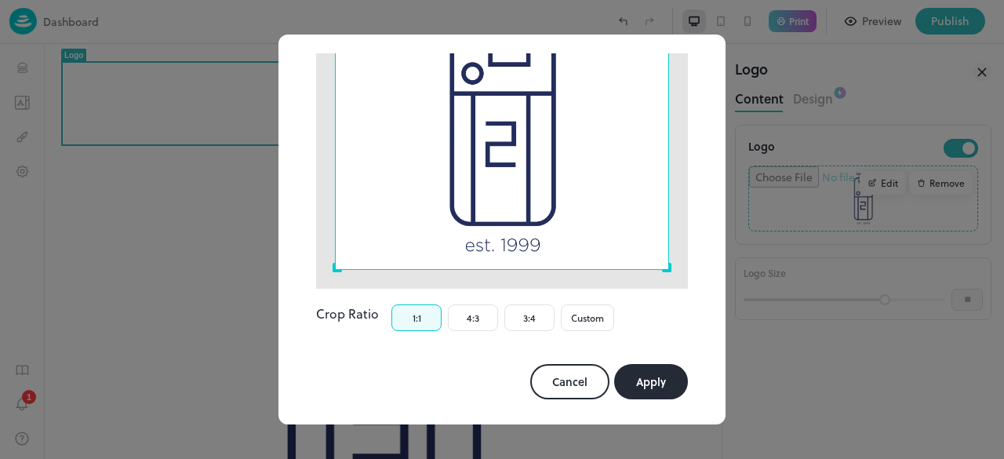
click at [627, 364] on button "Apply" at bounding box center [651, 381] width 74 height 35
click at [545, 374] on button "Cancel" at bounding box center [569, 381] width 79 height 35
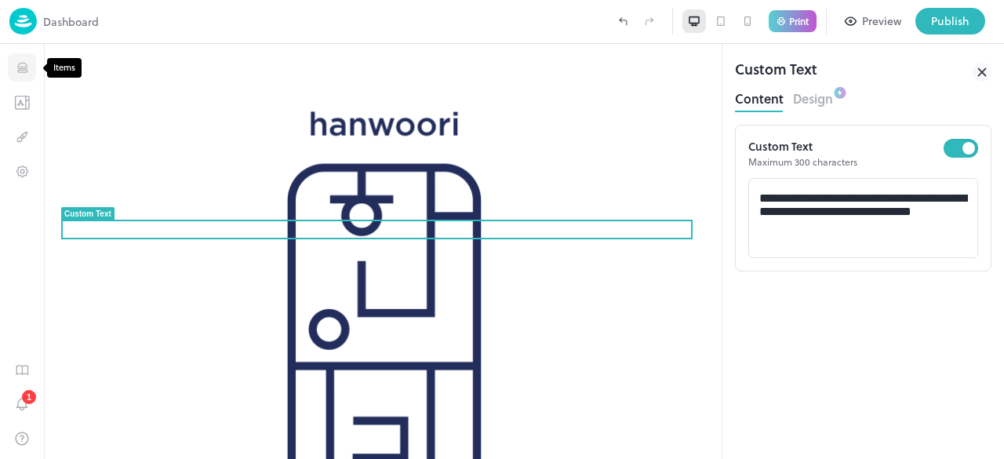
click at [24, 70] on icon "Items" at bounding box center [21, 71] width 9 height 2
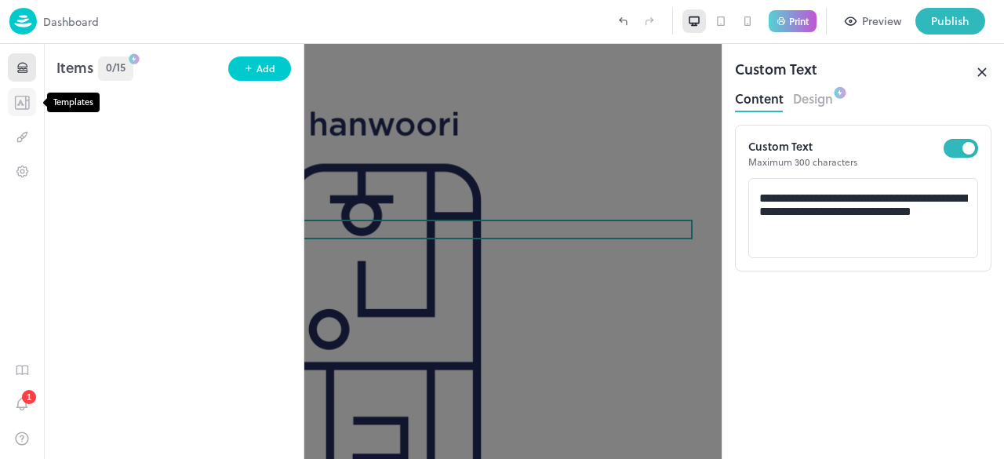
click at [26, 108] on icon "Templates" at bounding box center [26, 102] width 0 height 13
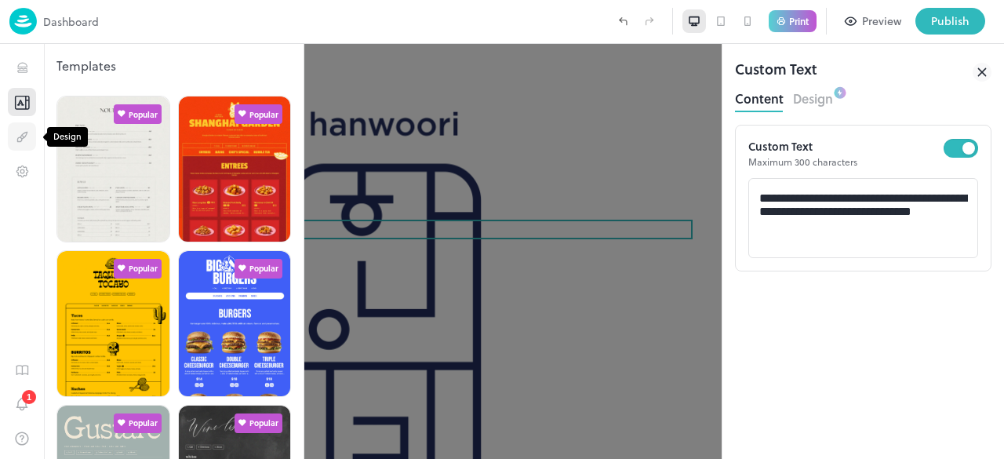
click at [22, 136] on icon "Design" at bounding box center [22, 136] width 2 height 2
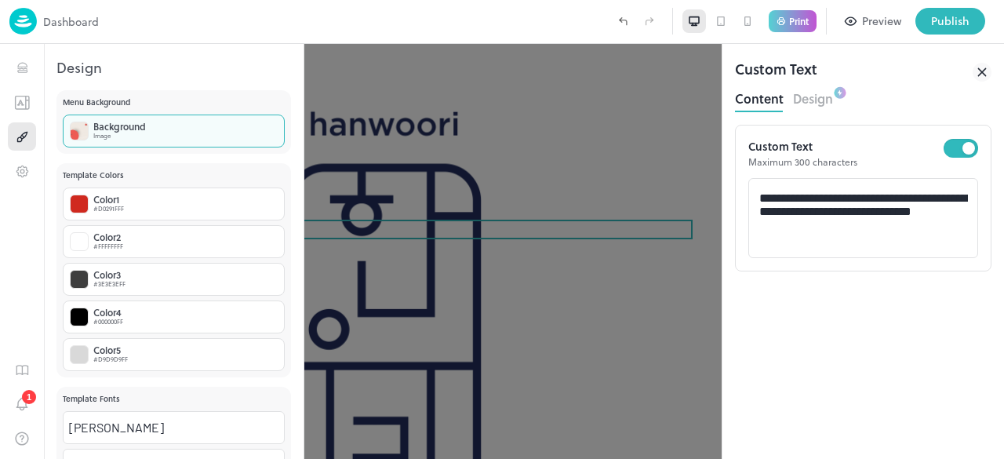
click at [132, 140] on div "Background Image" at bounding box center [174, 131] width 222 height 33
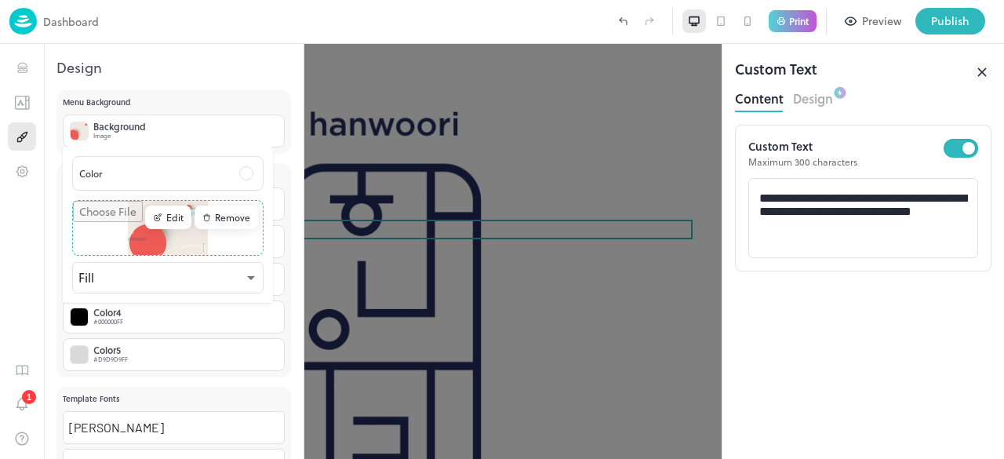
click at [234, 212] on div "Remove" at bounding box center [227, 218] width 64 height 24
click at [251, 213] on input "file" at bounding box center [168, 228] width 190 height 54
click at [496, 166] on div at bounding box center [502, 229] width 1004 height 459
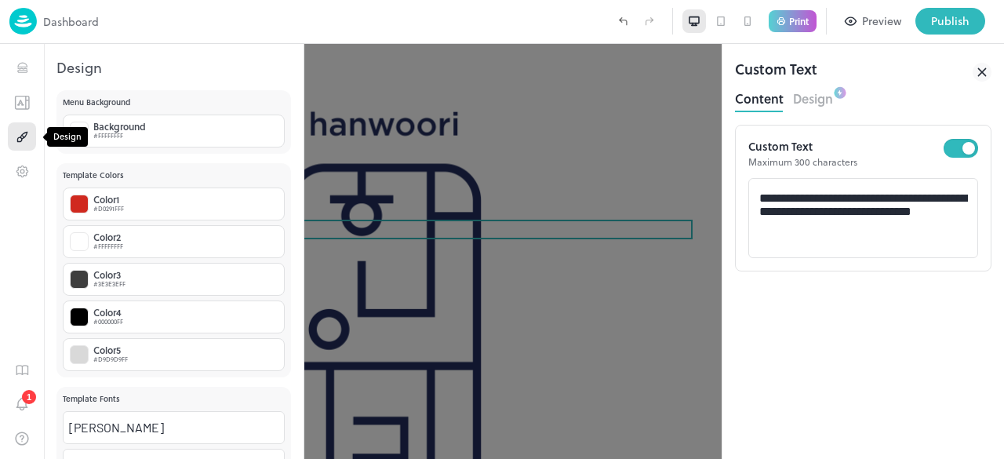
click at [16, 129] on icon "Design" at bounding box center [22, 136] width 15 height 15
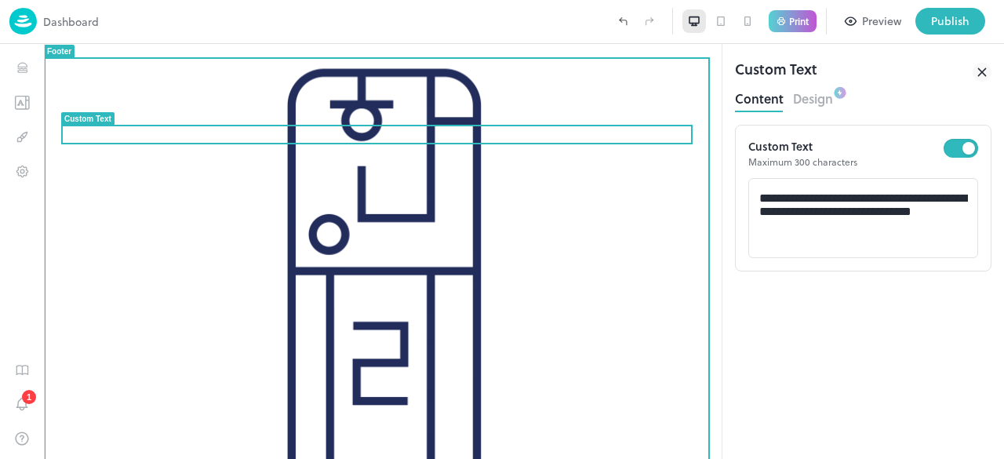
scroll to position [96, 0]
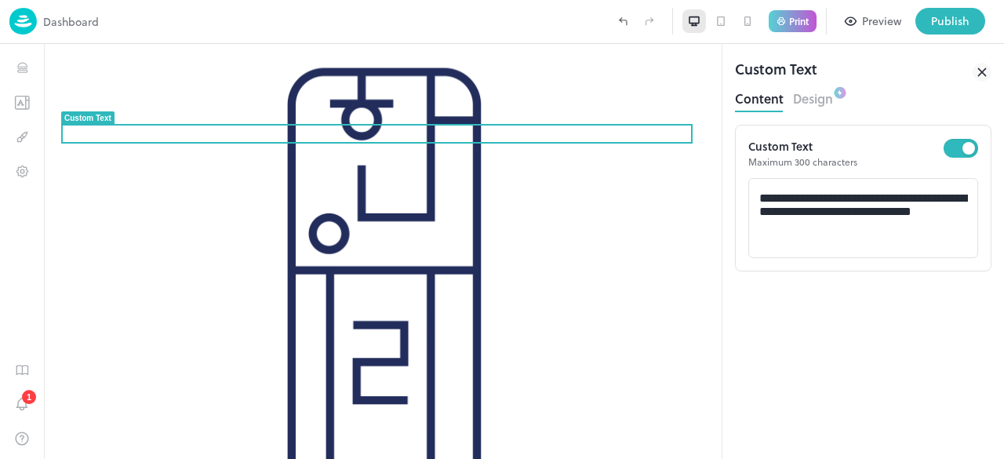
click at [979, 75] on icon at bounding box center [981, 71] width 7 height 7
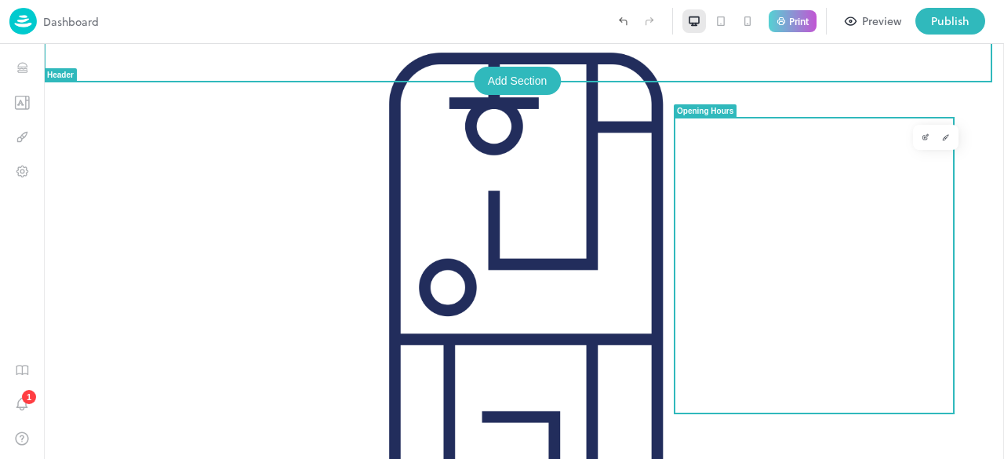
scroll to position [160, 0]
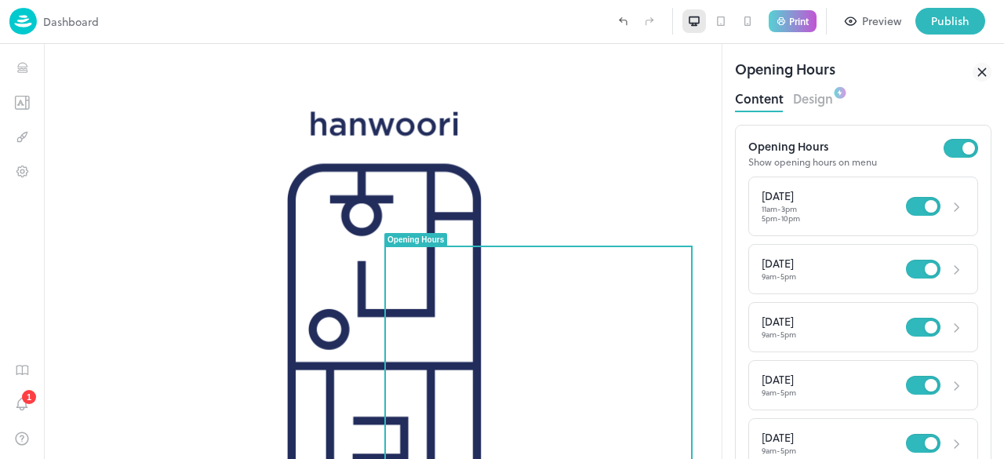
scroll to position [100, 0]
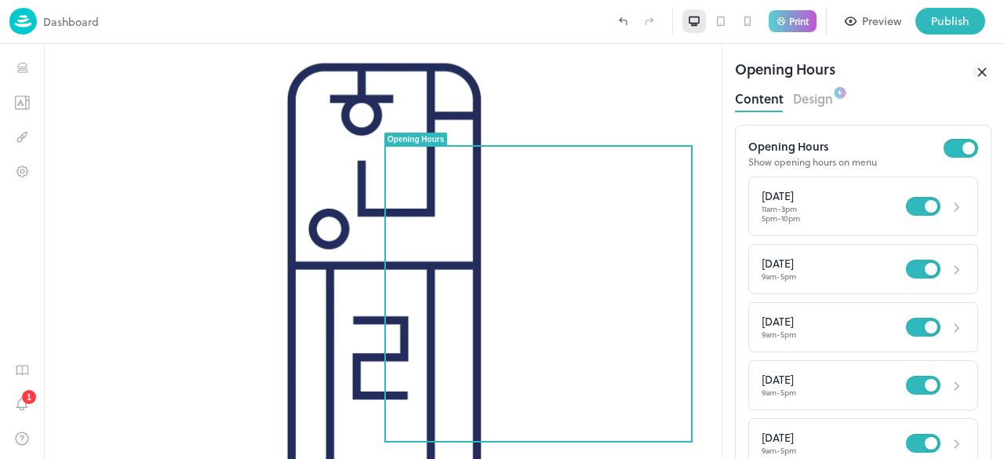
drag, startPoint x: 721, startPoint y: 169, endPoint x: 781, endPoint y: 441, distance: 278.9
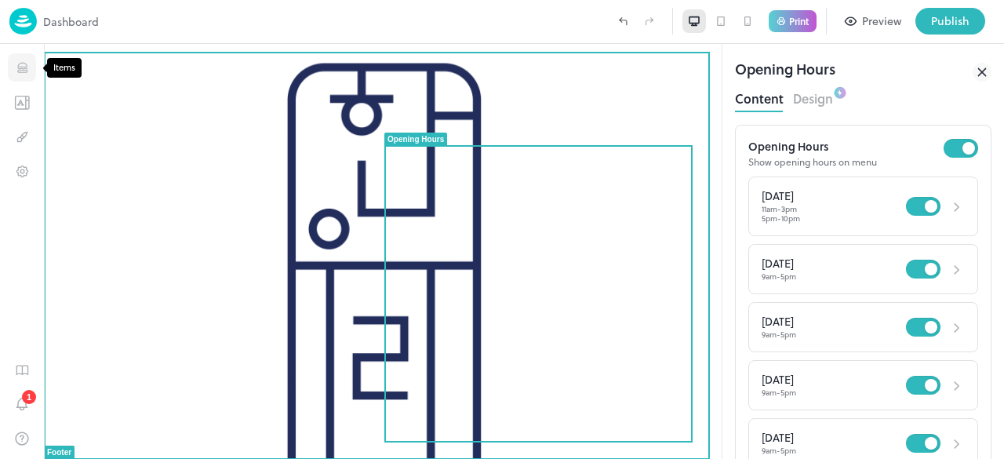
click at [21, 56] on button "Items" at bounding box center [22, 67] width 28 height 28
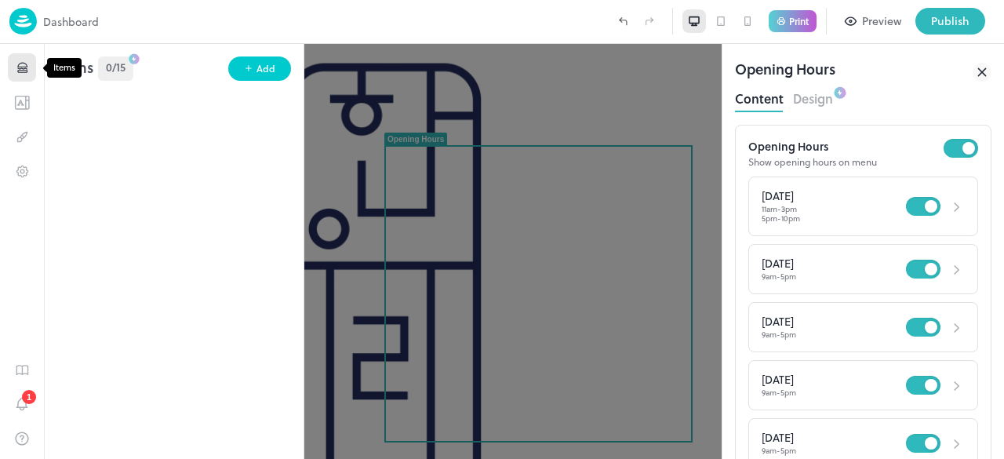
click at [21, 56] on button "Items" at bounding box center [22, 67] width 28 height 28
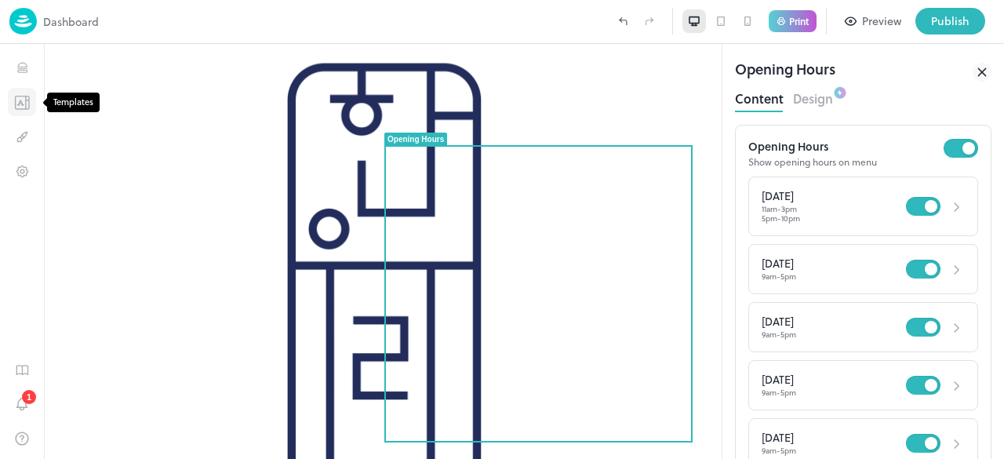
click at [26, 104] on icon "Templates" at bounding box center [26, 102] width 0 height 13
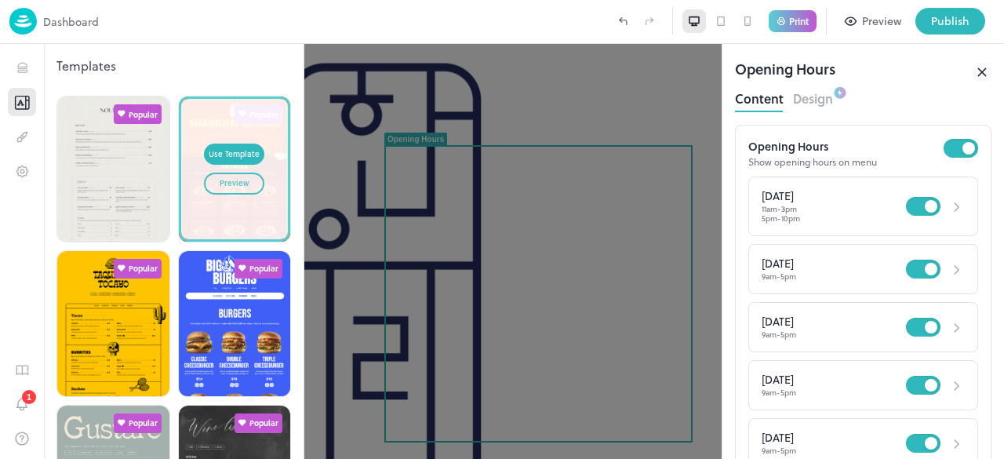
click at [236, 186] on div "Preview" at bounding box center [234, 183] width 29 height 13
click at [235, 181] on div "Preview" at bounding box center [234, 183] width 29 height 13
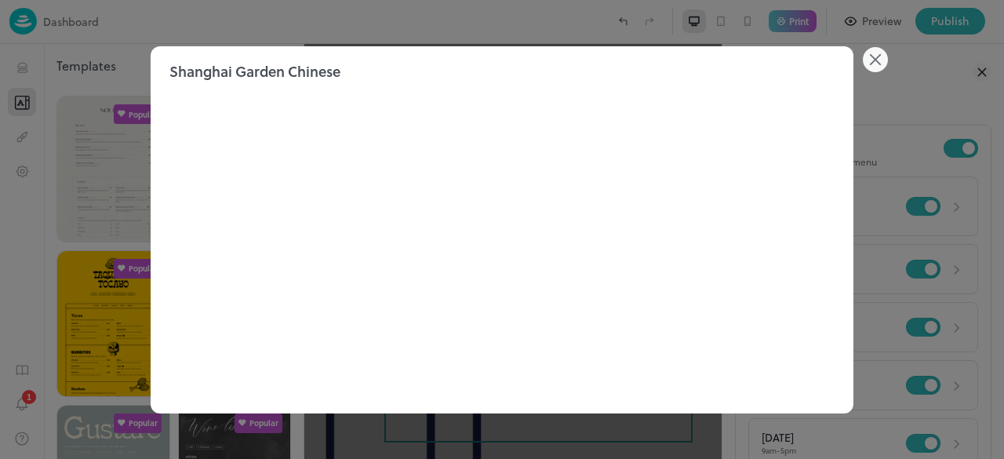
click at [876, 57] on icon at bounding box center [875, 59] width 25 height 25
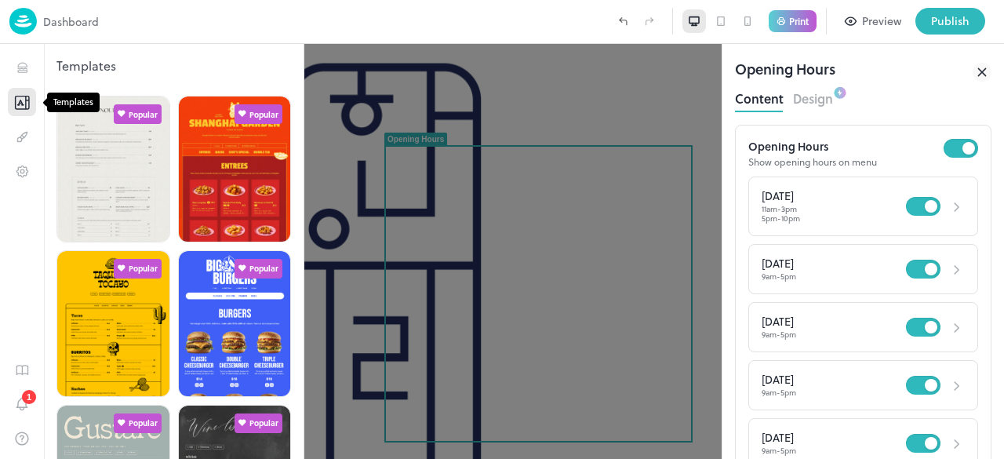
click at [28, 100] on icon "Templates" at bounding box center [22, 102] width 13 height 13
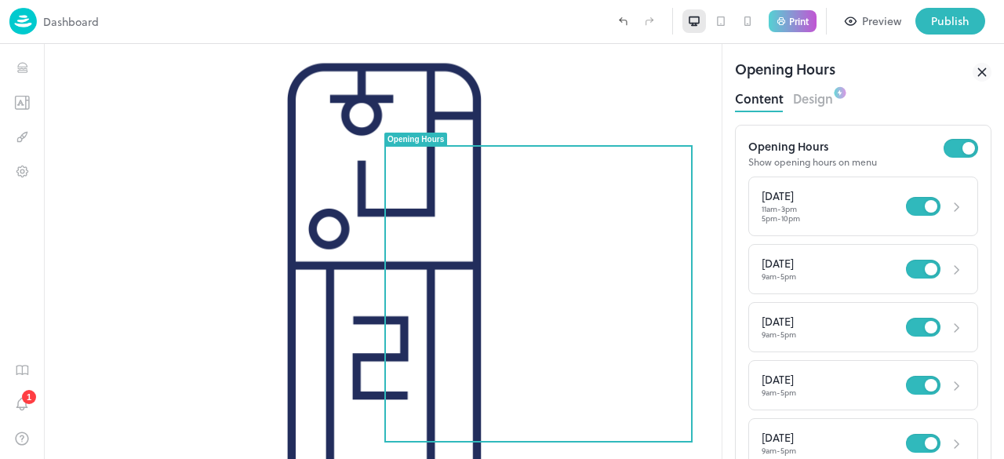
drag, startPoint x: 983, startPoint y: 74, endPoint x: 872, endPoint y: 176, distance: 151.0
click at [872, 176] on div "Opening Hours Content Design Opening Hours Show opening hours on menu [DATE] 11…" at bounding box center [864, 251] width 282 height 415
click at [984, 71] on icon at bounding box center [982, 72] width 19 height 19
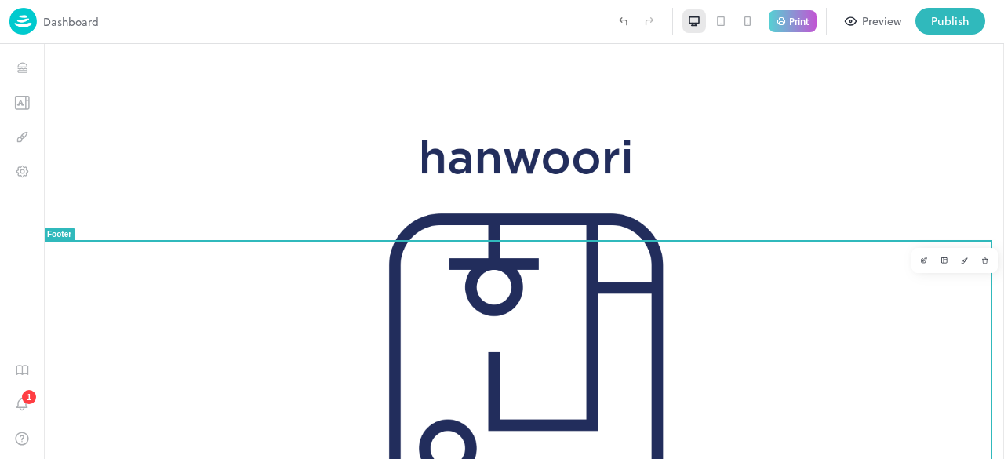
scroll to position [161, 0]
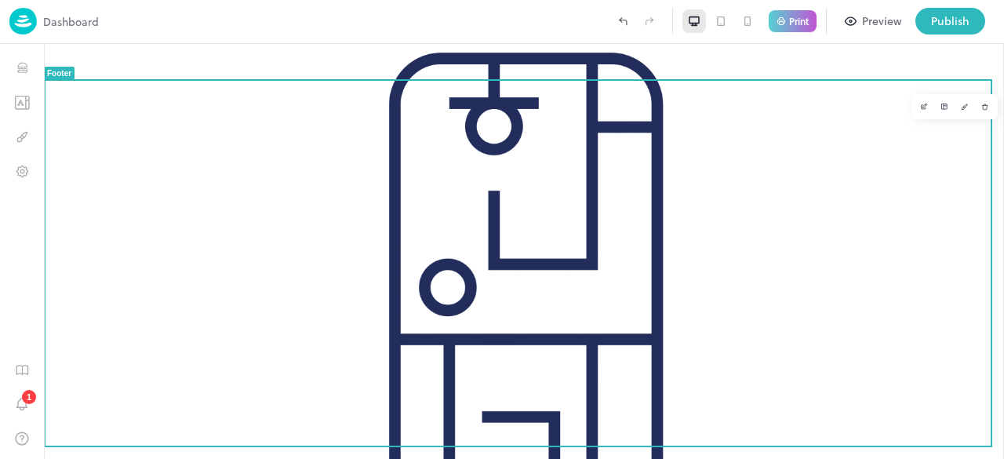
drag, startPoint x: 1003, startPoint y: 197, endPoint x: 1047, endPoint y: 378, distance: 186.7
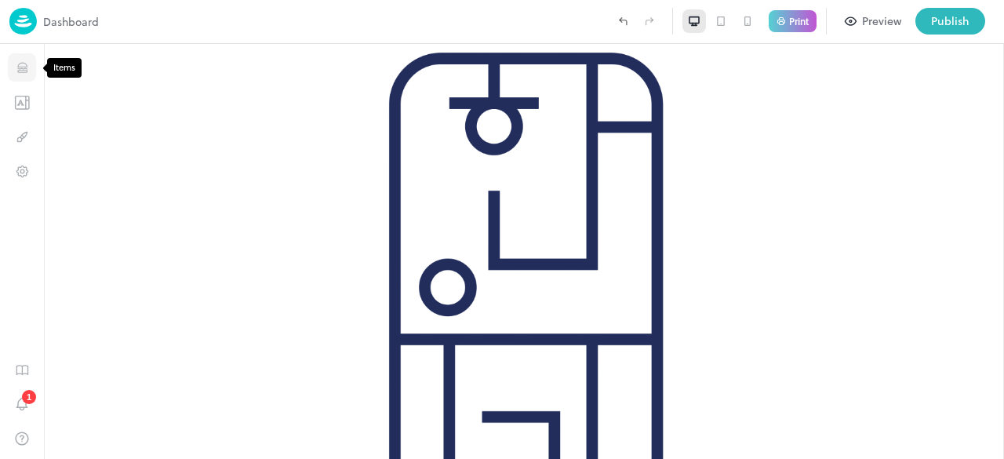
scroll to position [148, 0]
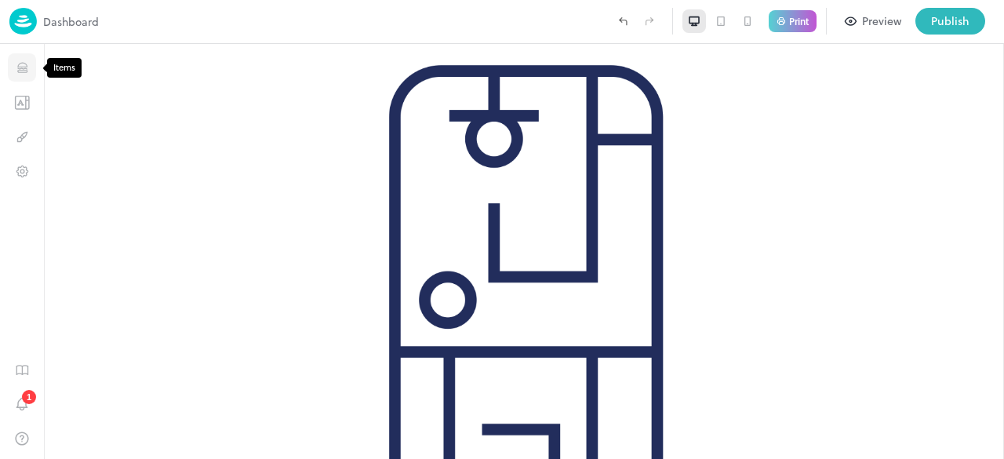
click at [28, 65] on icon "Items" at bounding box center [22, 67] width 15 height 15
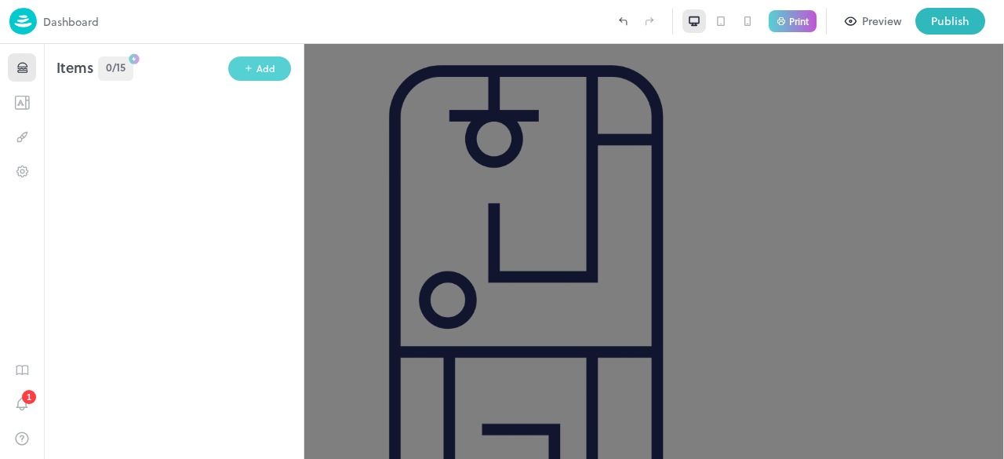
click at [245, 75] on button "Add" at bounding box center [259, 68] width 63 height 24
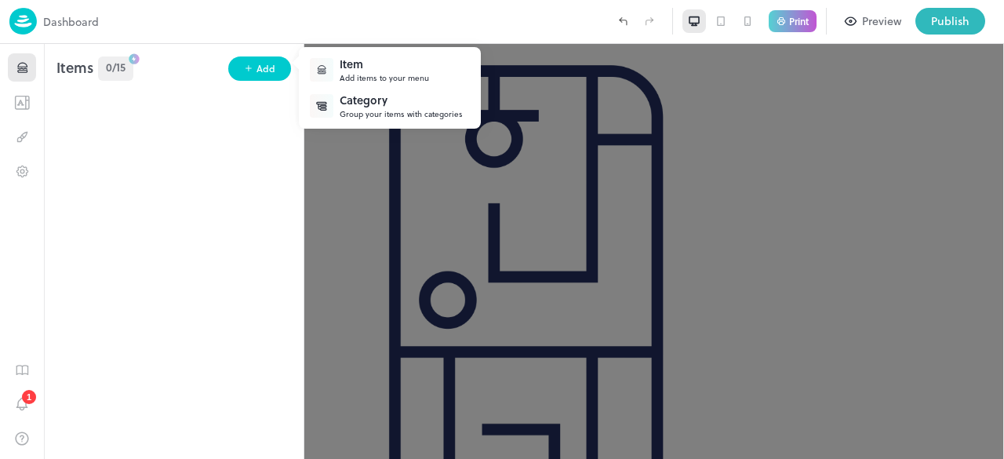
click at [405, 60] on div "Item" at bounding box center [384, 64] width 89 height 16
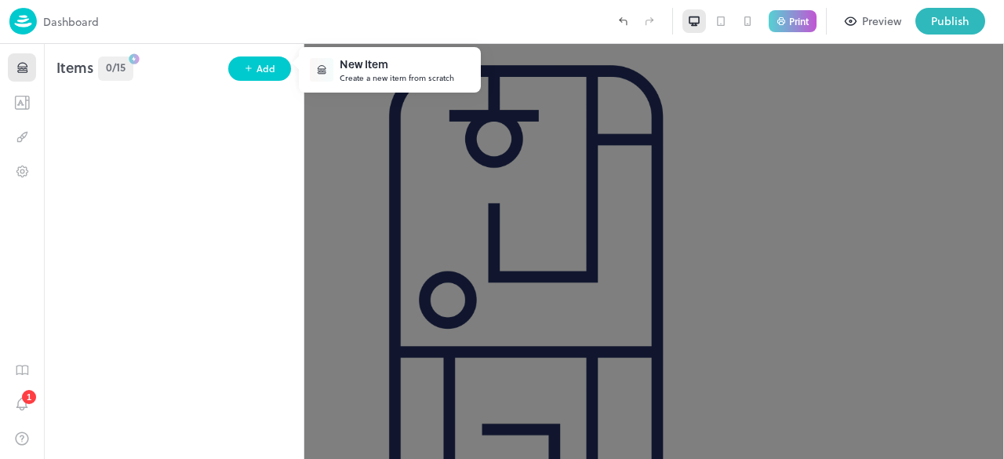
click at [405, 60] on div "New Item" at bounding box center [397, 64] width 115 height 16
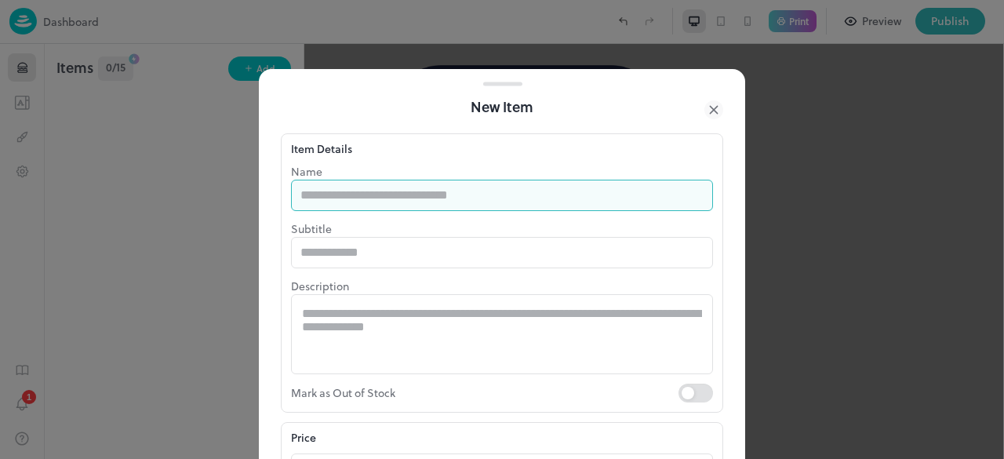
click at [431, 205] on input "text" at bounding box center [502, 195] width 422 height 31
type input "**********"
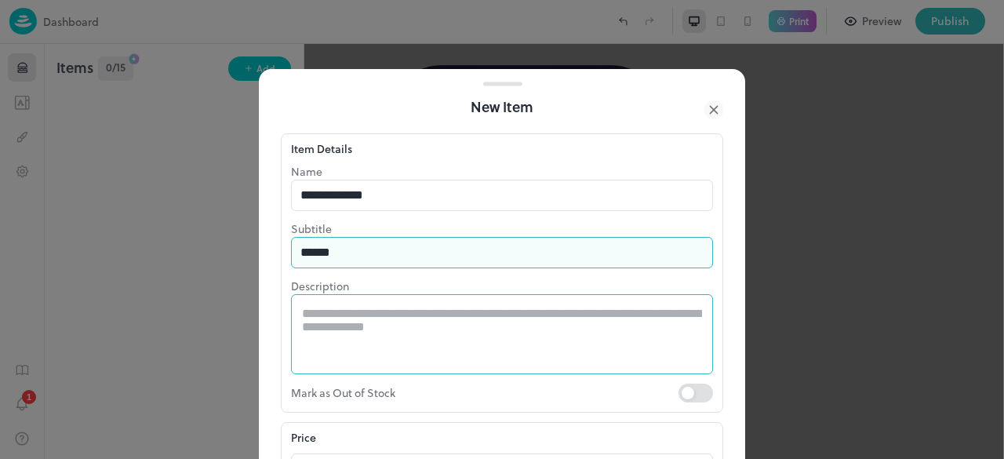
type input "******"
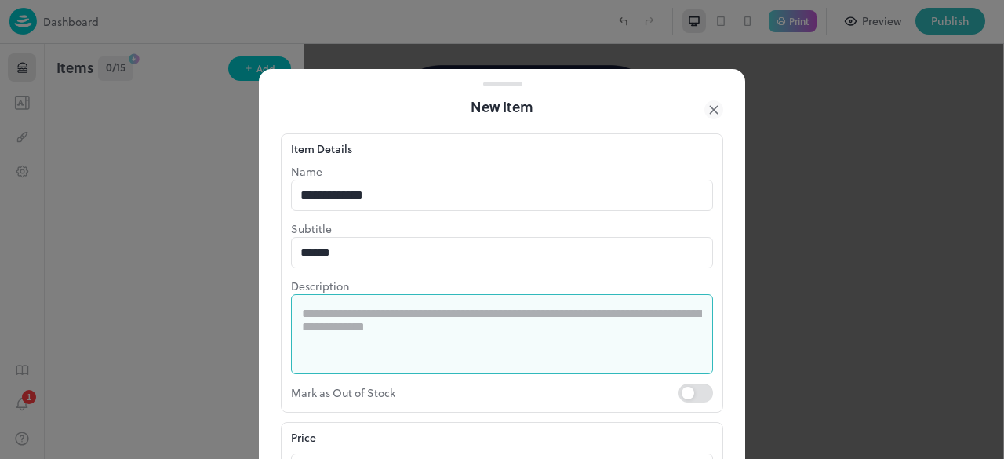
click at [524, 355] on textarea at bounding box center [502, 334] width 400 height 54
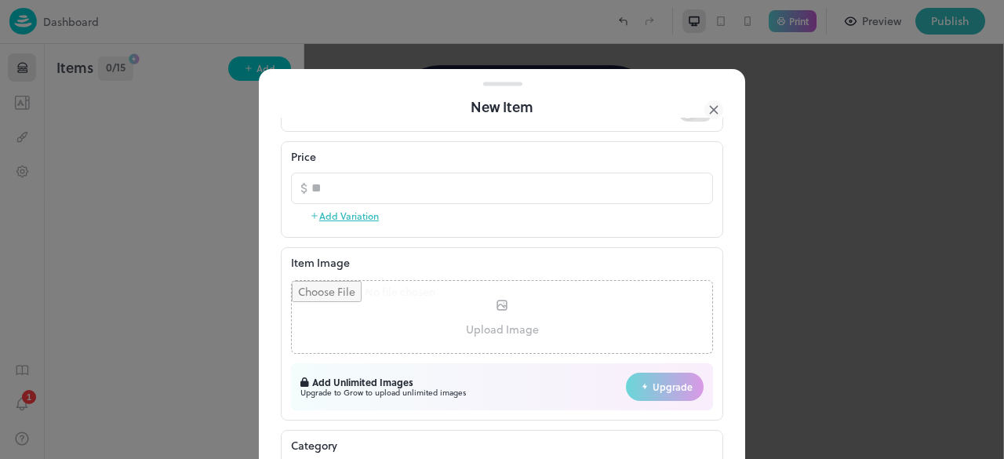
scroll to position [281, 0]
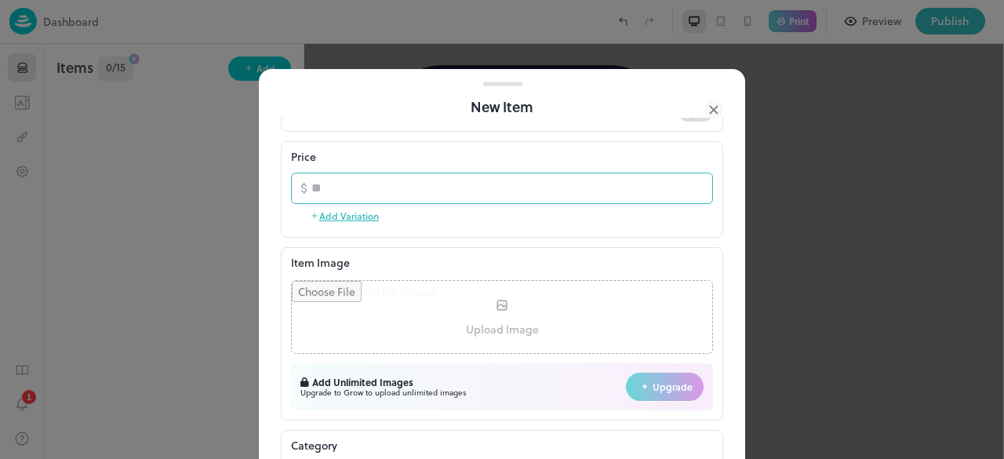
type textarea "**********"
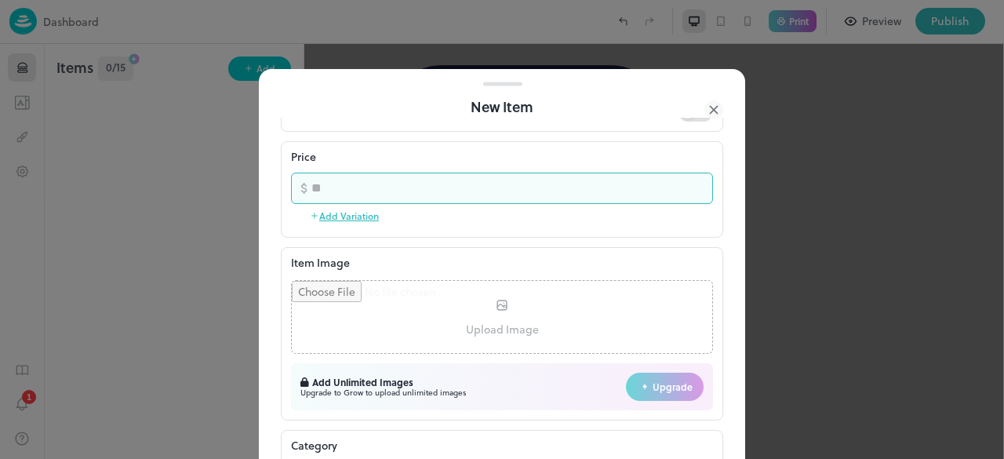
click at [553, 184] on input "number" at bounding box center [512, 188] width 402 height 31
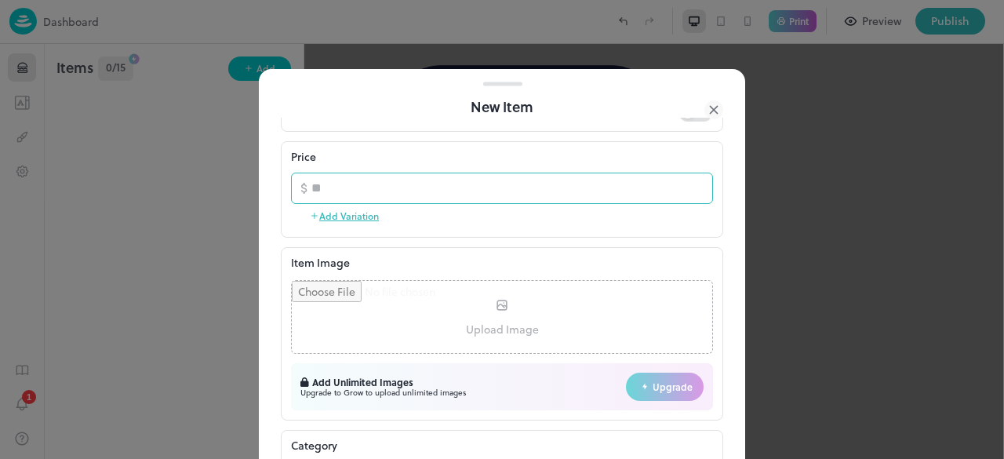
click at [299, 187] on icon at bounding box center [304, 188] width 14 height 14
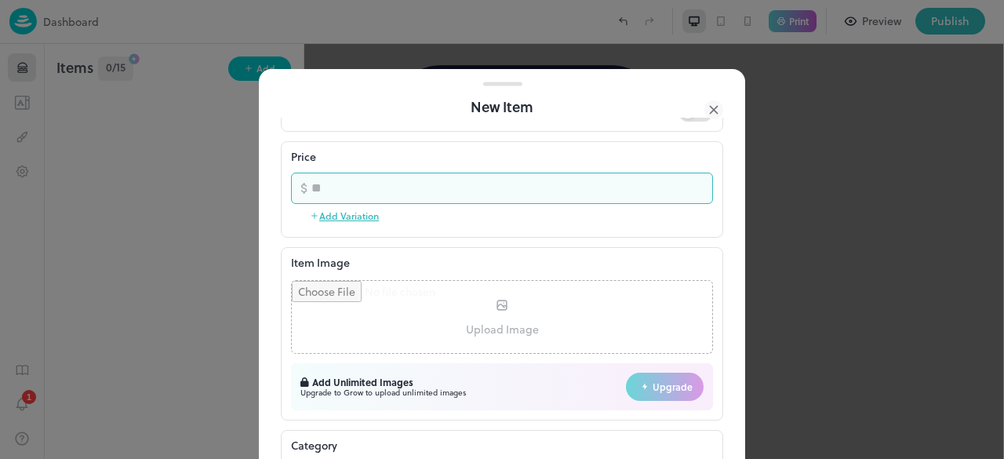
click at [689, 187] on input "**" at bounding box center [512, 188] width 402 height 31
type input "**"
click at [684, 198] on input "**" at bounding box center [512, 188] width 402 height 31
click at [325, 219] on button "Add Variation" at bounding box center [344, 216] width 69 height 24
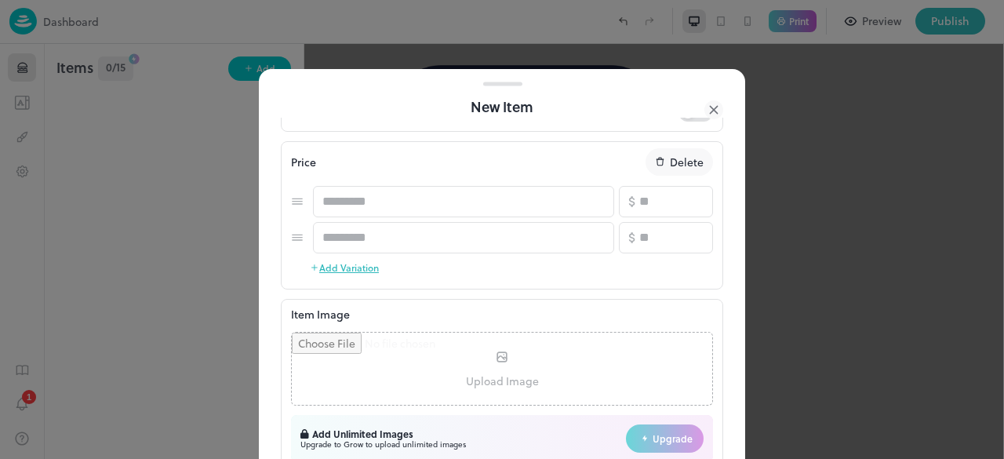
click at [672, 166] on p "Delete" at bounding box center [687, 162] width 34 height 16
click at [689, 166] on p "Done" at bounding box center [690, 162] width 27 height 16
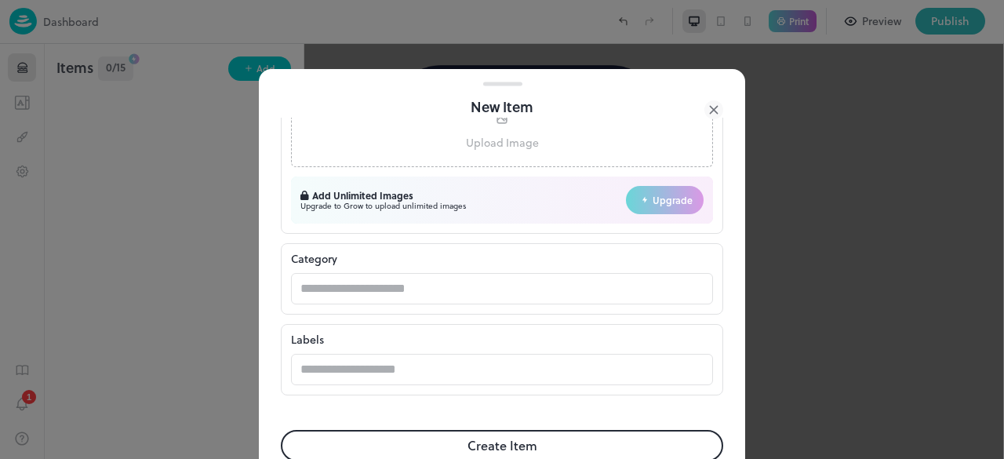
scroll to position [487, 0]
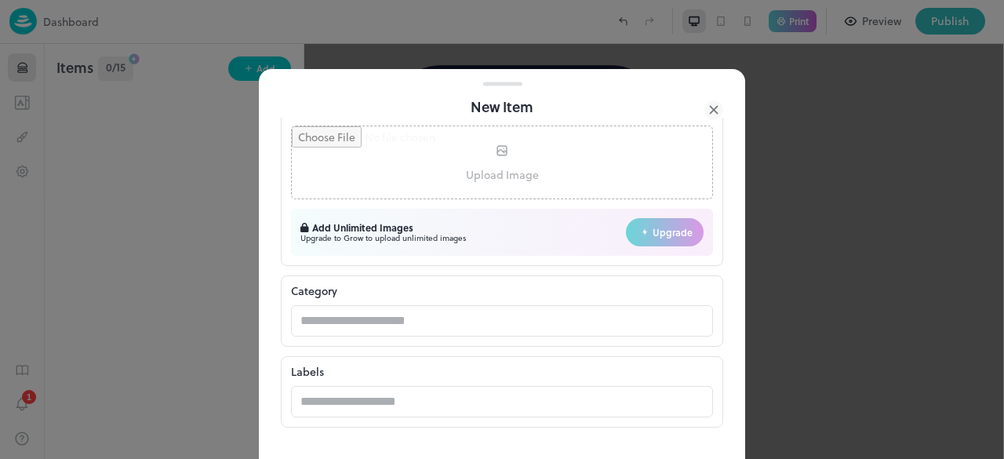
click at [527, 172] on input "file" at bounding box center [502, 162] width 421 height 72
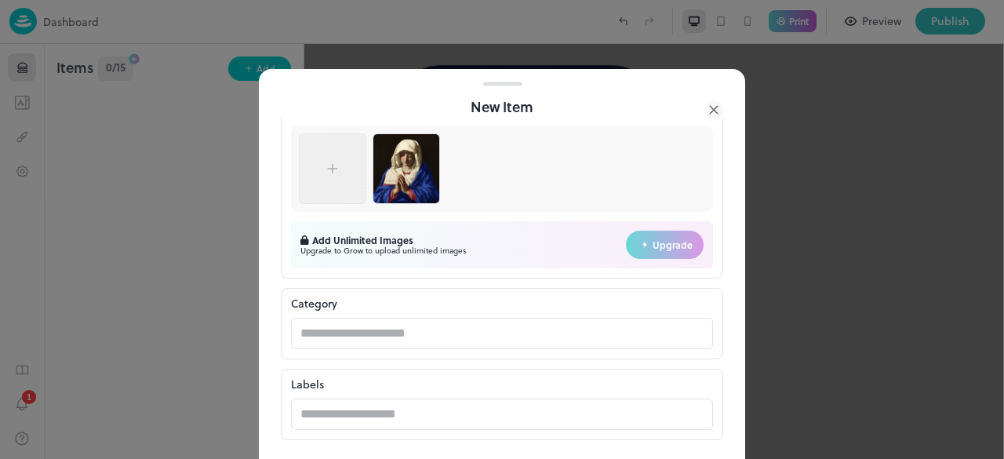
click at [527, 295] on p "Category" at bounding box center [502, 303] width 422 height 16
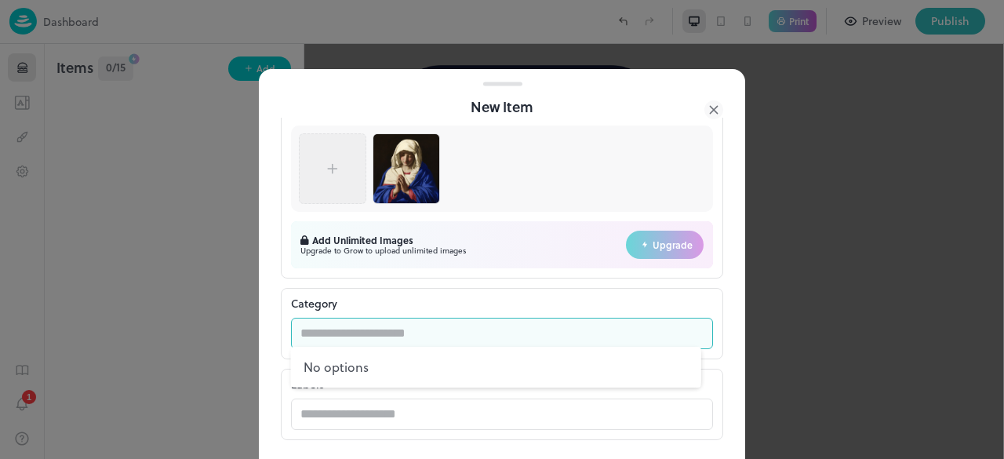
click at [513, 340] on input "text" at bounding box center [487, 333] width 392 height 31
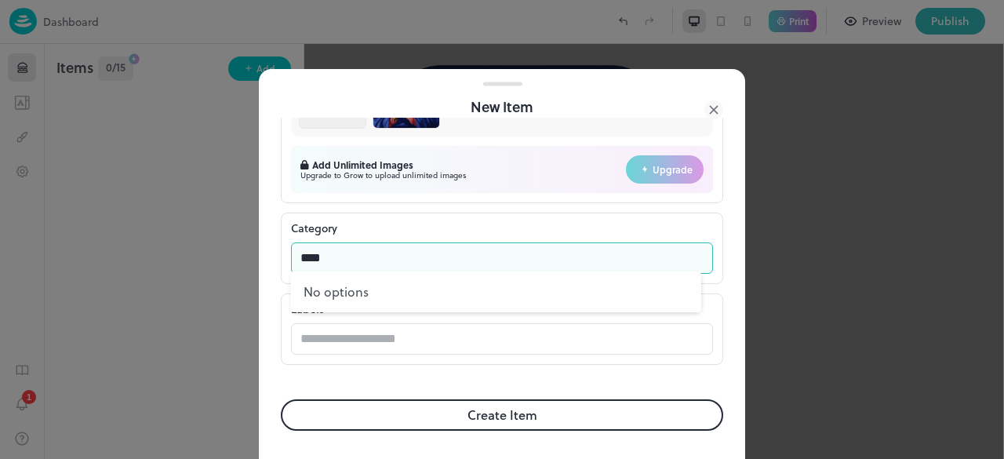
type input "****"
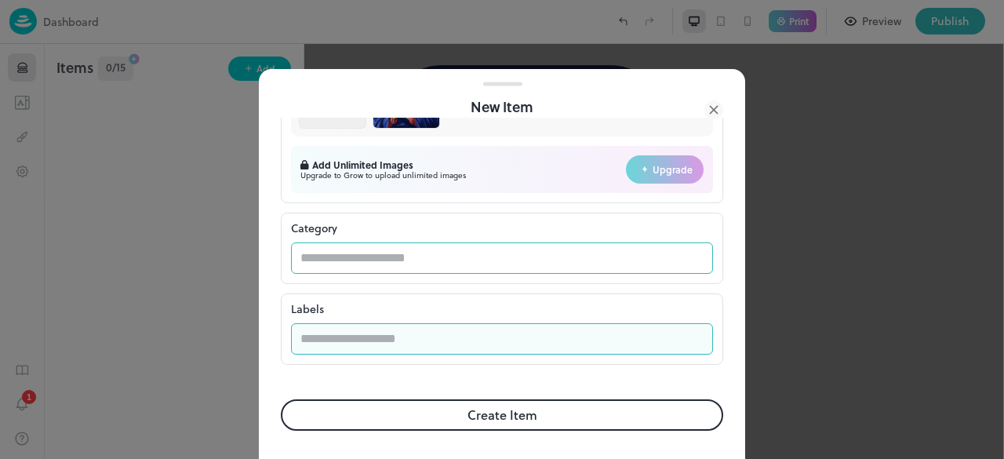
click at [513, 340] on input "text" at bounding box center [502, 338] width 422 height 31
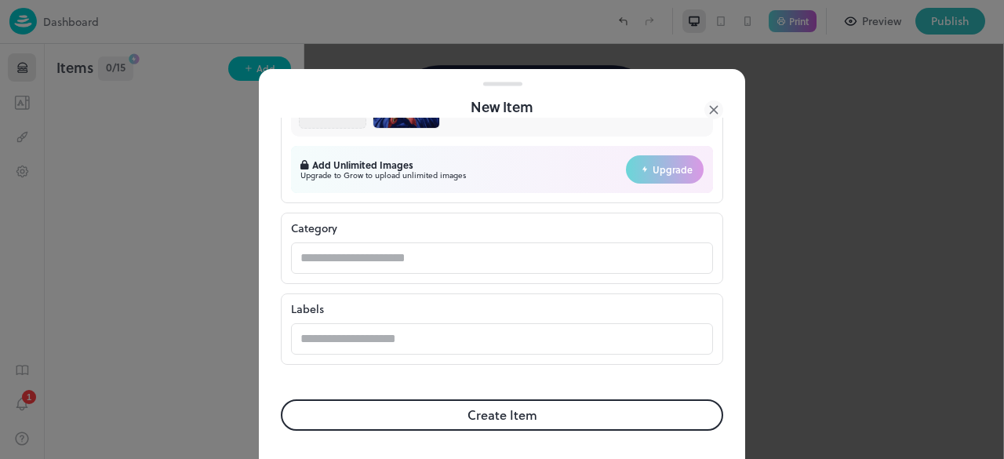
click at [537, 404] on button "Create Item" at bounding box center [502, 414] width 443 height 31
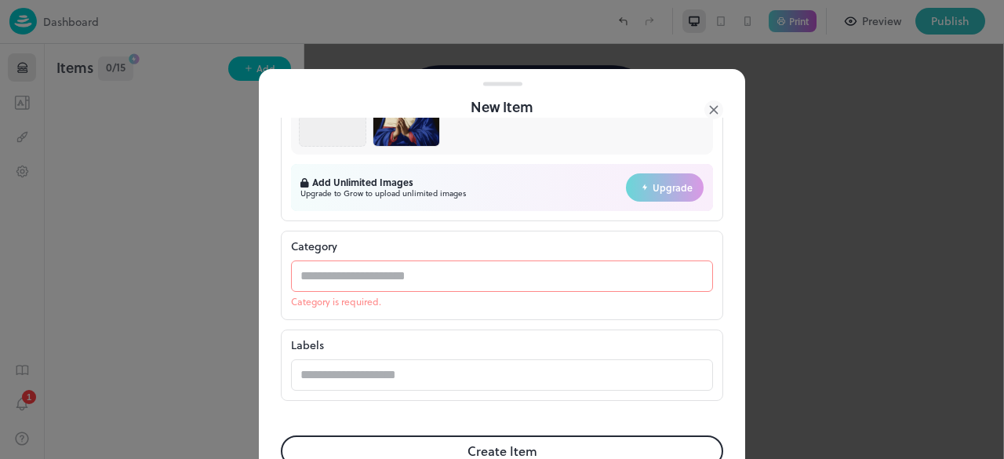
scroll to position [581, 0]
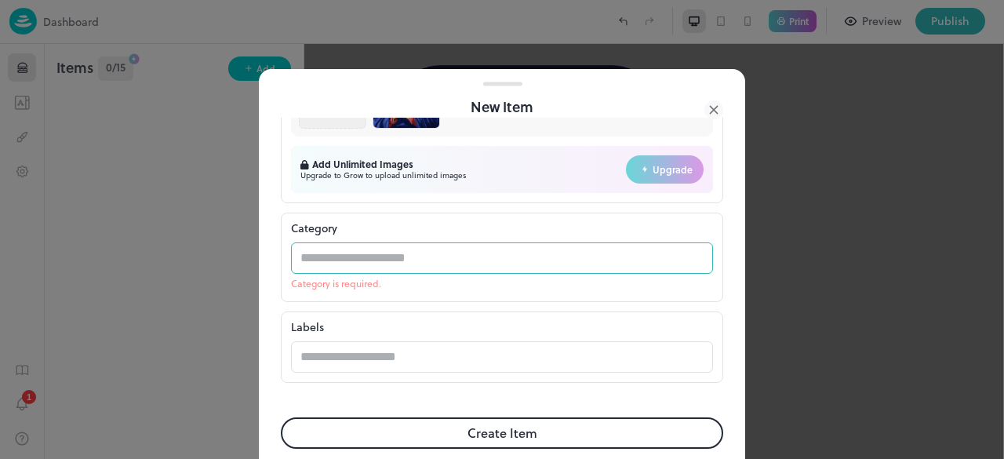
click at [486, 249] on input "text" at bounding box center [487, 257] width 392 height 31
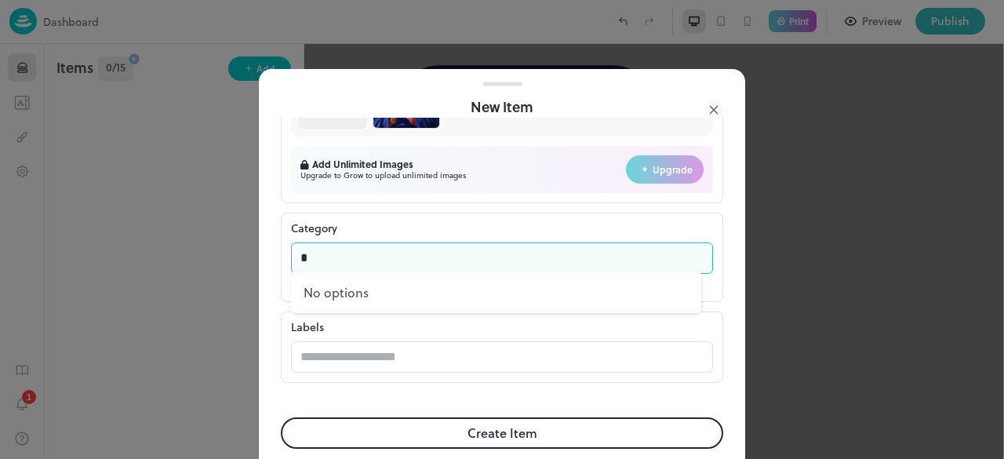
click at [486, 249] on input "*" at bounding box center [487, 257] width 392 height 31
type input "****"
click at [281, 417] on button "Create Item" at bounding box center [502, 432] width 443 height 31
click at [711, 107] on icon at bounding box center [714, 109] width 19 height 19
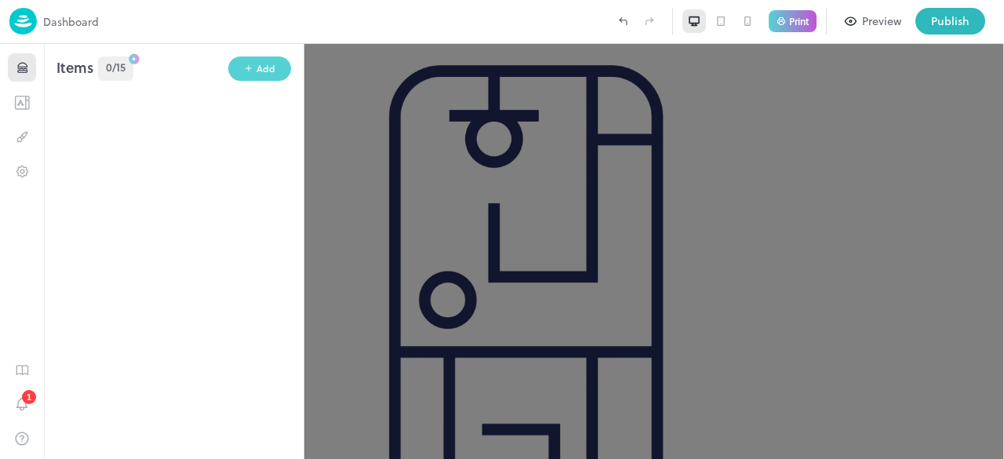
click at [246, 65] on icon "button" at bounding box center [248, 68] width 9 height 9
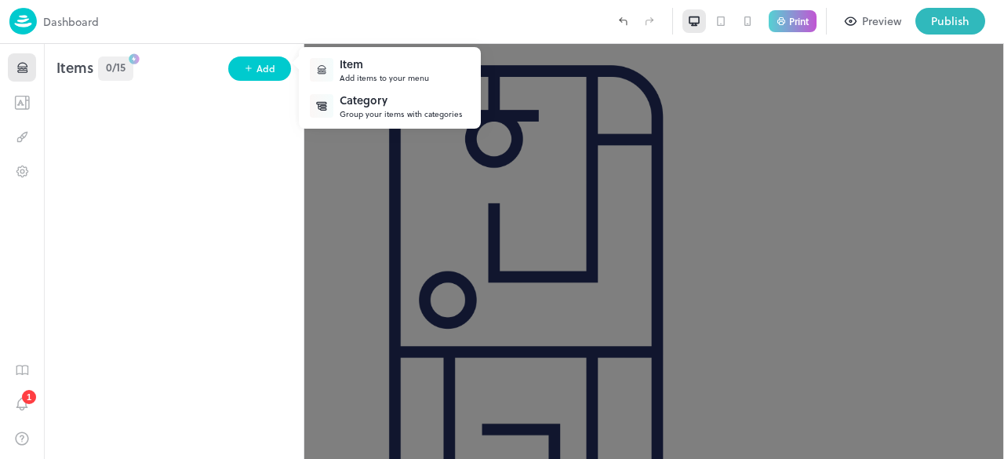
click at [370, 103] on div "Category" at bounding box center [401, 100] width 123 height 16
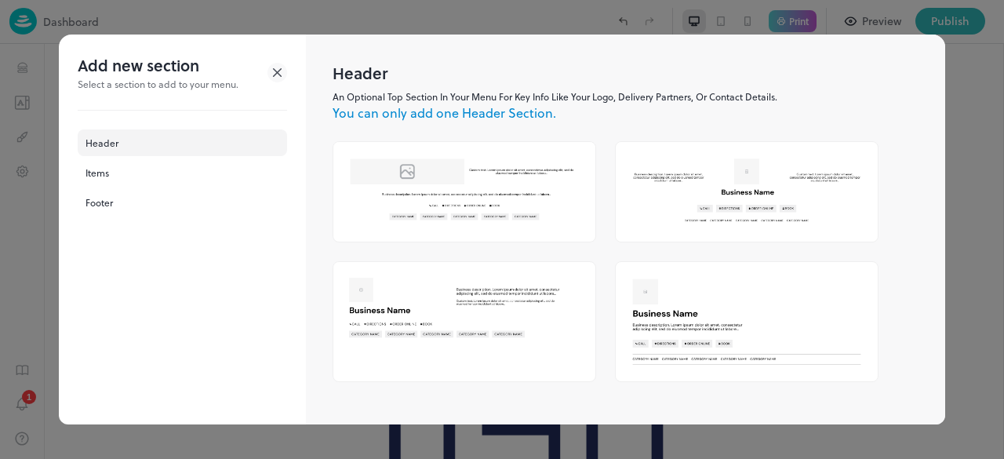
click at [279, 76] on icon at bounding box center [278, 73] width 20 height 20
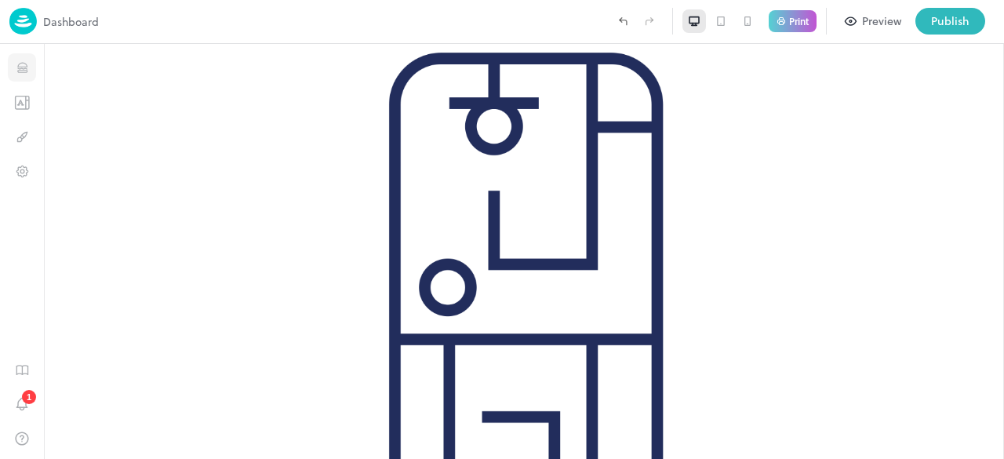
scroll to position [148, 0]
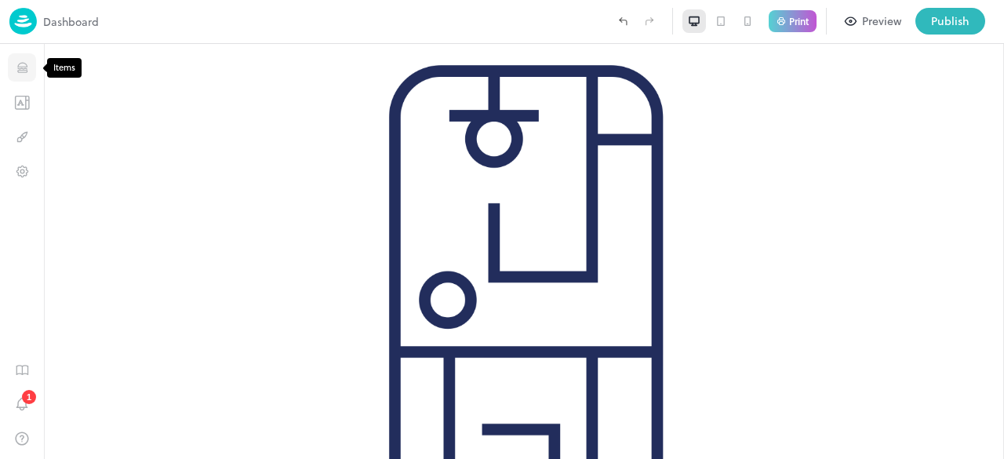
click at [29, 67] on icon "Items" at bounding box center [22, 67] width 15 height 15
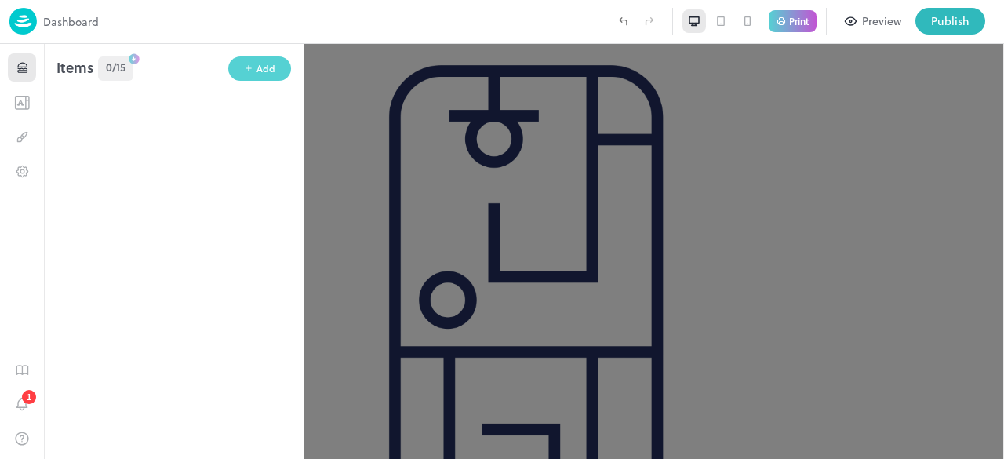
click at [261, 60] on button "Add" at bounding box center [259, 68] width 63 height 24
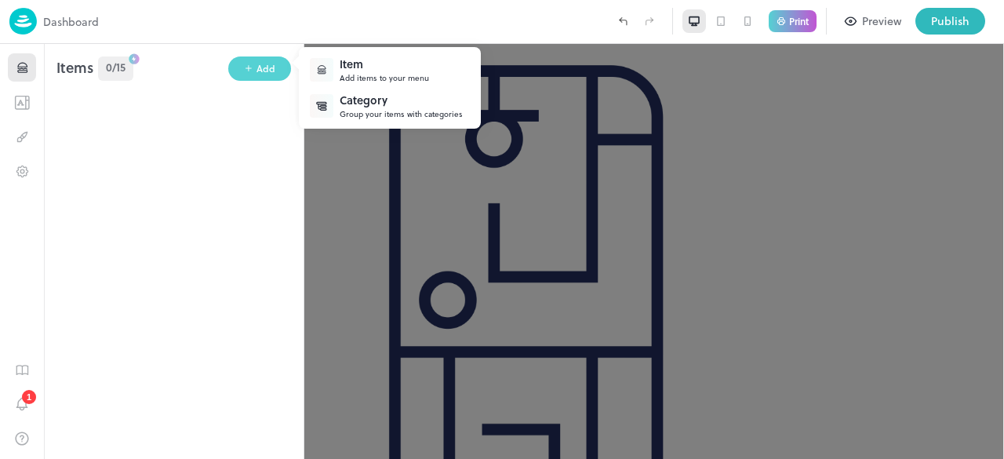
click at [261, 60] on div at bounding box center [502, 229] width 1004 height 459
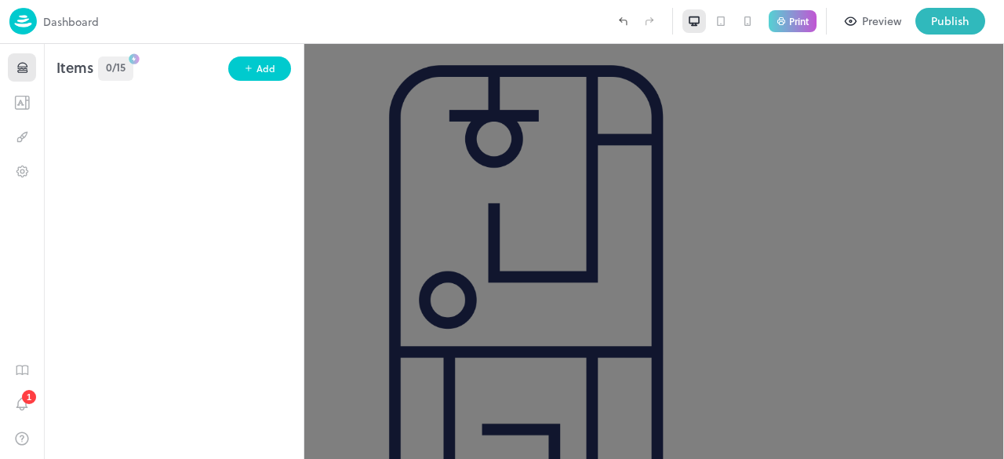
click at [431, 12] on div at bounding box center [354, 21] width 511 height 27
click at [24, 140] on icon "Design" at bounding box center [22, 136] width 15 height 15
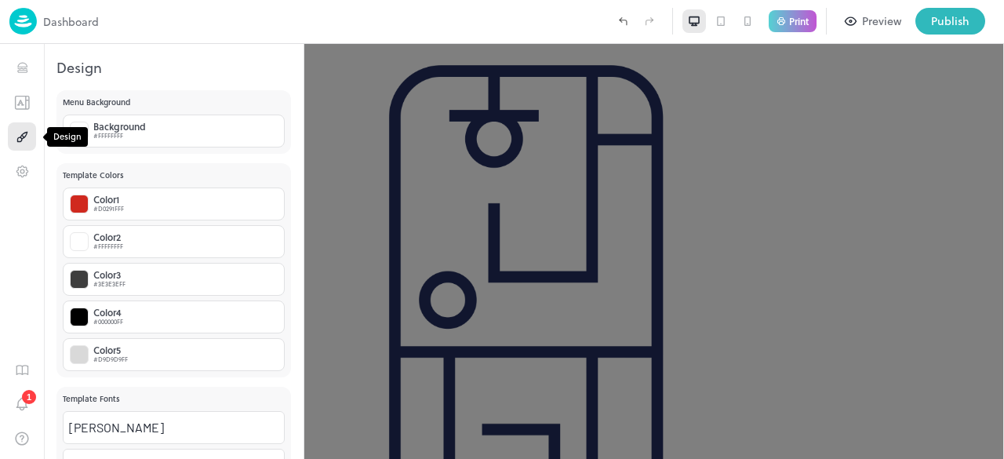
click at [24, 140] on icon "Design" at bounding box center [22, 136] width 15 height 15
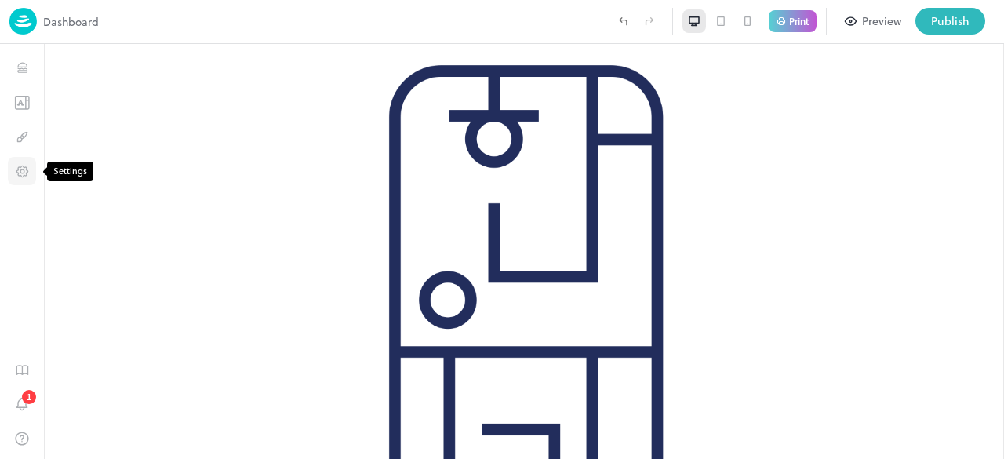
click at [29, 173] on icon "Settings" at bounding box center [22, 171] width 15 height 15
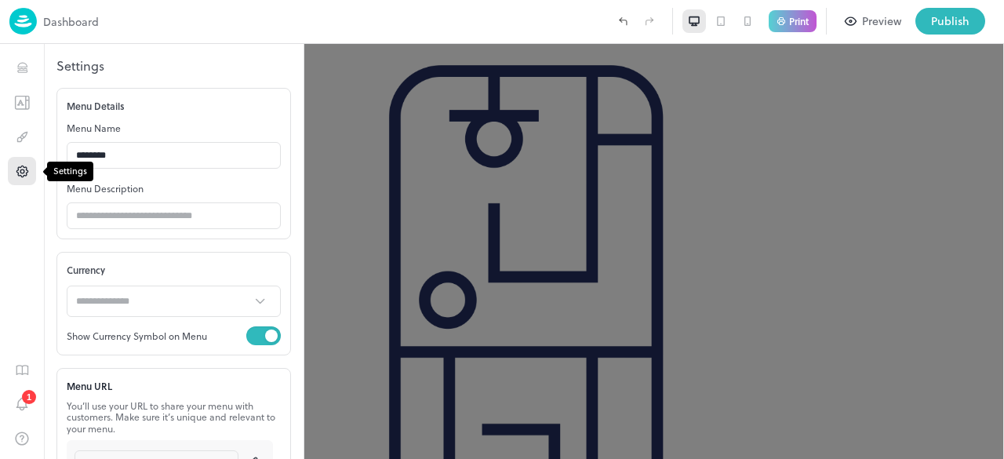
click at [29, 173] on icon "Settings" at bounding box center [22, 171] width 15 height 15
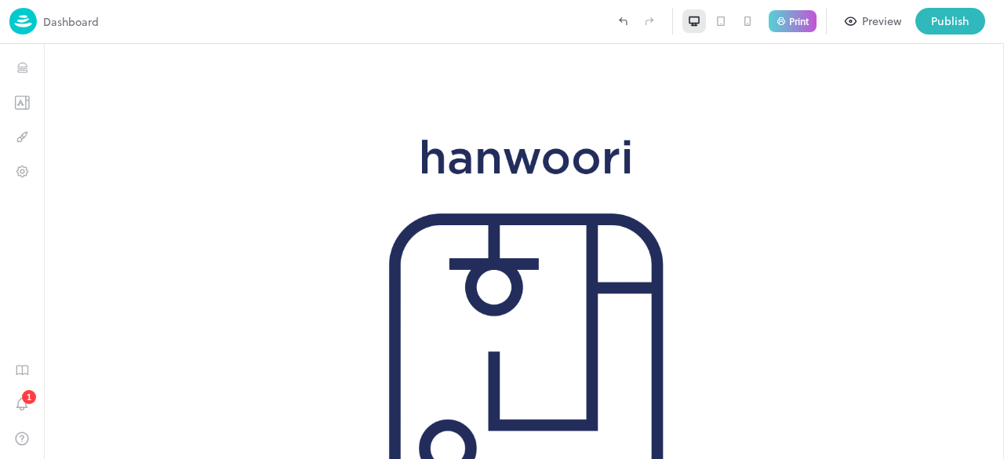
click at [888, 19] on div "Preview" at bounding box center [881, 21] width 39 height 17
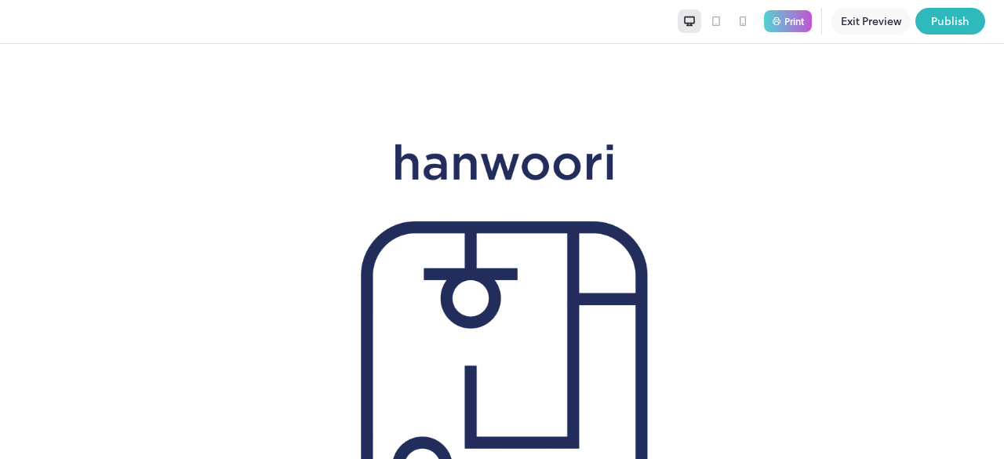
click at [862, 24] on button "Exit Preview" at bounding box center [871, 21] width 79 height 27
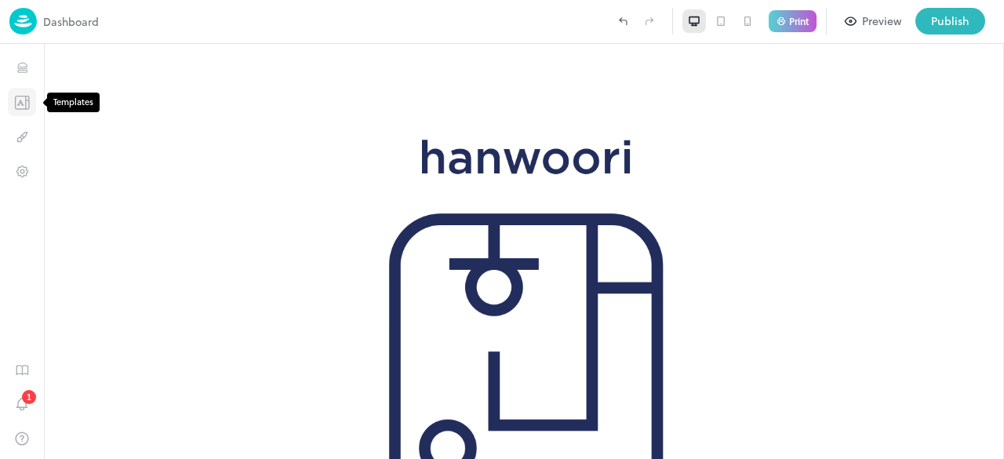
click at [24, 106] on icon "Templates" at bounding box center [22, 102] width 16 height 15
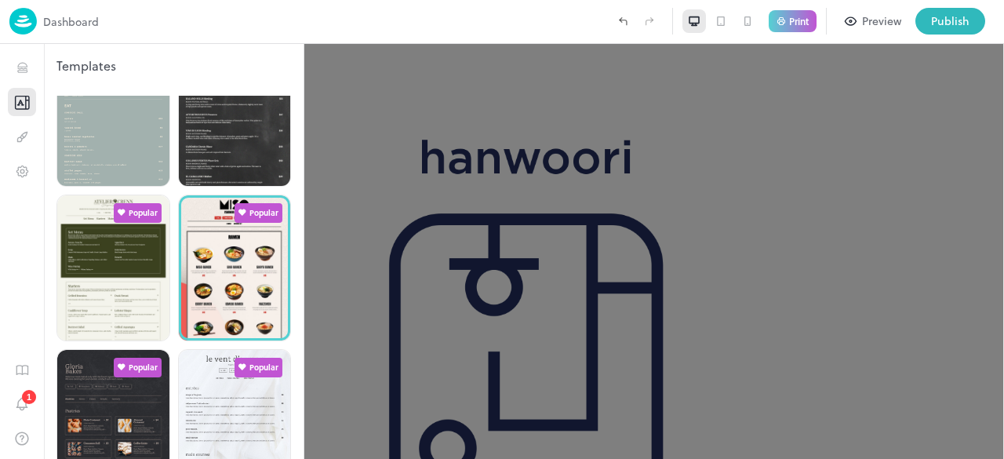
scroll to position [366, 0]
click at [235, 228] on div at bounding box center [235, 267] width 112 height 145
click at [273, 258] on div at bounding box center [235, 267] width 112 height 145
click at [243, 271] on div at bounding box center [235, 267] width 112 height 145
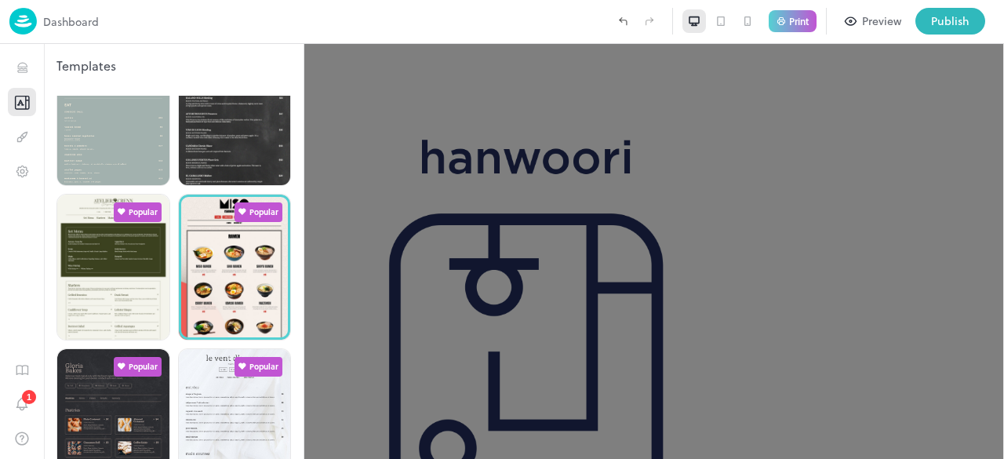
click at [243, 271] on div at bounding box center [235, 267] width 112 height 145
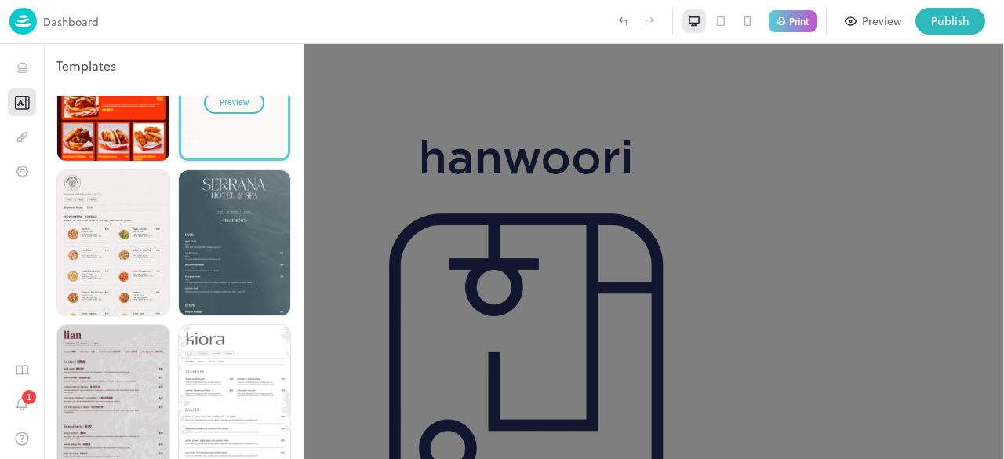
scroll to position [854, 0]
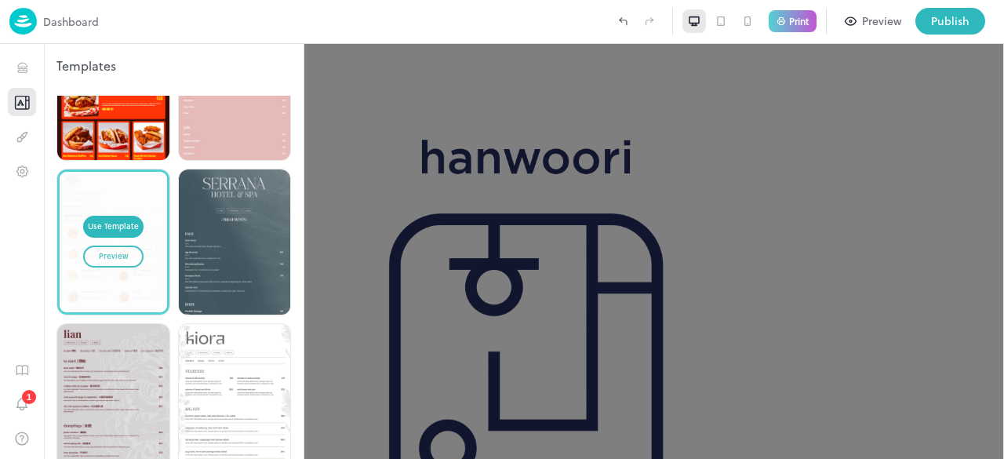
click at [121, 219] on div "Use Template Preview" at bounding box center [113, 242] width 107 height 140
click at [119, 220] on div "Use Template" at bounding box center [113, 226] width 51 height 13
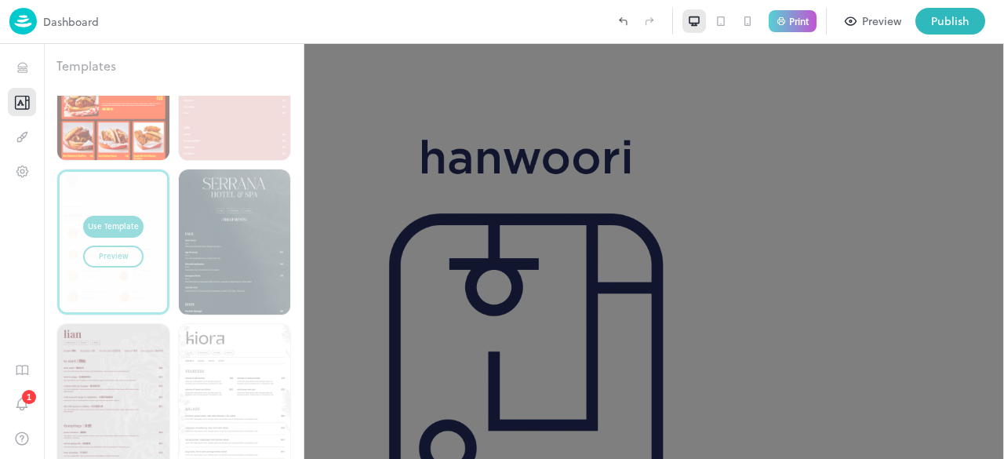
type input "**********"
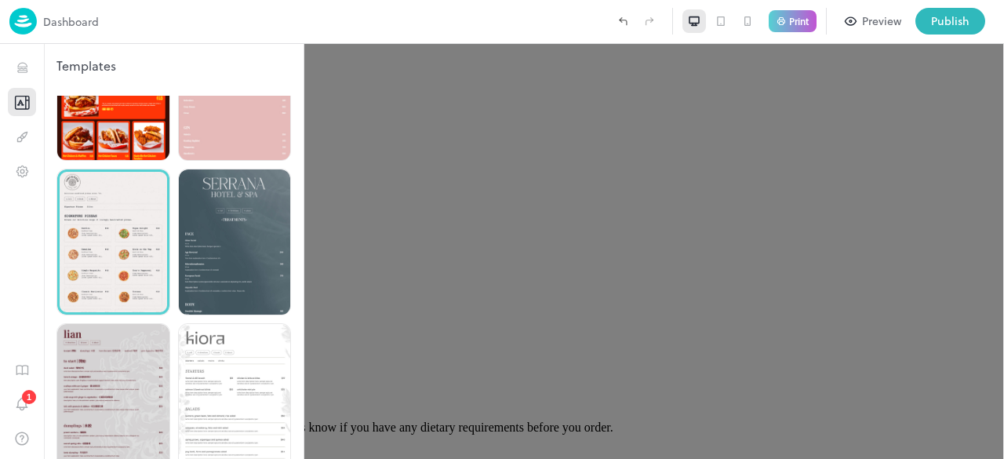
click at [105, 191] on div at bounding box center [113, 241] width 112 height 145
click at [27, 96] on icon "Templates" at bounding box center [22, 102] width 13 height 13
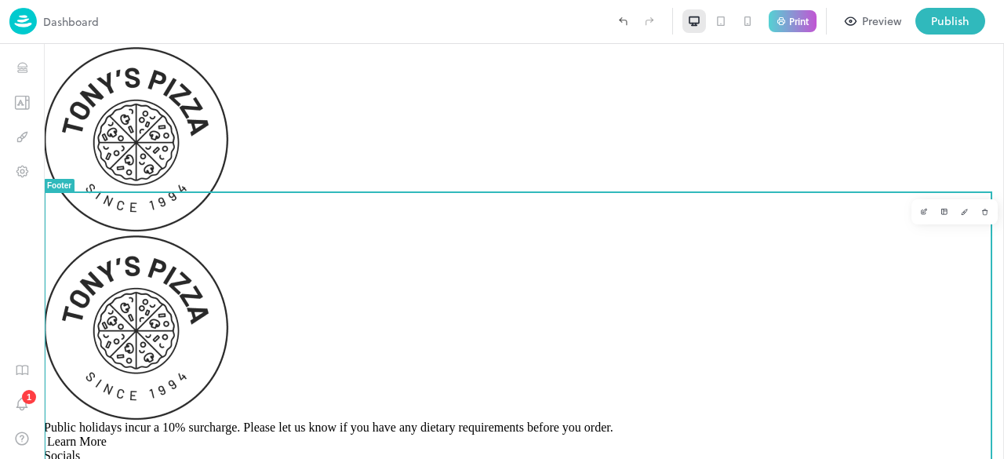
scroll to position [87, 0]
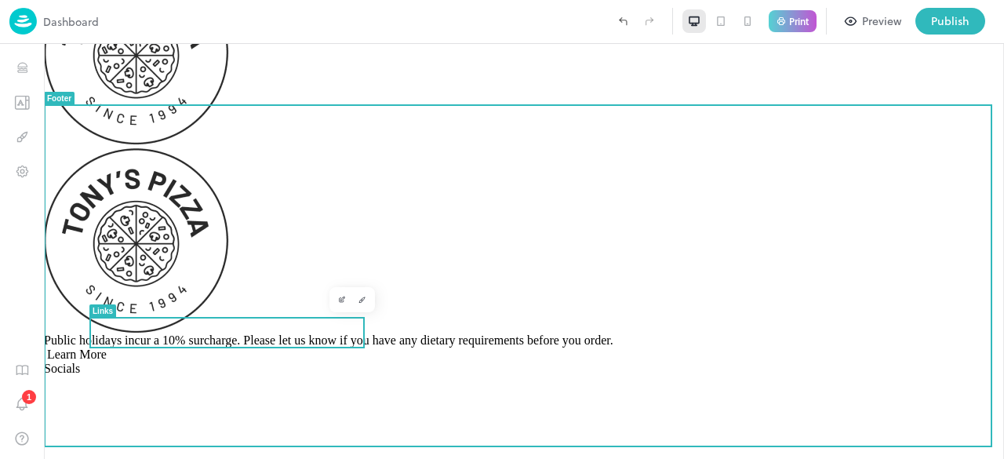
click at [107, 348] on link "Learn More" at bounding box center [75, 354] width 63 height 13
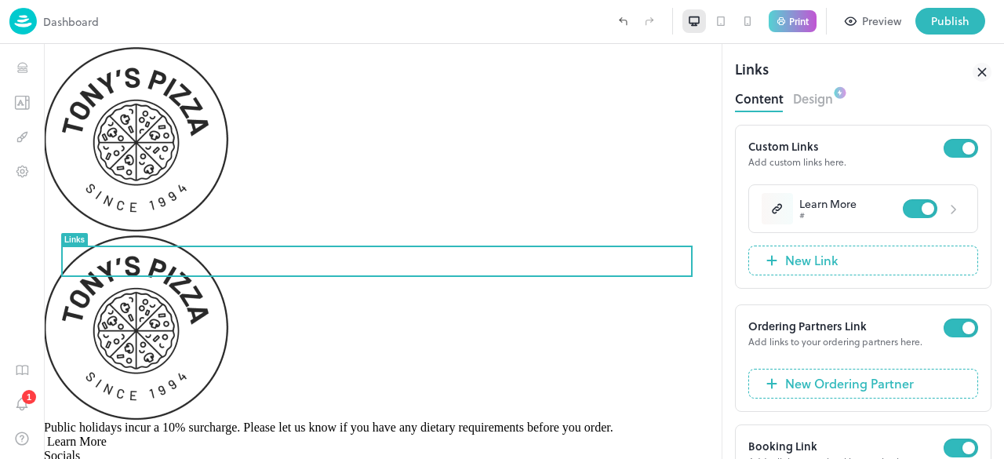
click at [980, 73] on icon at bounding box center [982, 72] width 19 height 19
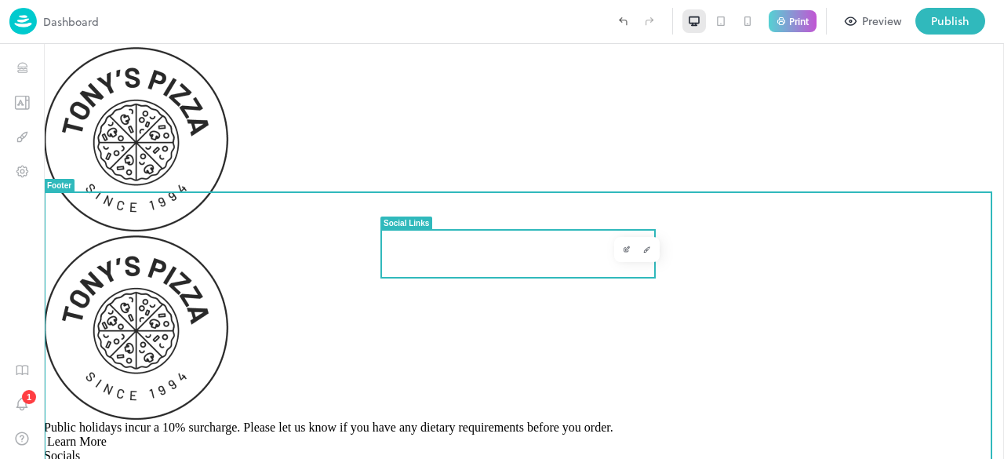
scroll to position [1, 0]
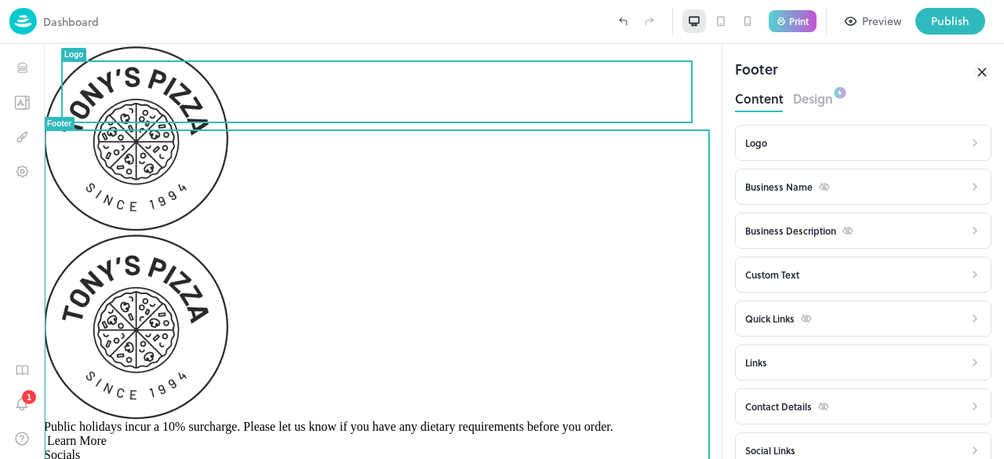
click at [359, 105] on div at bounding box center [383, 137] width 678 height 188
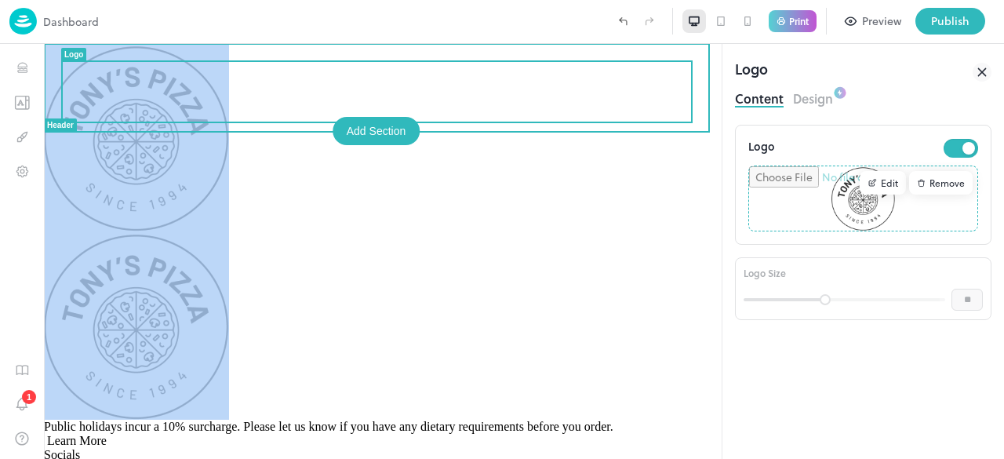
click at [359, 105] on div at bounding box center [383, 137] width 678 height 188
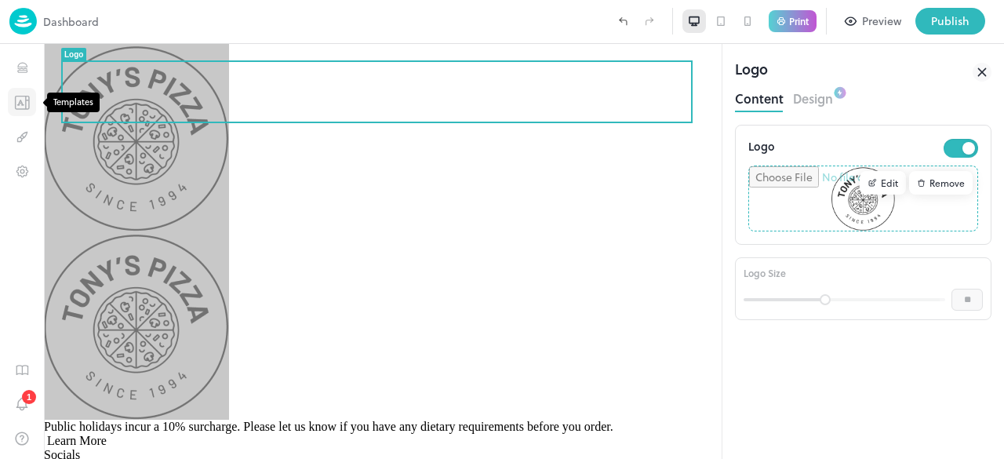
click at [19, 98] on icon "Templates" at bounding box center [22, 102] width 16 height 15
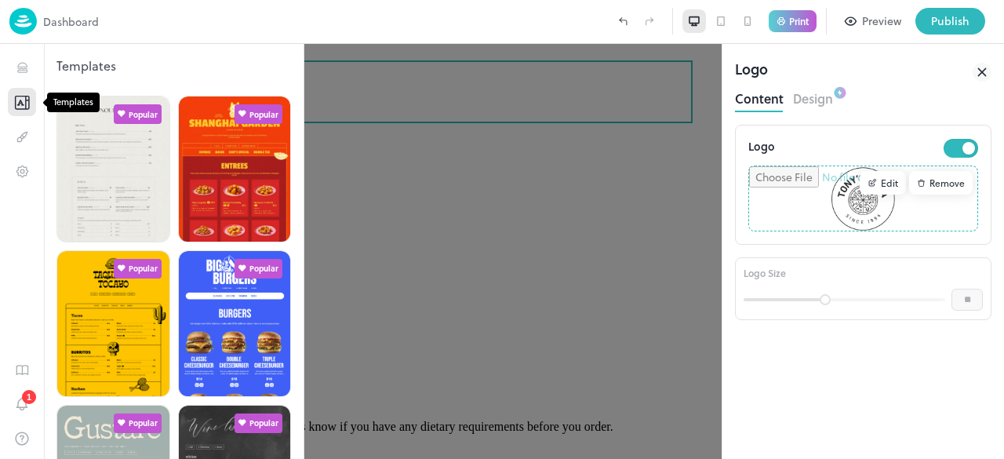
click at [19, 98] on icon "Templates" at bounding box center [22, 102] width 16 height 15
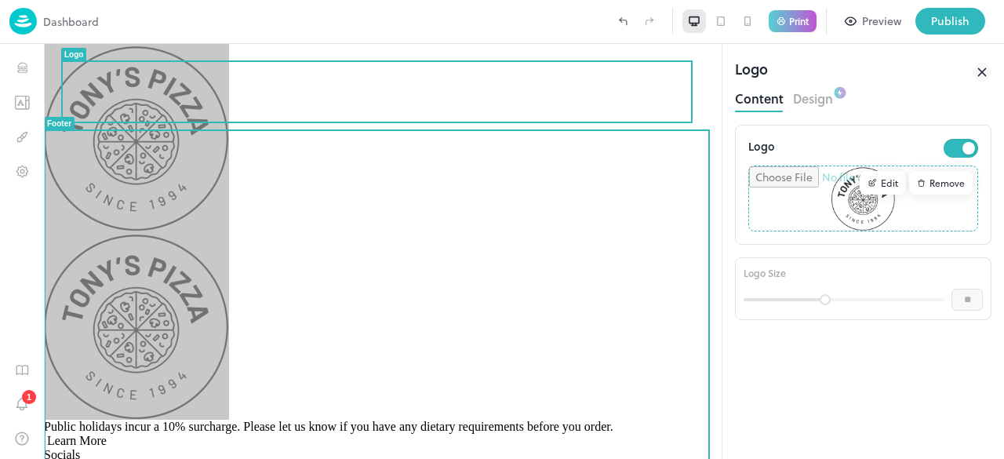
click at [876, 384] on div "Logo Edit Remove Logo Size ** ​" at bounding box center [863, 292] width 257 height 334
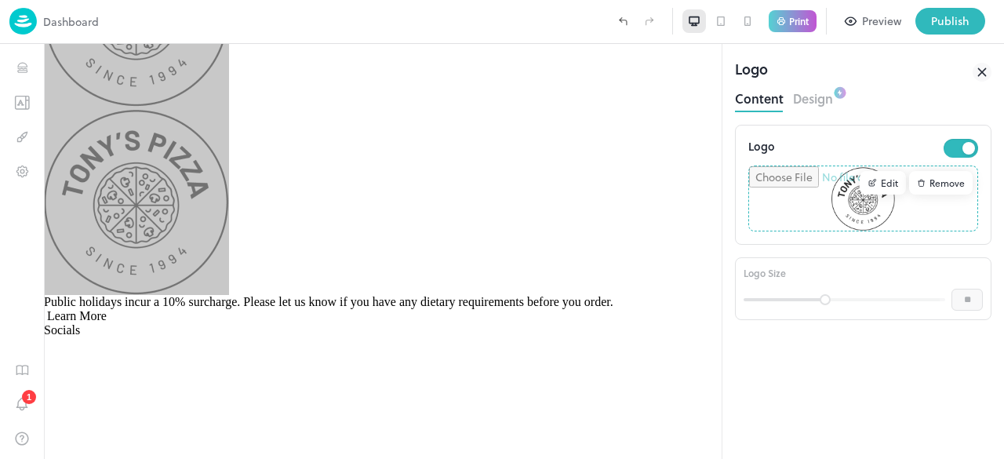
scroll to position [113, 0]
